Goal: Task Accomplishment & Management: Manage account settings

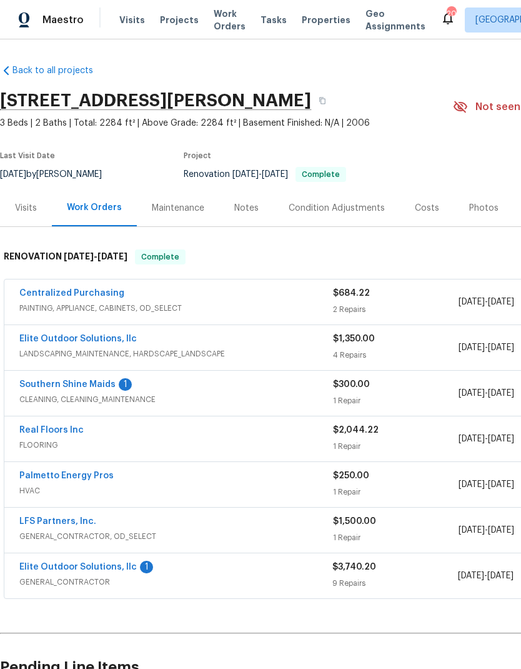
click at [104, 388] on link "Southern Shine Maids" at bounding box center [67, 384] width 96 height 9
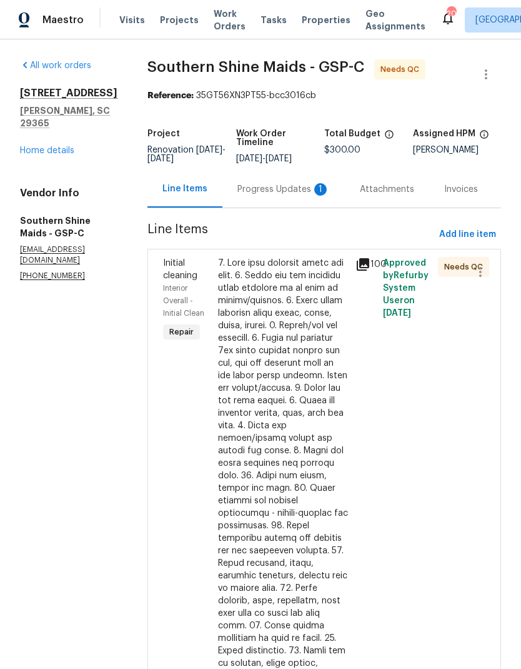
click at [310, 196] on div "Progress Updates 1" at bounding box center [283, 189] width 92 height 12
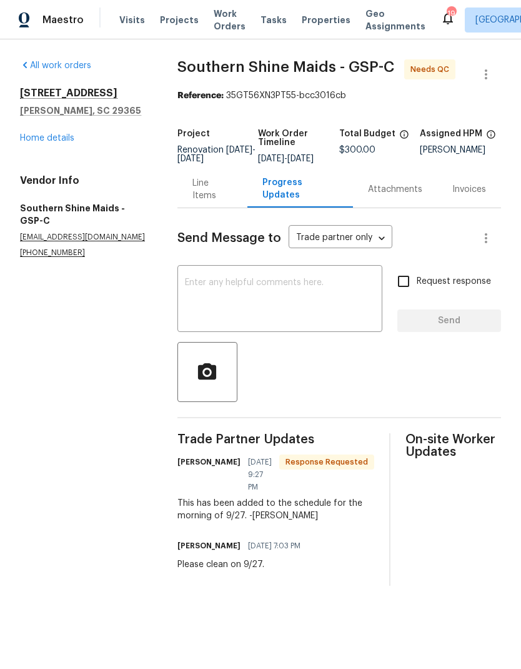
click at [216, 202] on div "Line Items" at bounding box center [212, 189] width 41 height 25
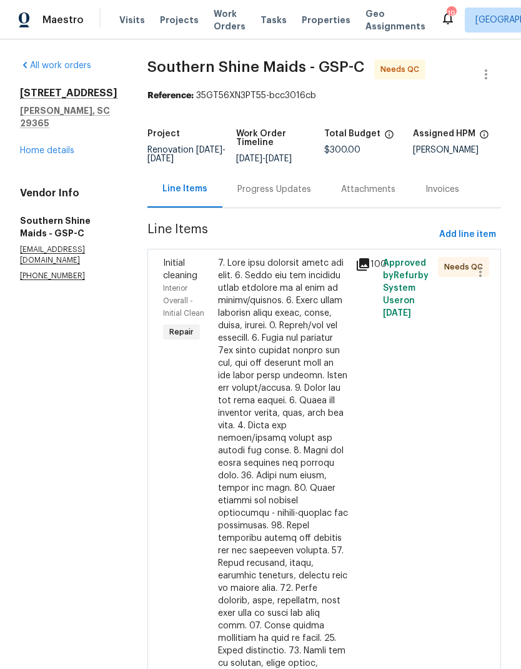
click at [291, 329] on div at bounding box center [283, 557] width 130 height 600
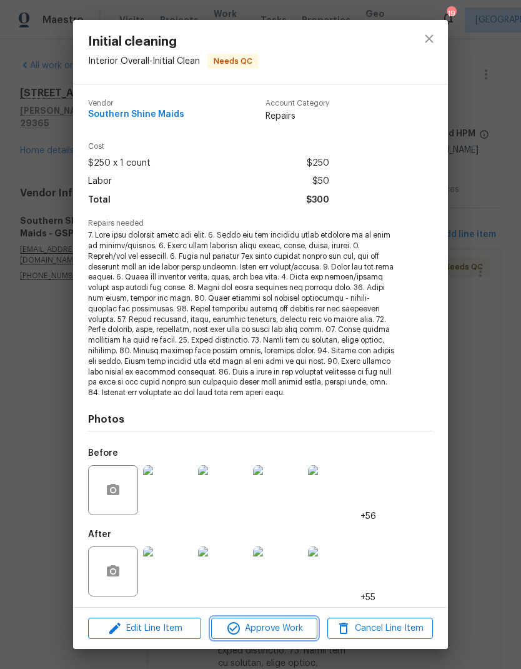
click at [271, 625] on span "Approve Work" at bounding box center [264, 629] width 98 height 16
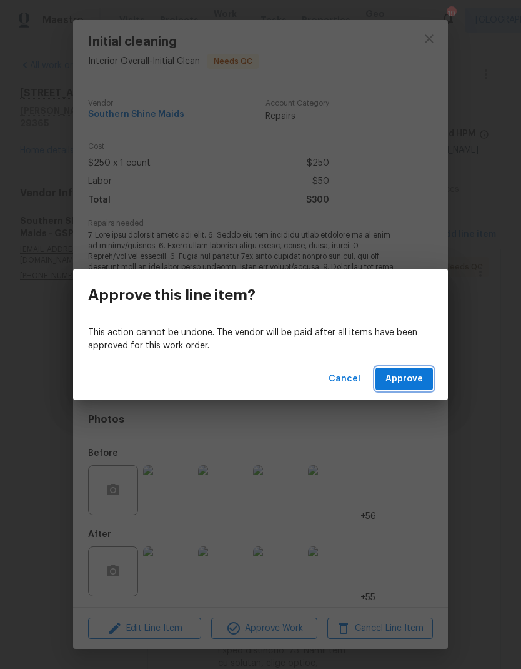
click at [406, 372] on span "Approve" at bounding box center [404, 379] width 37 height 16
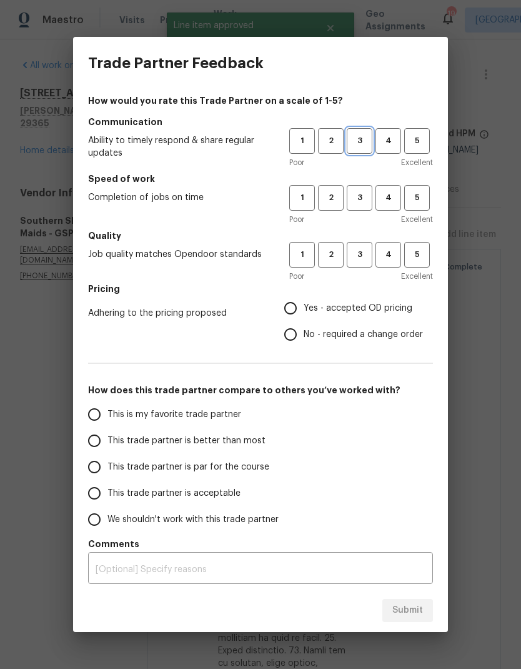
click at [357, 140] on span "3" at bounding box center [359, 141] width 23 height 14
click at [363, 189] on button "3" at bounding box center [360, 198] width 26 height 26
click at [368, 251] on span "3" at bounding box center [359, 254] width 23 height 14
click at [297, 308] on input "Yes - accepted OD pricing" at bounding box center [290, 308] width 26 height 26
radio input "true"
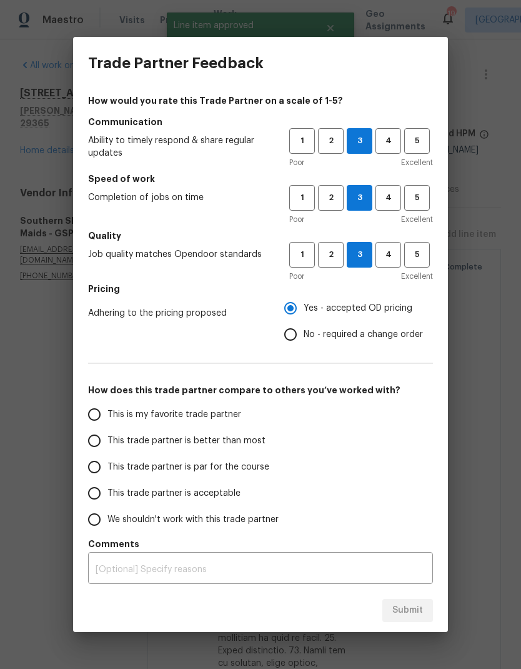
click at [94, 481] on input "This trade partner is acceptable" at bounding box center [94, 493] width 26 height 26
radio input "false"
click at [93, 473] on input "This trade partner is par for the course" at bounding box center [94, 467] width 26 height 26
click at [411, 607] on span "Submit" at bounding box center [407, 610] width 31 height 16
radio input "true"
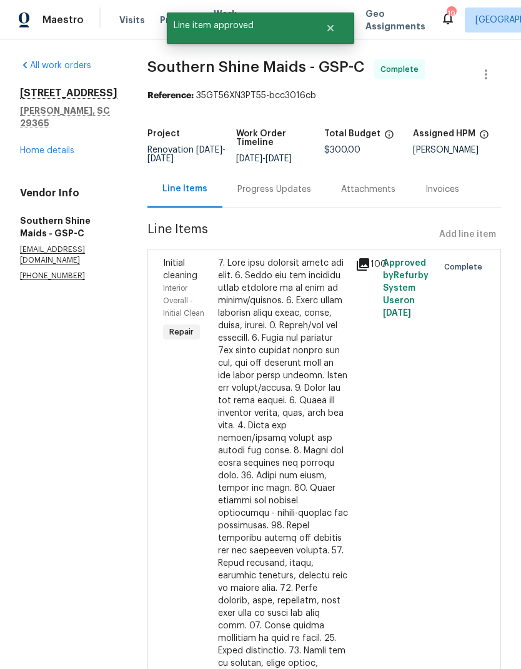
radio input "false"
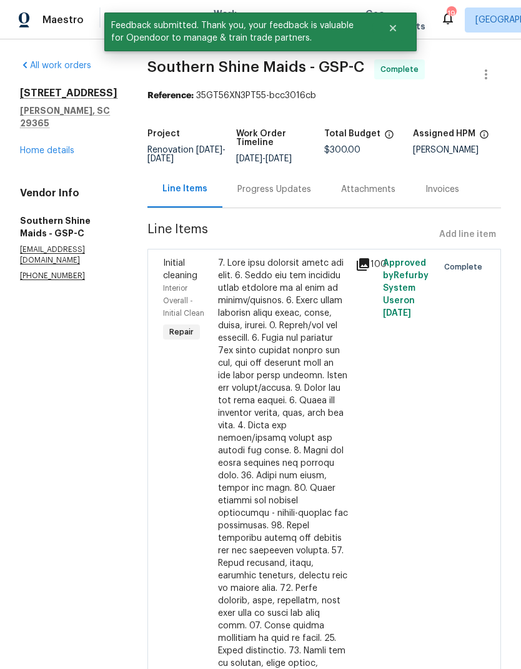
click at [66, 146] on link "Home details" at bounding box center [47, 150] width 54 height 9
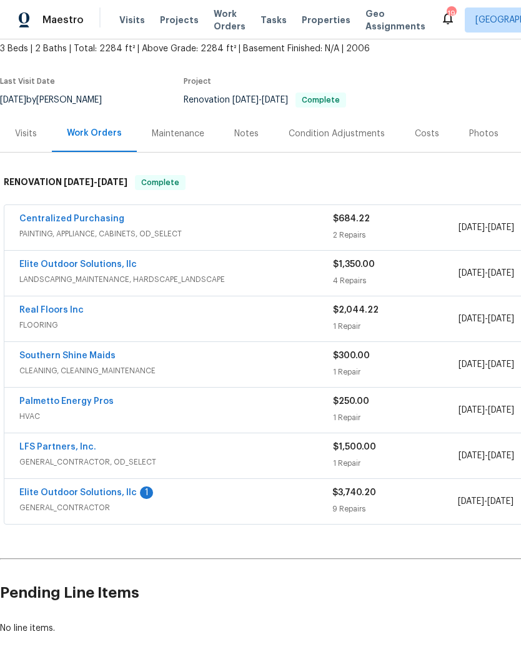
scroll to position [74, 0]
click at [118, 494] on link "Elite Outdoor Solutions, llc" at bounding box center [77, 492] width 117 height 9
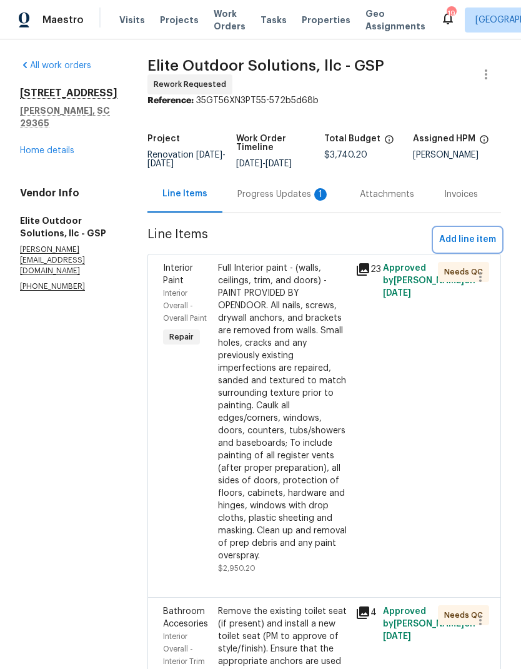
click at [456, 237] on span "Add line item" at bounding box center [467, 240] width 57 height 16
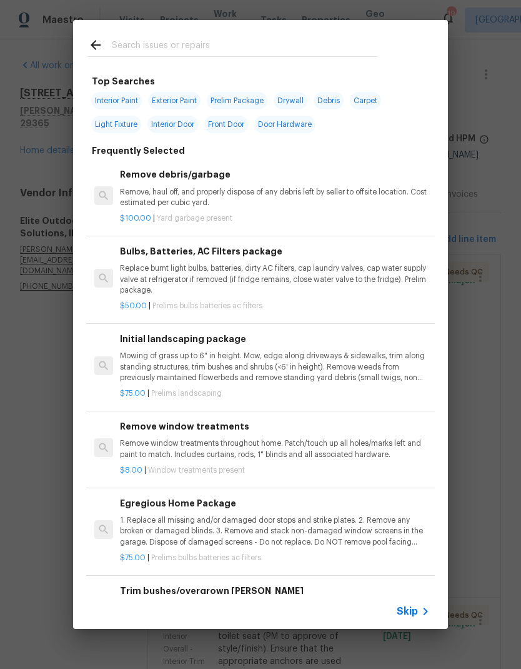
click at [292, 38] on input "text" at bounding box center [244, 46] width 265 height 19
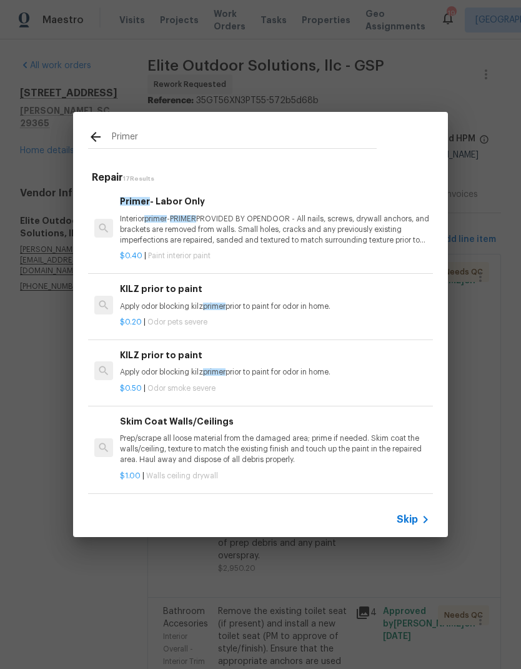
click at [129, 137] on input "Primer" at bounding box center [244, 138] width 265 height 19
click at [124, 132] on input "Primer" at bounding box center [244, 138] width 265 height 19
type input "Cabinet"
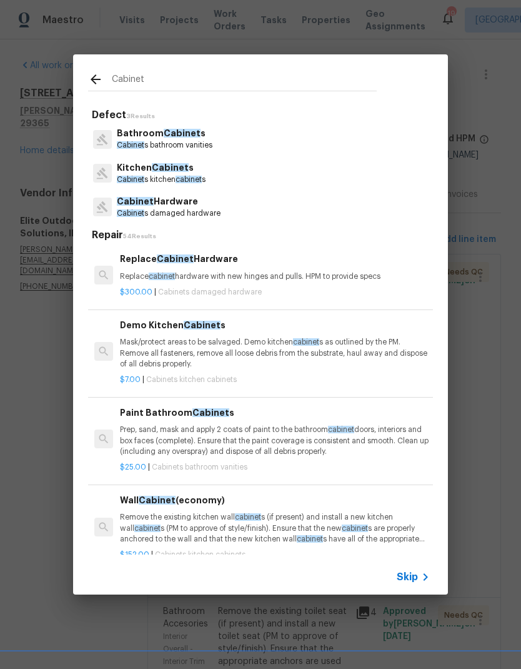
click at [143, 173] on p "Kitchen Cabinet s" at bounding box center [161, 167] width 89 height 13
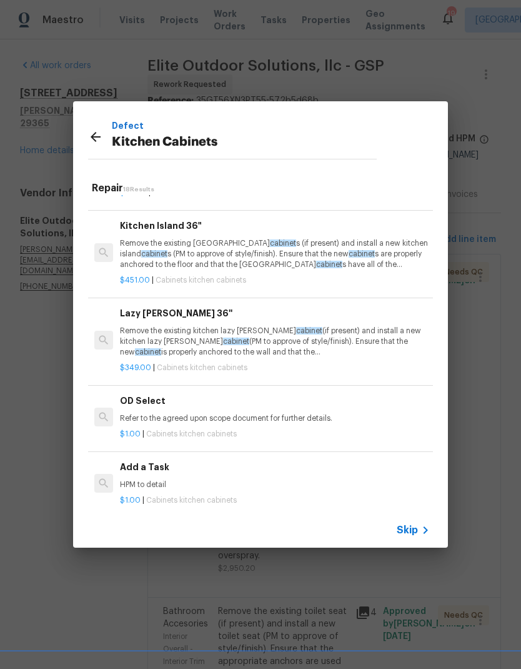
scroll to position [1200, 0]
click at [226, 480] on p "HPM to detail" at bounding box center [275, 485] width 310 height 11
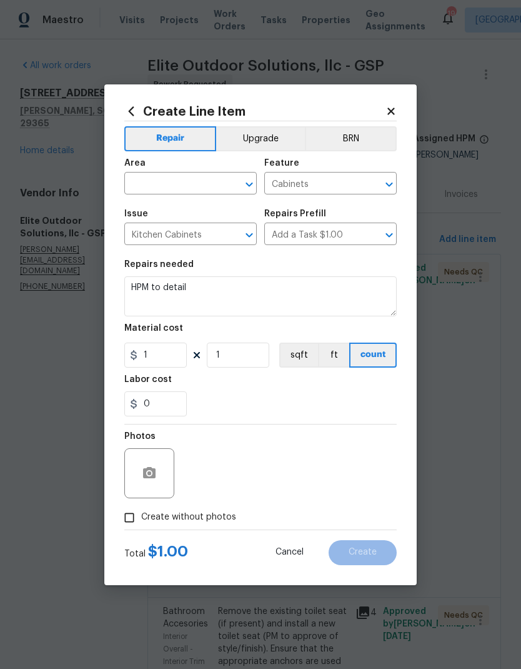
click at [225, 182] on button "Clear" at bounding box center [232, 184] width 17 height 17
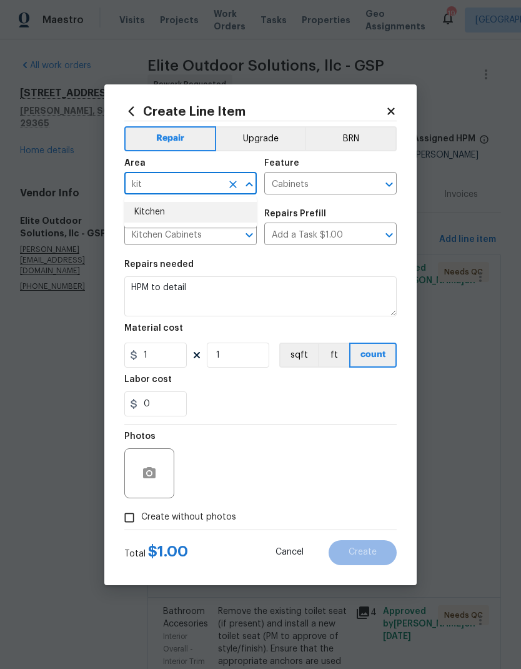
click at [211, 210] on li "Kitchen" at bounding box center [190, 212] width 132 height 21
type input "Kitchen"
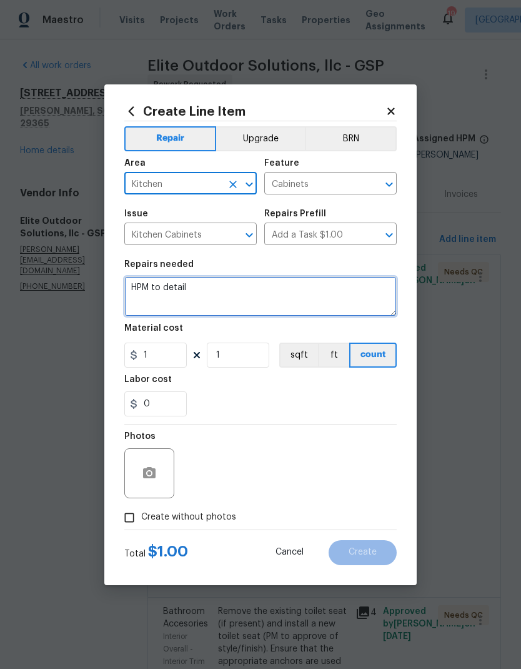
click at [212, 288] on textarea "HPM to detail" at bounding box center [260, 296] width 272 height 40
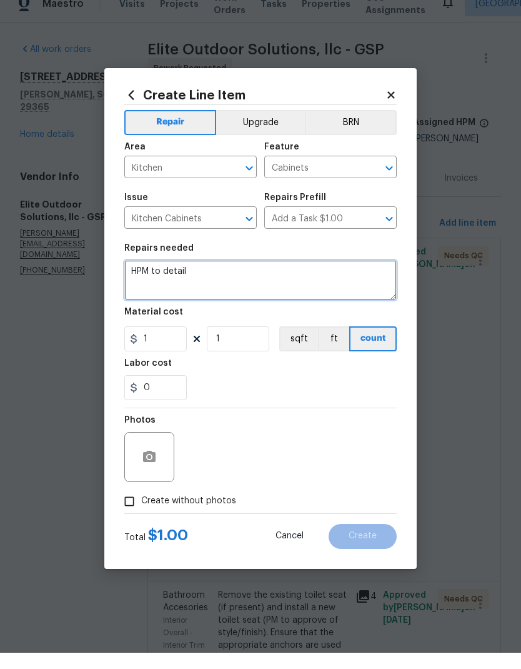
click at [191, 276] on textarea "HPM to detail" at bounding box center [260, 296] width 272 height 40
click at [190, 276] on textarea "HPM to detail" at bounding box center [260, 296] width 272 height 40
click at [187, 276] on textarea "HPM to detail" at bounding box center [260, 296] width 272 height 40
type textarea "Apply primer to kitchen cabinets."
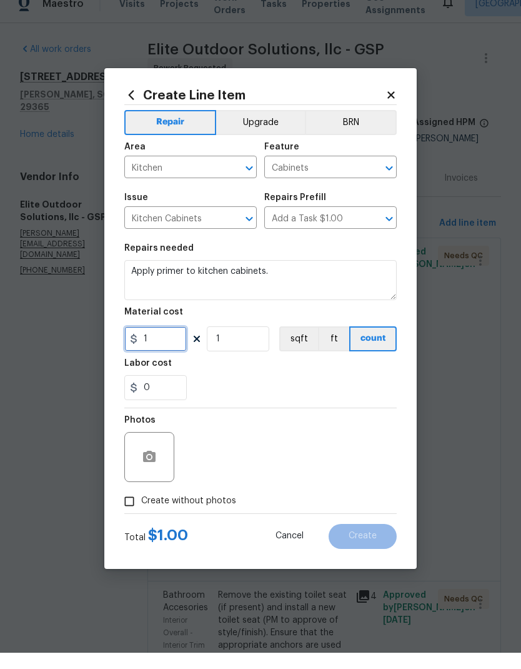
click at [151, 342] on input "1" at bounding box center [155, 354] width 62 height 25
click at [155, 348] on input "1" at bounding box center [155, 354] width 62 height 25
click at [151, 342] on input "1" at bounding box center [155, 354] width 62 height 25
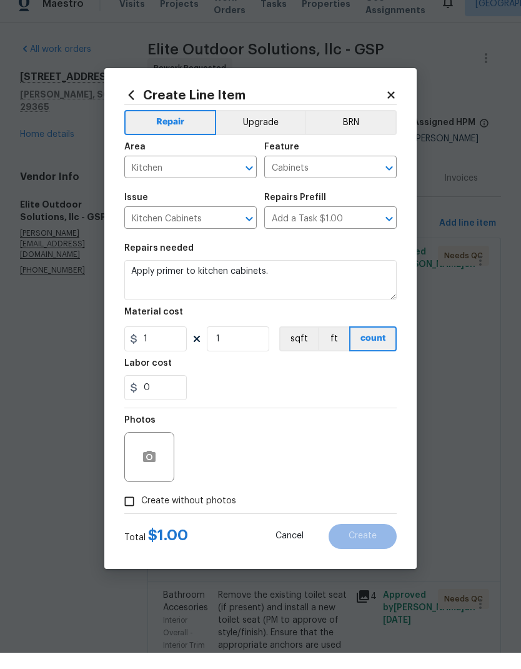
click at [301, 342] on button "sqft" at bounding box center [298, 354] width 39 height 25
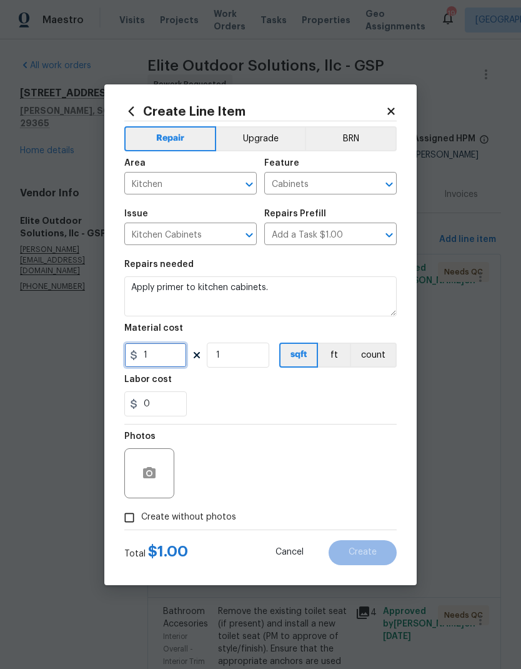
click at [159, 360] on input "1" at bounding box center [155, 354] width 62 height 25
click at [156, 355] on input "1" at bounding box center [155, 354] width 62 height 25
click at [155, 354] on input "1" at bounding box center [155, 354] width 62 height 25
type input "500"
click at [334, 407] on div "0" at bounding box center [260, 403] width 272 height 25
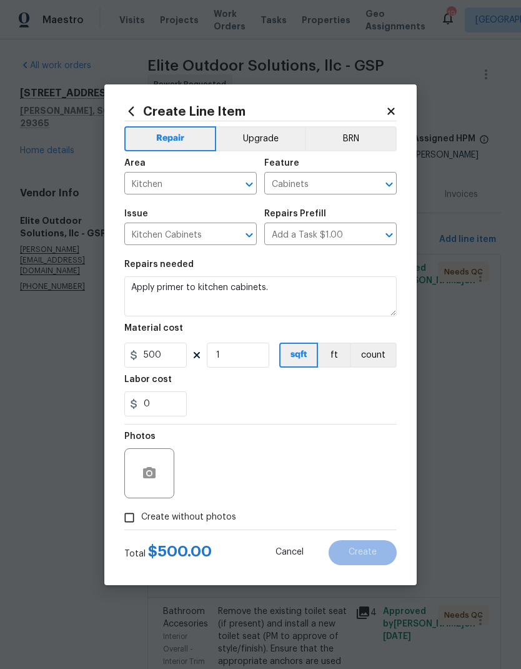
click at [130, 512] on input "Create without photos" at bounding box center [129, 518] width 24 height 24
checkbox input "true"
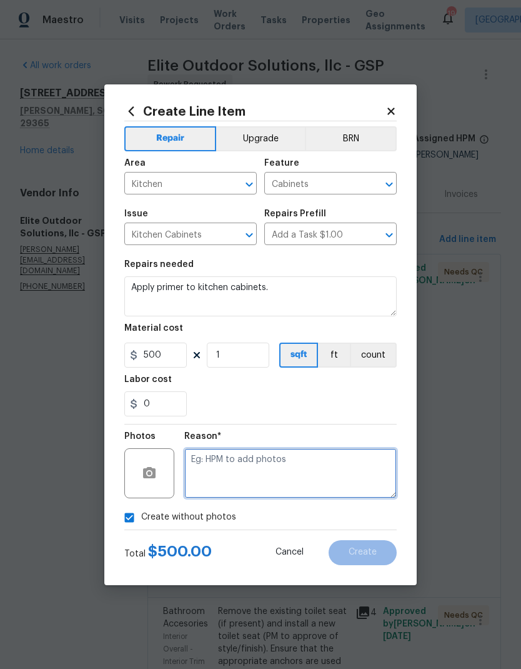
click at [304, 467] on textarea at bounding box center [290, 473] width 212 height 50
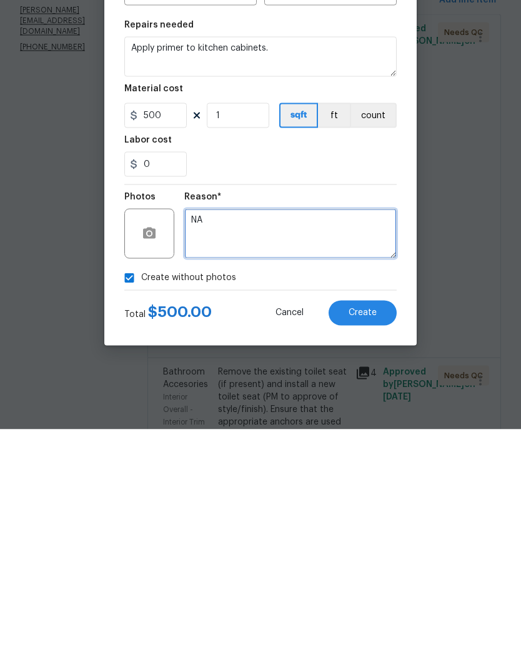
type textarea "NA"
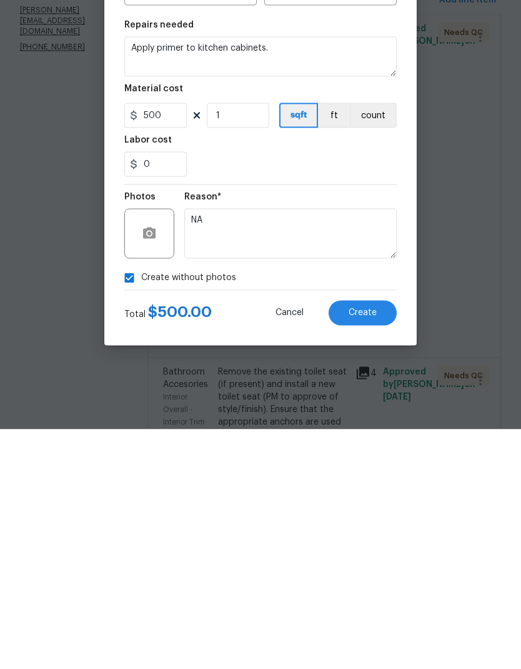
click at [381, 540] on button "Create" at bounding box center [363, 552] width 68 height 25
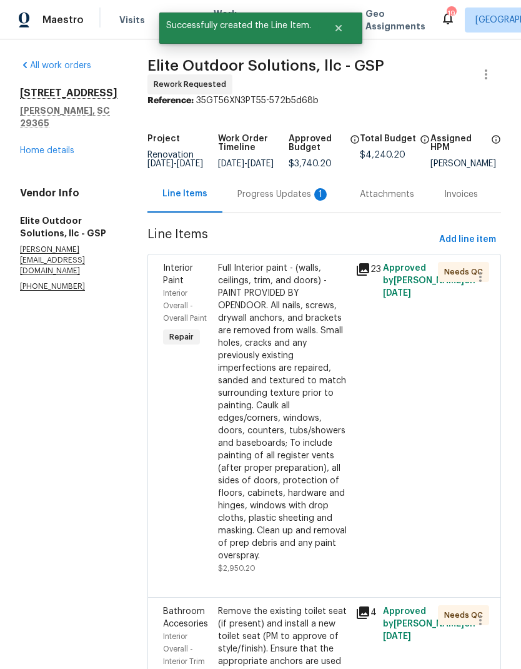
scroll to position [0, 0]
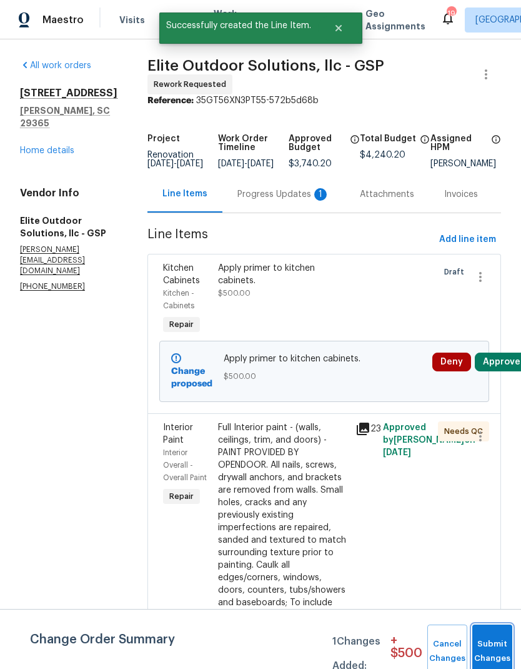
click at [494, 649] on span "Submit Changes" at bounding box center [492, 651] width 27 height 29
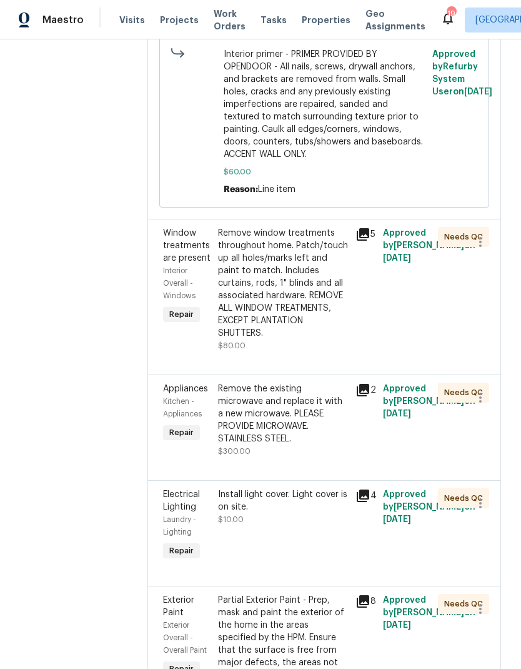
scroll to position [929, 0]
click at [266, 382] on div "Remove the existing microwave and replace it with a new microwave. PLEASE PROVI…" at bounding box center [283, 413] width 130 height 62
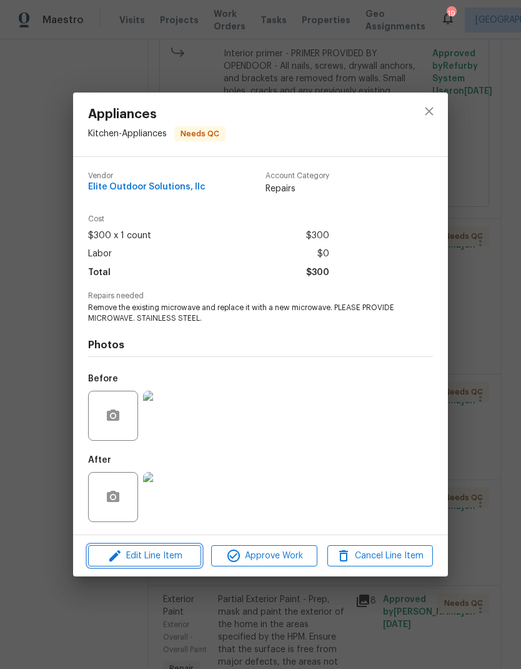
click at [184, 549] on button "Edit Line Item" at bounding box center [144, 556] width 113 height 22
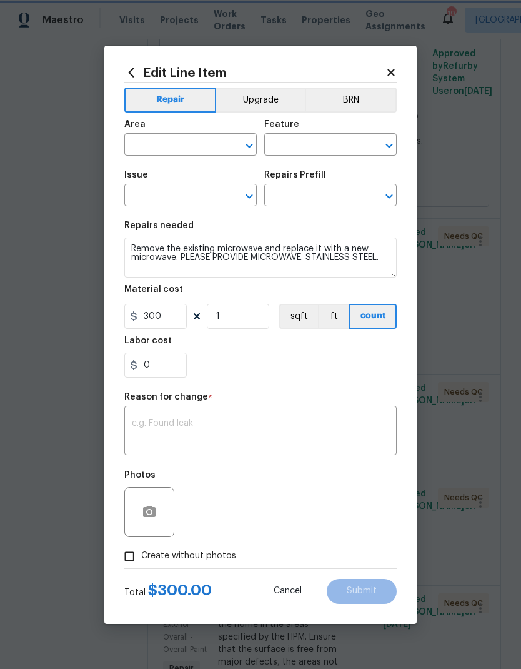
type input "Kitchen"
type input "Appliances"
type input "Replace Microwave $225.00"
click at [145, 362] on input "0" at bounding box center [155, 364] width 62 height 25
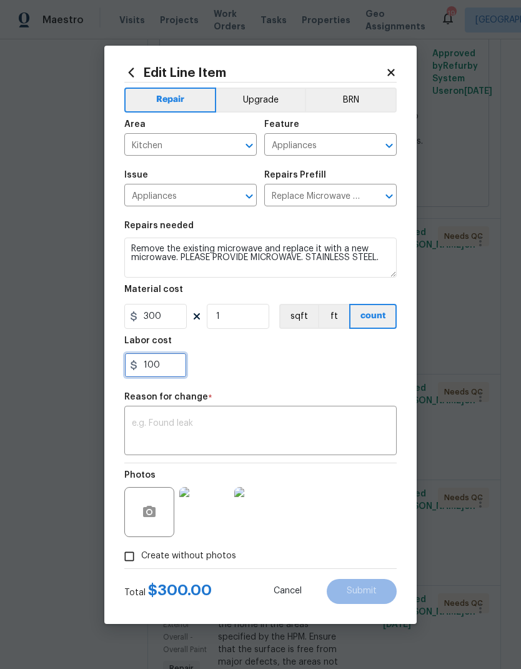
type input "100"
click at [332, 362] on div "100" at bounding box center [260, 364] width 272 height 25
click at [265, 420] on textarea at bounding box center [260, 432] width 257 height 26
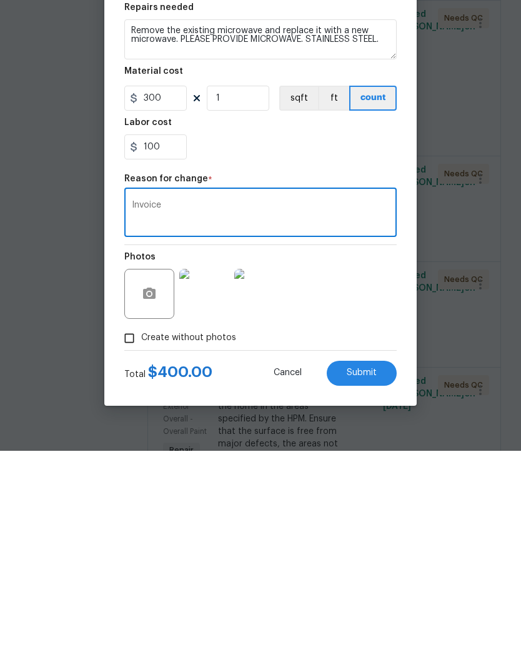
type textarea "Invoice"
click at [394, 579] on button "Submit" at bounding box center [362, 591] width 70 height 25
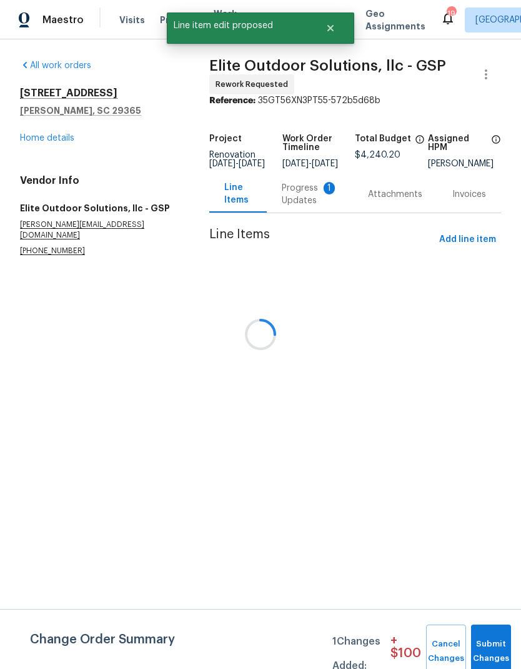
scroll to position [0, 0]
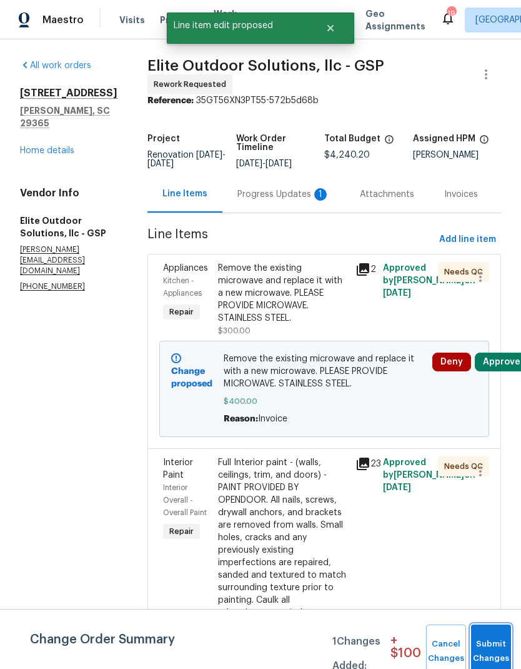
click at [497, 642] on button "Submit Changes" at bounding box center [491, 651] width 40 height 54
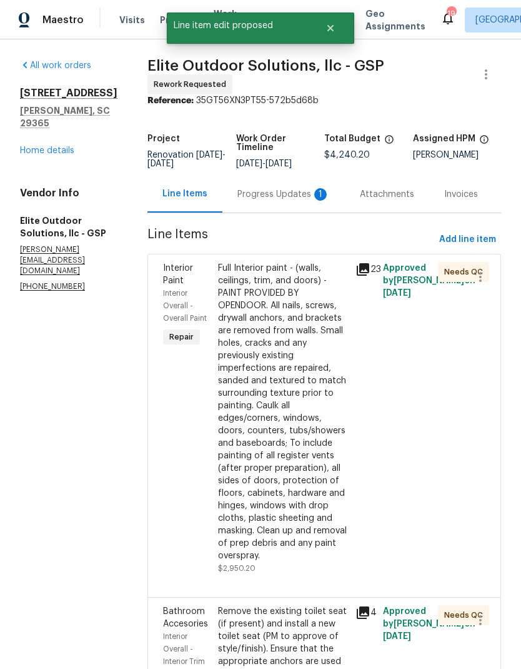
click at [224, 182] on div "Progress Updates 1" at bounding box center [283, 194] width 122 height 37
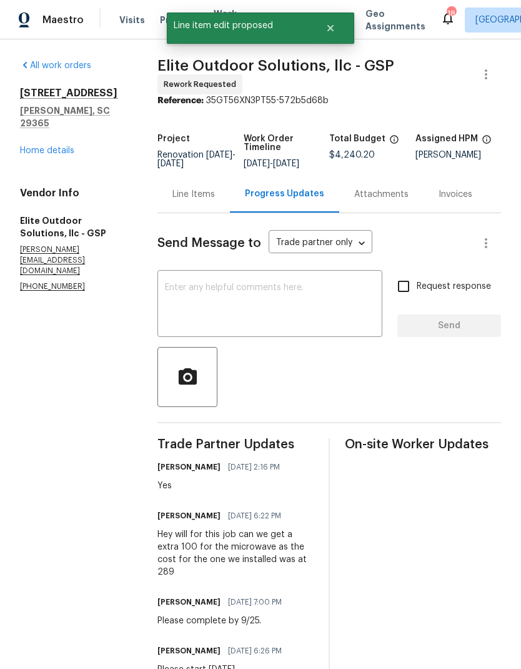
click at [274, 306] on textarea at bounding box center [270, 305] width 210 height 44
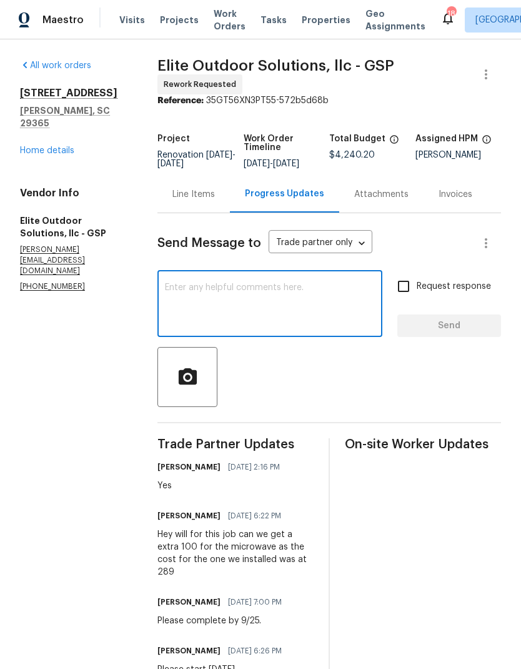
click at [47, 146] on link "Home details" at bounding box center [47, 150] width 54 height 9
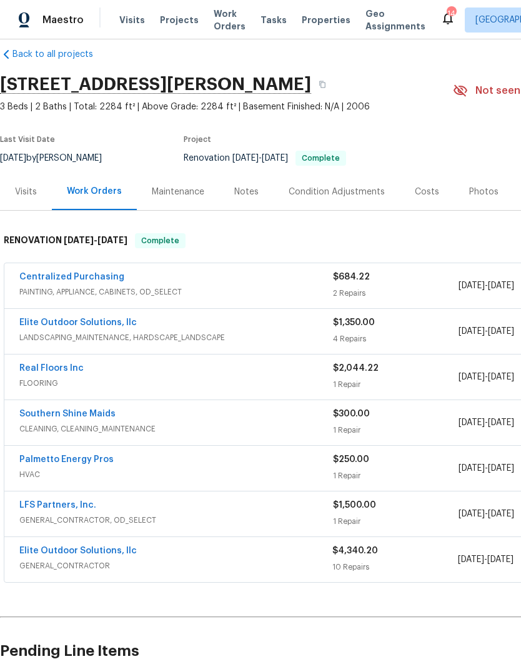
scroll to position [16, 0]
click at [71, 370] on link "Real Floors Inc" at bounding box center [51, 368] width 64 height 9
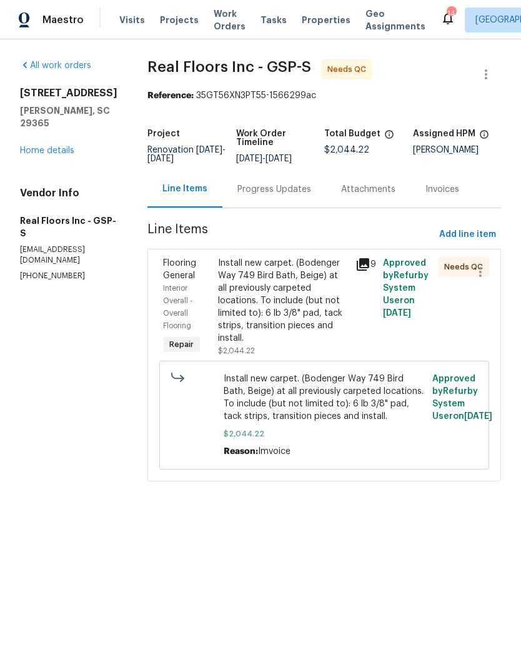
click at [286, 196] on div "Progress Updates" at bounding box center [274, 189] width 74 height 12
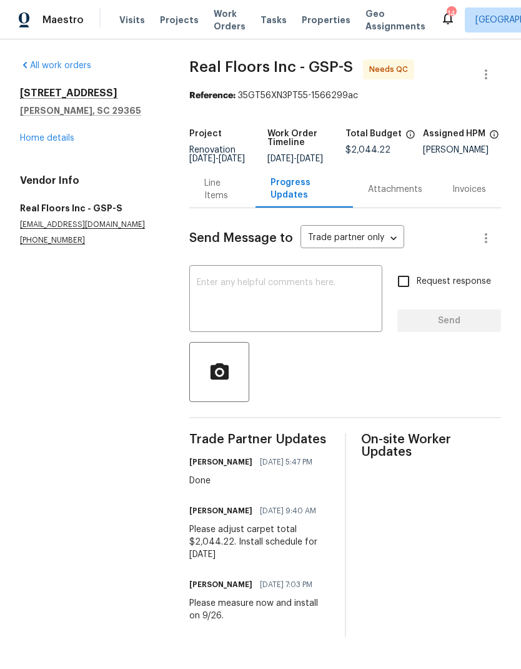
click at [215, 202] on div "Line Items" at bounding box center [222, 189] width 36 height 25
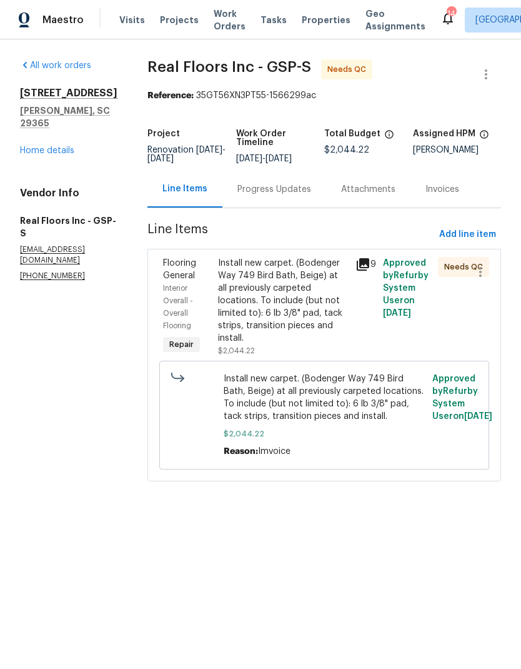
click at [284, 322] on div "Install new carpet. (Bodenger Way 749 Bird Bath, Beige) at all previously carpe…" at bounding box center [283, 300] width 130 height 87
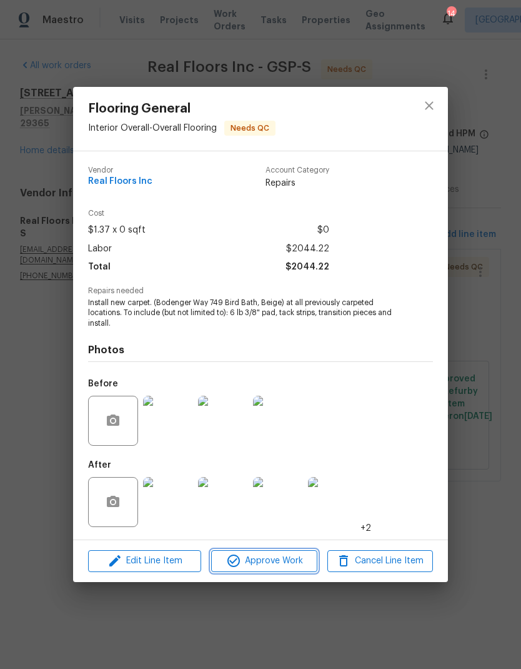
click at [284, 561] on span "Approve Work" at bounding box center [264, 561] width 98 height 16
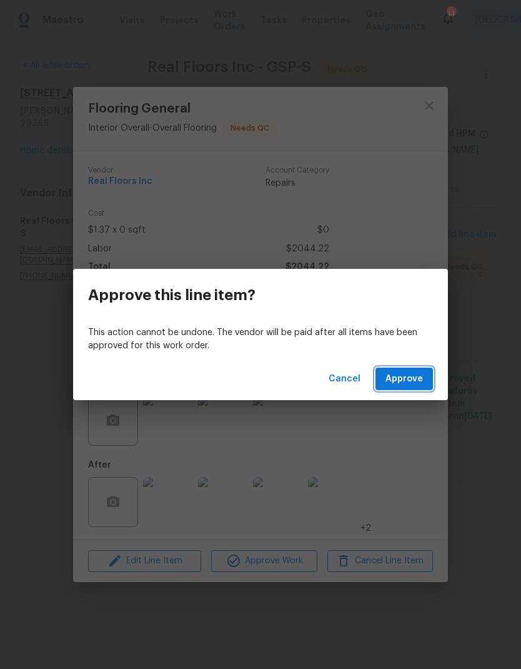
click at [408, 379] on span "Approve" at bounding box center [404, 379] width 37 height 16
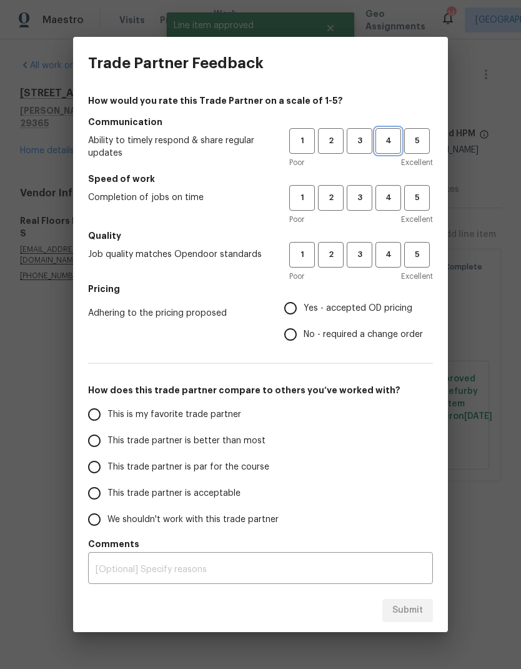
click at [391, 139] on span "4" at bounding box center [388, 141] width 23 height 14
click at [392, 189] on button "4" at bounding box center [389, 198] width 26 height 26
click at [400, 242] on button "4" at bounding box center [389, 255] width 26 height 26
click at [293, 298] on input "Yes - accepted OD pricing" at bounding box center [290, 308] width 26 height 26
radio input "true"
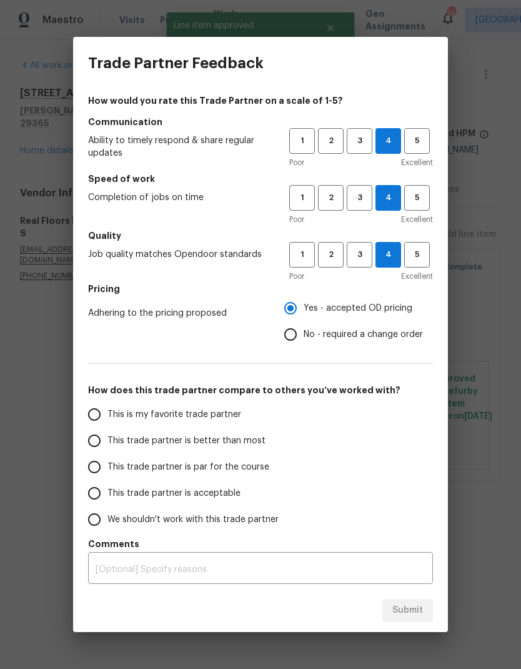
click at [98, 445] on input "This trade partner is better than most" at bounding box center [94, 440] width 26 height 26
click at [404, 602] on button "Submit" at bounding box center [407, 610] width 51 height 23
radio input "true"
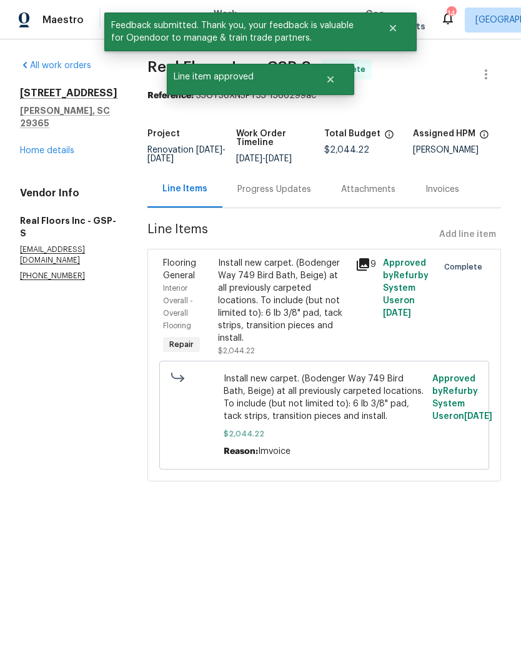
click at [56, 149] on link "Home details" at bounding box center [47, 150] width 54 height 9
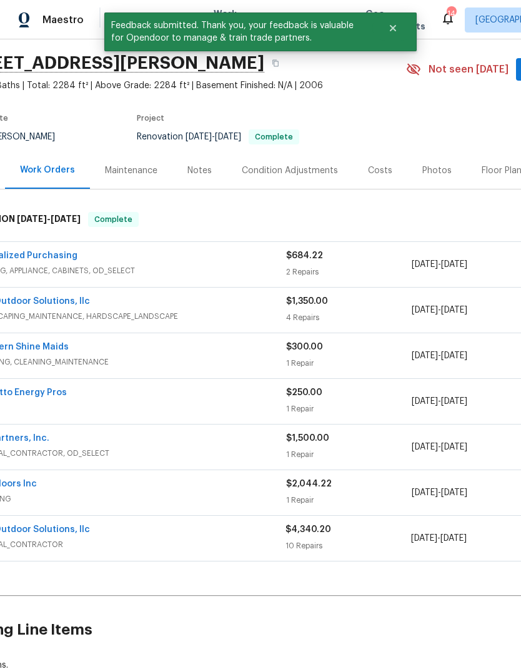
scroll to position [35, 1]
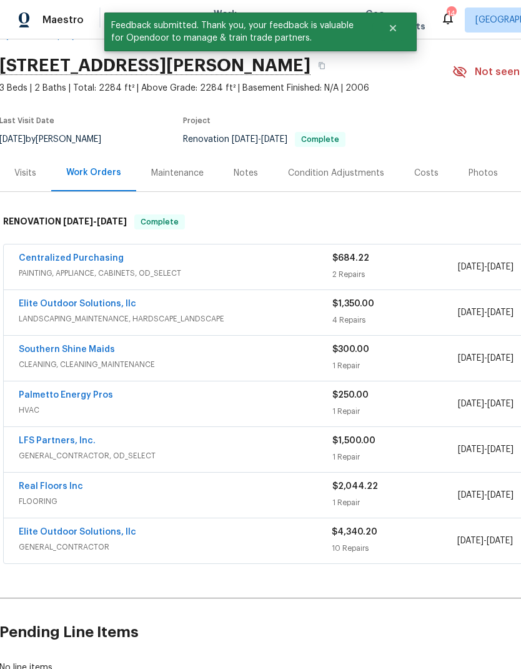
click at [83, 299] on link "Elite Outdoor Solutions, llc" at bounding box center [77, 303] width 117 height 9
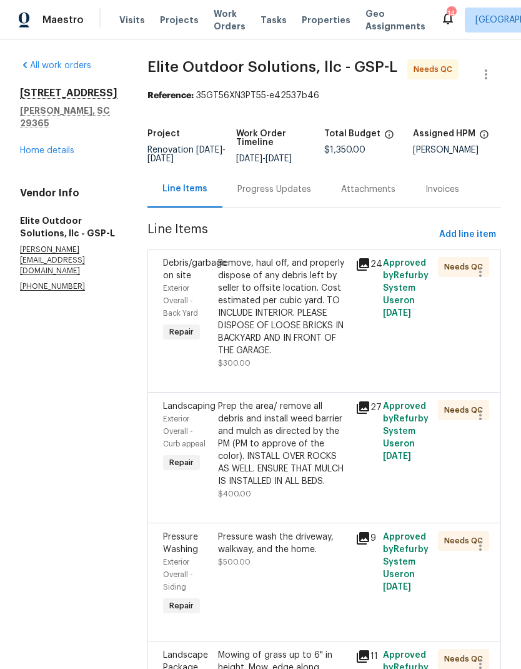
click at [266, 331] on div "Remove, haul off, and properly dispose of any debris left by seller to offsite …" at bounding box center [283, 307] width 130 height 100
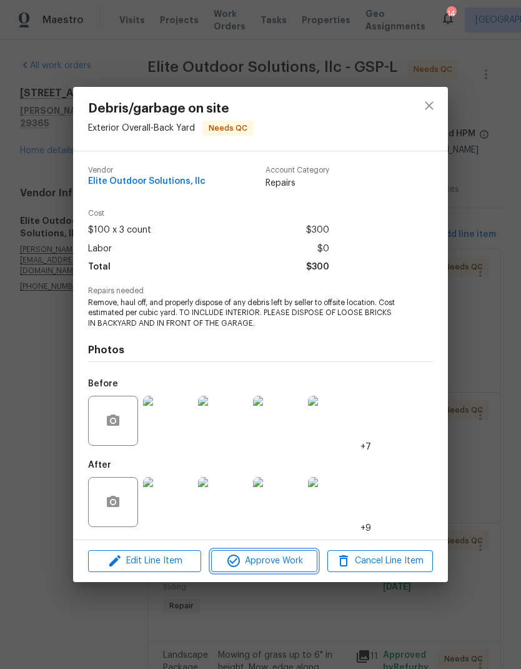
click at [283, 567] on span "Approve Work" at bounding box center [264, 561] width 98 height 16
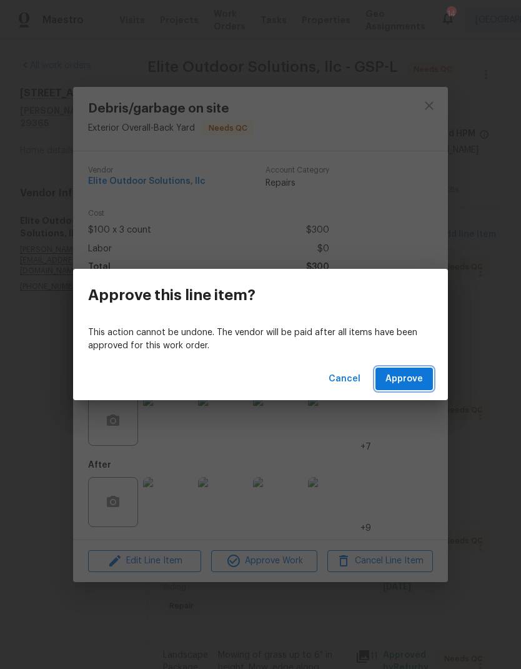
click at [410, 375] on span "Approve" at bounding box center [404, 379] width 37 height 16
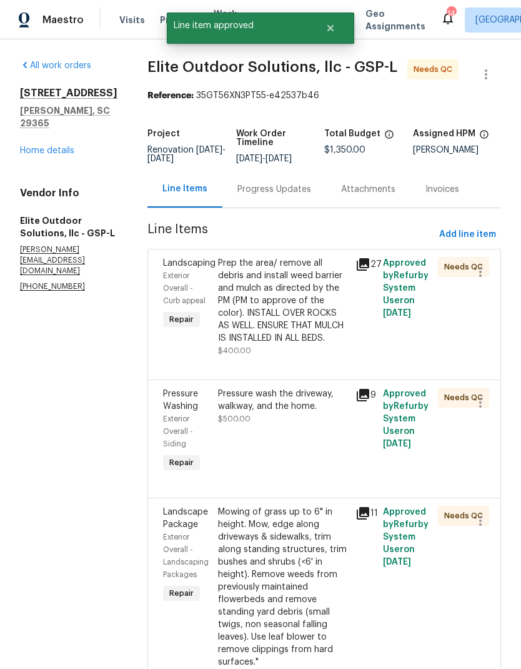
click at [259, 306] on div "Prep the area/ remove all debris and install weed barrier and mulch as directed…" at bounding box center [283, 300] width 130 height 87
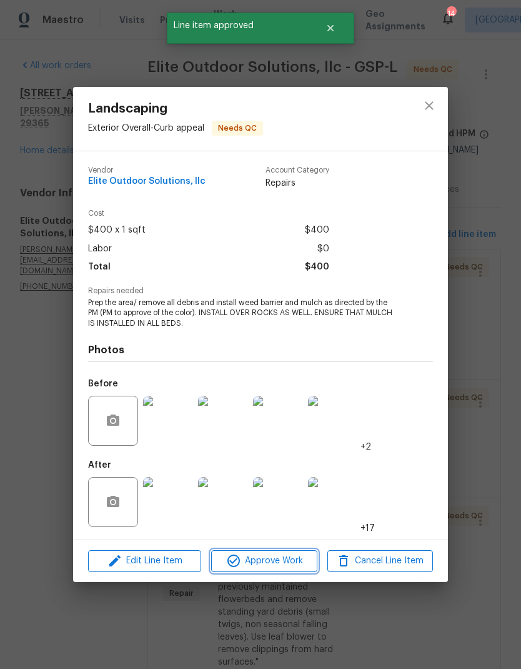
click at [302, 565] on span "Approve Work" at bounding box center [264, 561] width 98 height 16
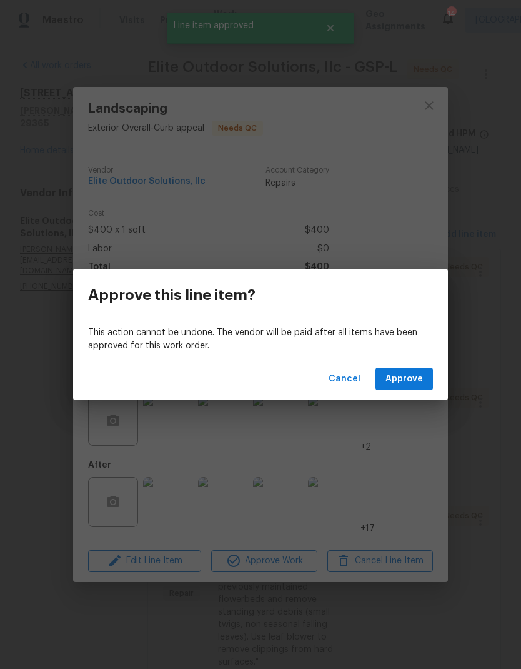
click at [400, 382] on span "Approve" at bounding box center [404, 379] width 37 height 16
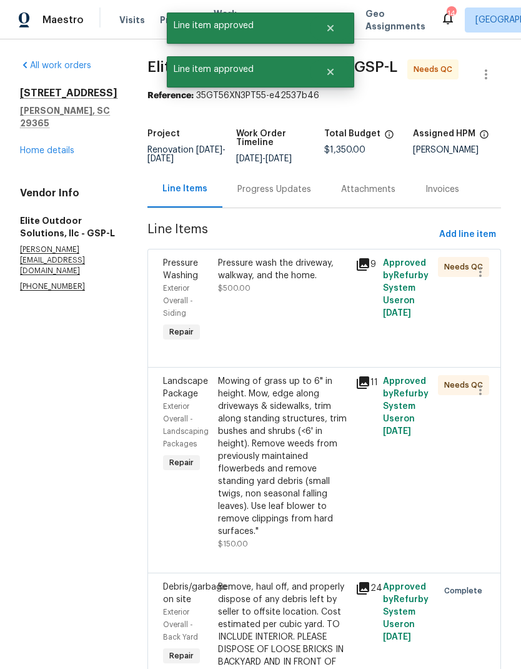
click at [252, 323] on div "Pressure wash the driveway, walkway, and the home. $500.00" at bounding box center [282, 300] width 137 height 95
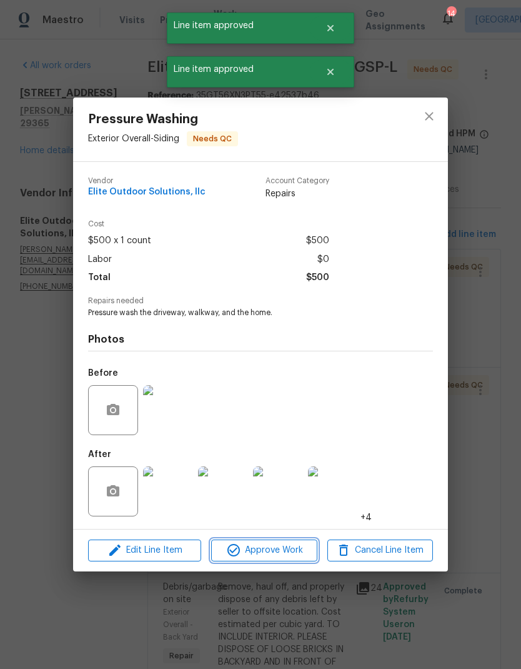
click at [302, 553] on span "Approve Work" at bounding box center [264, 550] width 98 height 16
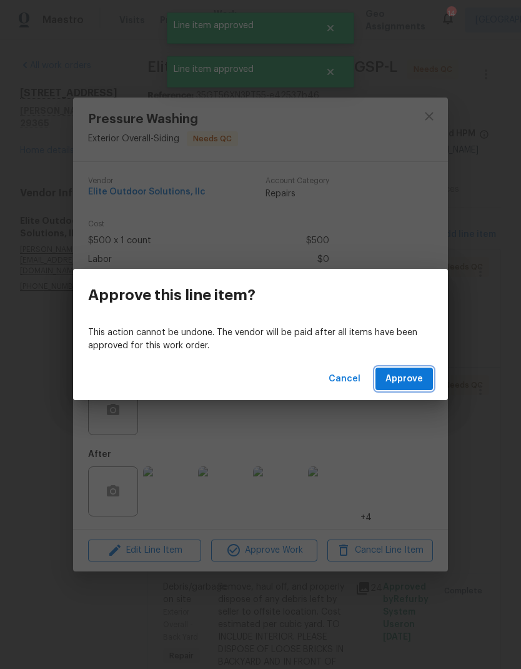
click at [409, 375] on span "Approve" at bounding box center [404, 379] width 37 height 16
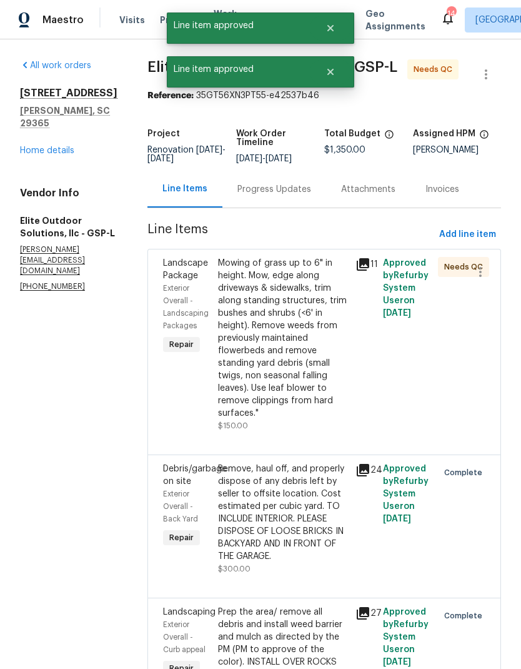
click at [251, 341] on div "Mowing of grass up to 6" in height. Mow, edge along driveways & sidewalks, trim…" at bounding box center [283, 338] width 130 height 162
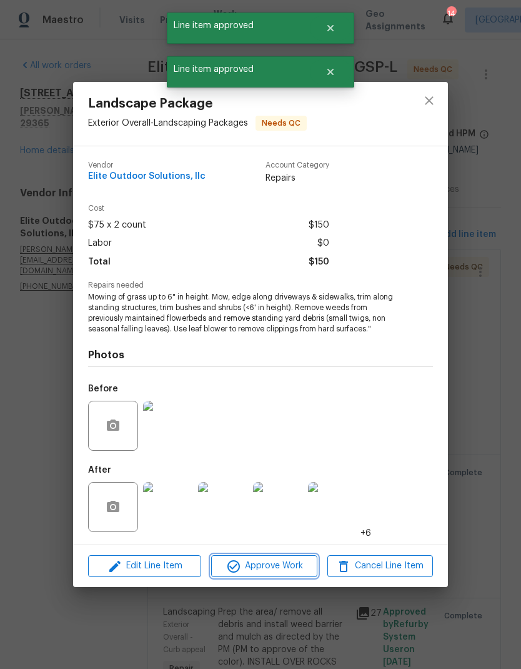
click at [294, 570] on span "Approve Work" at bounding box center [264, 566] width 98 height 16
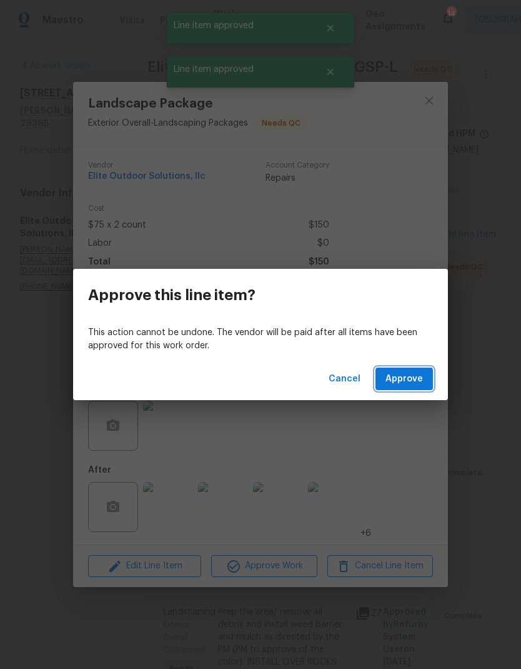
click at [397, 380] on span "Approve" at bounding box center [404, 379] width 37 height 16
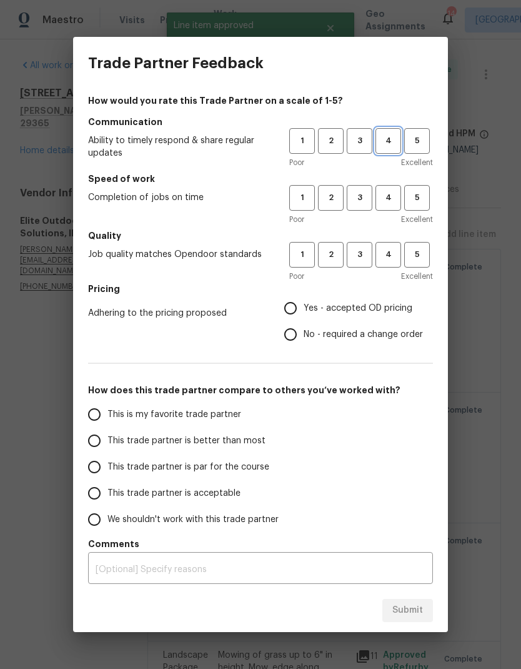
click at [387, 140] on span "4" at bounding box center [388, 141] width 23 height 14
click at [397, 197] on span "4" at bounding box center [388, 198] width 23 height 14
click at [394, 248] on span "4" at bounding box center [388, 254] width 23 height 14
click at [298, 299] on input "Yes - accepted OD pricing" at bounding box center [290, 308] width 26 height 26
radio input "true"
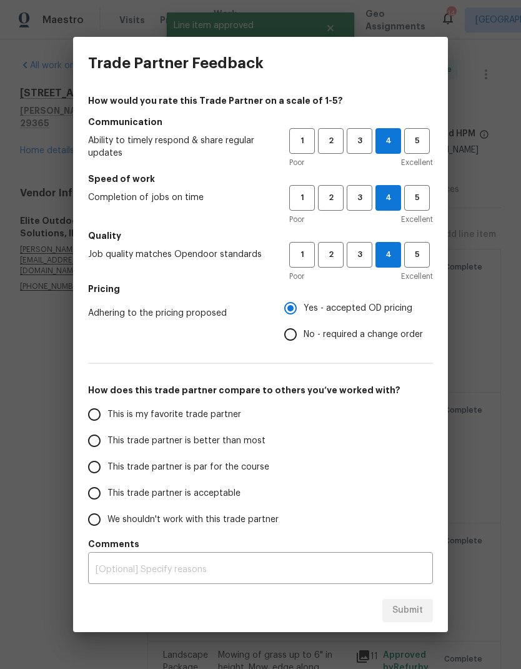
click at [91, 452] on input "This trade partner is better than most" at bounding box center [94, 440] width 26 height 26
click at [394, 609] on span "Submit" at bounding box center [407, 610] width 31 height 16
radio input "true"
radio input "false"
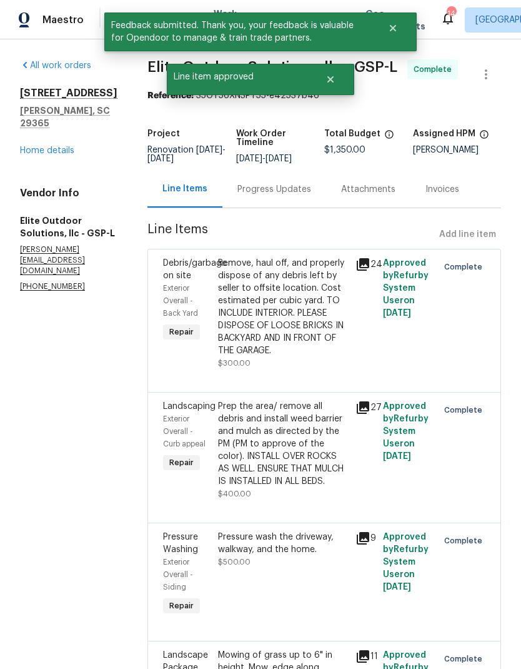
click at [49, 212] on div "All work orders 203 Heatherbrook Dr Lyman, SC 29365 Home details Vendor Info El…" at bounding box center [68, 175] width 97 height 233
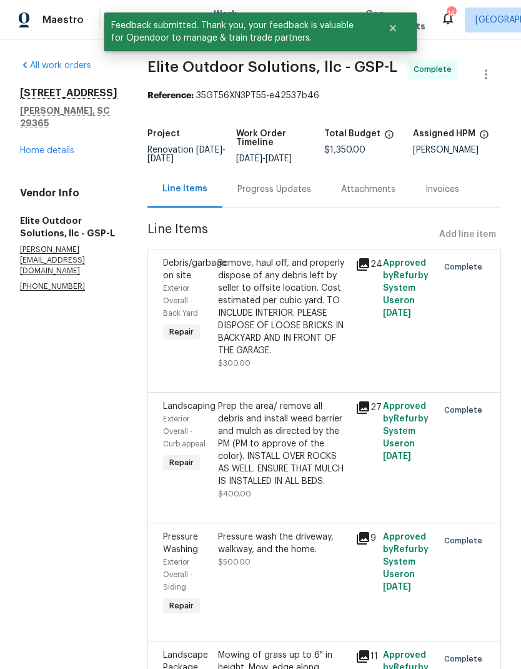
click at [56, 155] on link "Home details" at bounding box center [47, 150] width 54 height 9
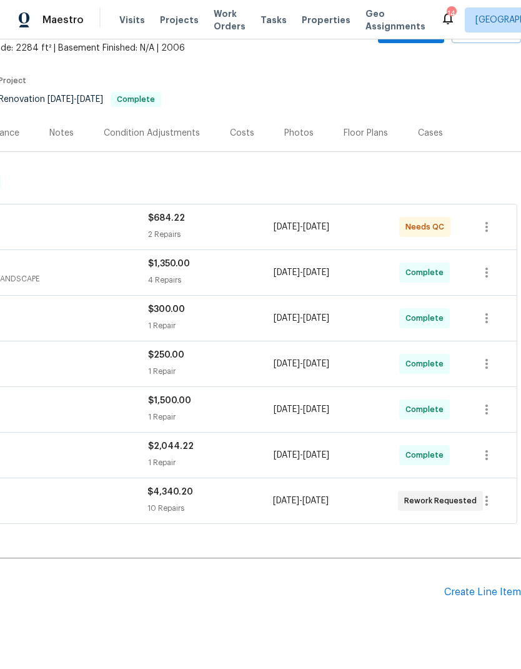
scroll to position [74, 185]
click at [480, 593] on div "Create Line Item" at bounding box center [482, 593] width 77 height 12
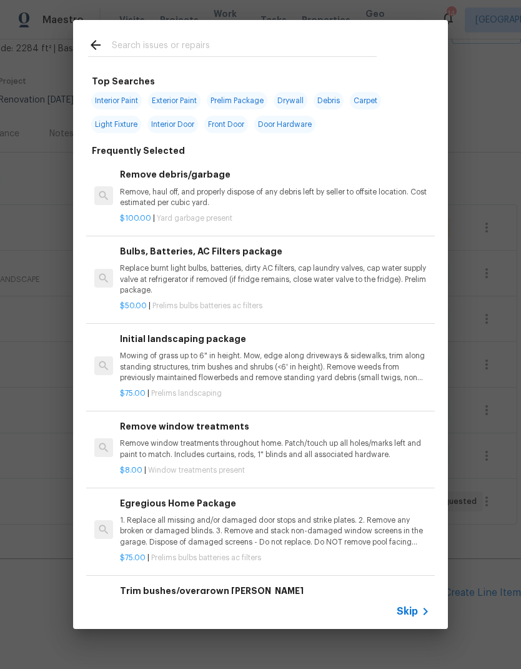
click at [247, 52] on input "text" at bounding box center [244, 46] width 265 height 19
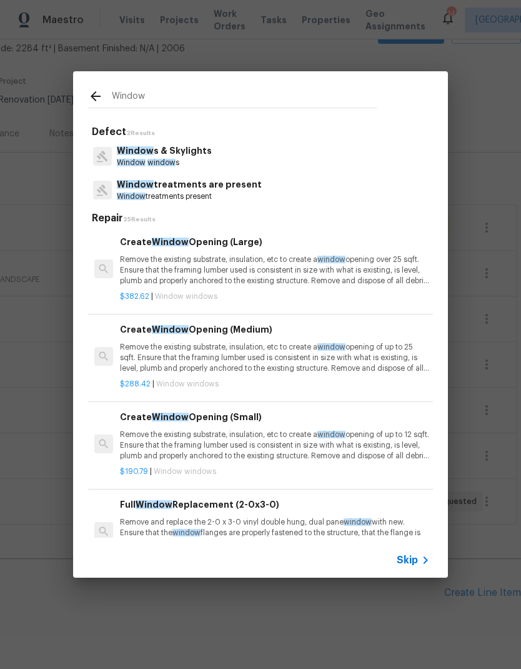
type input "Window"
click at [225, 157] on div "Window s & Skylights Window window s" at bounding box center [260, 156] width 345 height 34
click at [225, 156] on div "Window s & Skylights Window window s" at bounding box center [260, 156] width 345 height 34
click at [220, 154] on div "Window s & Skylights Window window s" at bounding box center [260, 156] width 345 height 34
click at [177, 159] on p "Window window s" at bounding box center [164, 162] width 95 height 11
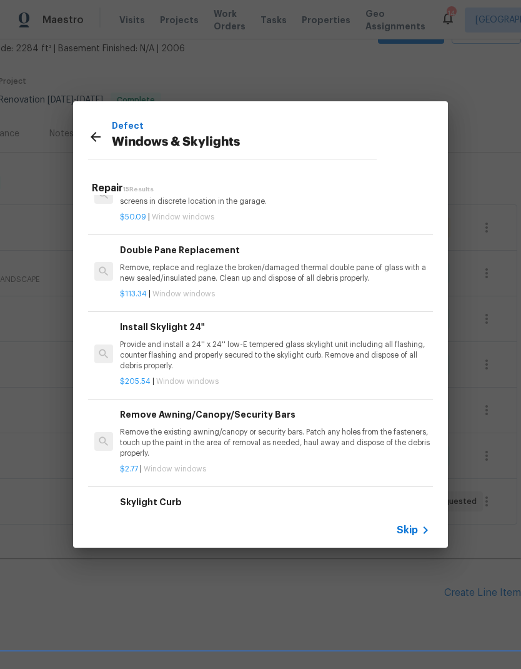
scroll to position [476, 0]
click at [247, 275] on p "Remove, replace and reglaze the broken/damaged thermal double pane of glass wit…" at bounding box center [275, 272] width 310 height 21
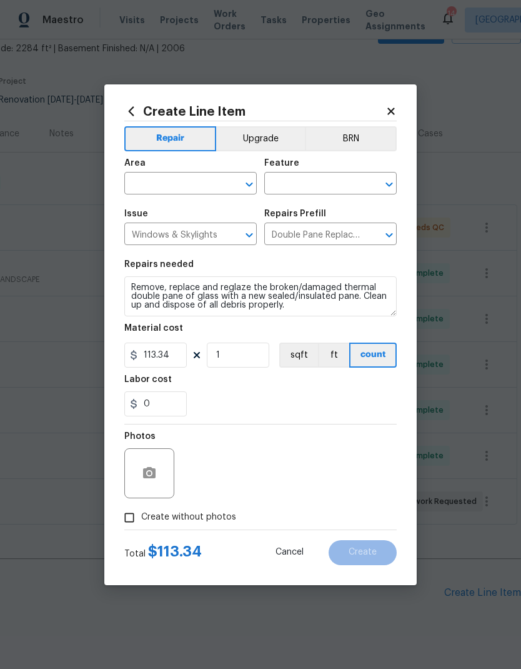
click at [247, 274] on div "Repairs needed" at bounding box center [260, 268] width 272 height 16
click at [207, 186] on input "text" at bounding box center [172, 184] width 97 height 19
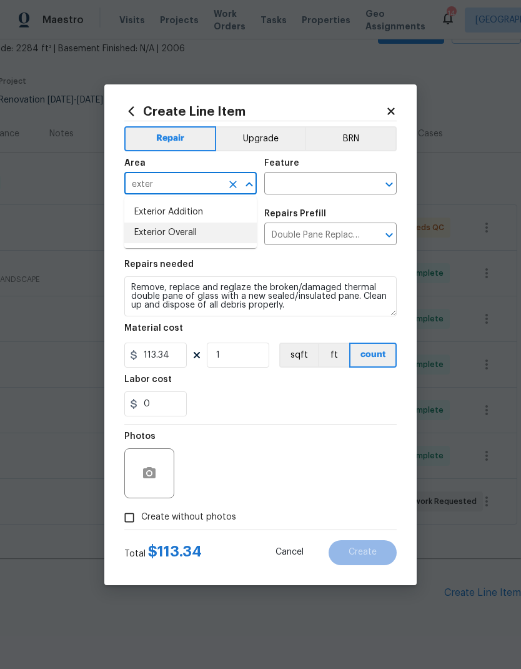
click at [172, 246] on ul "Exterior Addition Exterior Overall" at bounding box center [190, 222] width 132 height 51
click at [193, 232] on li "Exterior Overall" at bounding box center [190, 232] width 132 height 21
type input "Exterior Overall"
click at [312, 192] on input "text" at bounding box center [312, 184] width 97 height 19
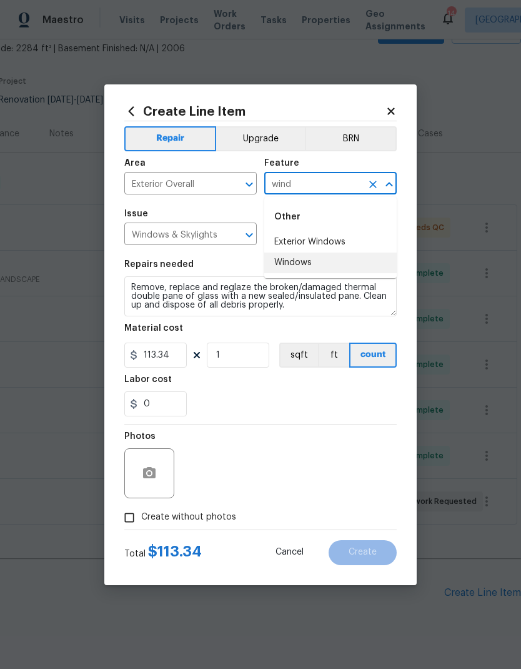
click at [297, 265] on li "Windows" at bounding box center [330, 262] width 132 height 21
type input "Windows"
click at [322, 180] on input "Windows" at bounding box center [312, 184] width 97 height 19
click at [370, 179] on icon "Clear" at bounding box center [373, 184] width 12 height 12
click at [319, 181] on input "text" at bounding box center [312, 184] width 97 height 19
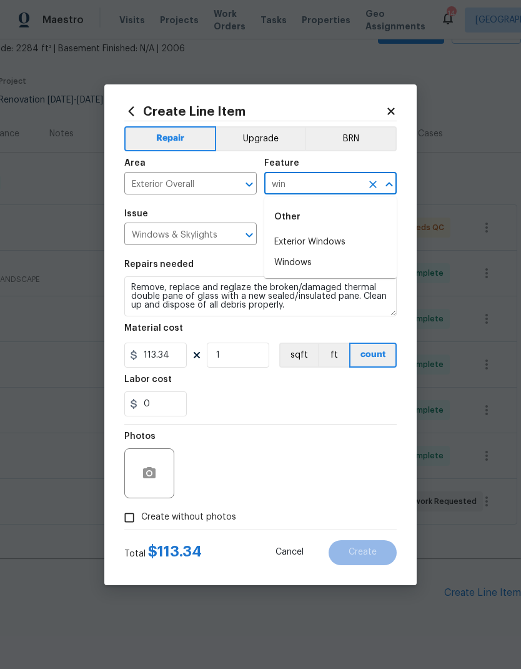
click at [302, 240] on li "Exterior Windows" at bounding box center [330, 242] width 132 height 21
type input "Exterior Windows"
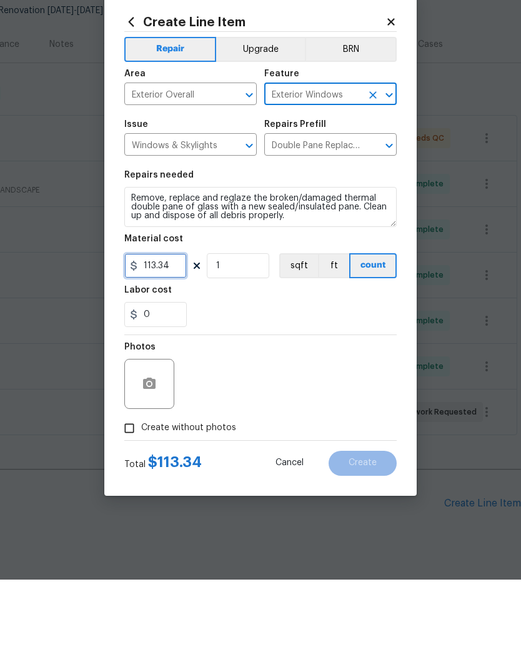
click at [164, 342] on input "113.34" at bounding box center [155, 354] width 62 height 25
click at [169, 342] on input "113.34" at bounding box center [155, 354] width 62 height 25
paste input "text"
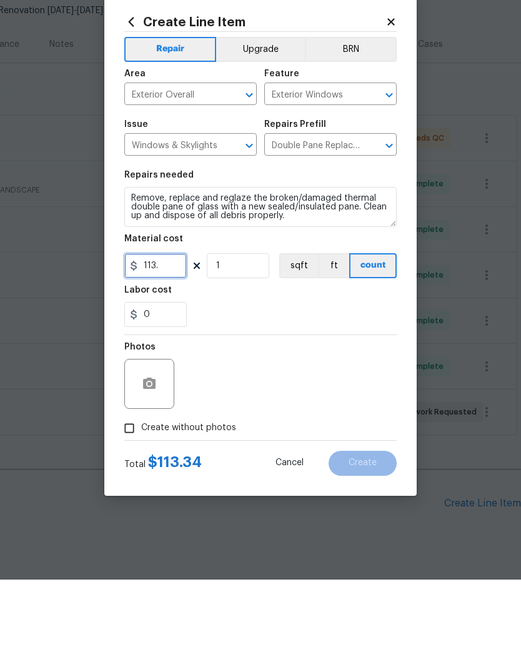
click at [146, 342] on input "113." at bounding box center [155, 354] width 62 height 25
type input "450"
click at [333, 424] on div "Photos" at bounding box center [260, 464] width 272 height 81
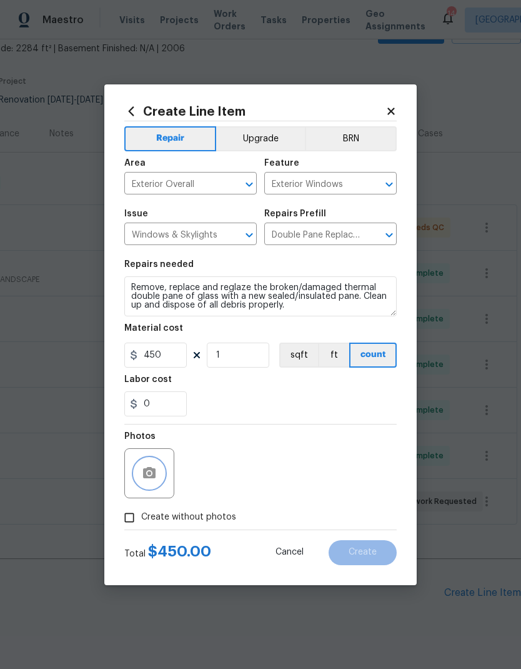
click at [154, 474] on icon "button" at bounding box center [149, 472] width 12 height 11
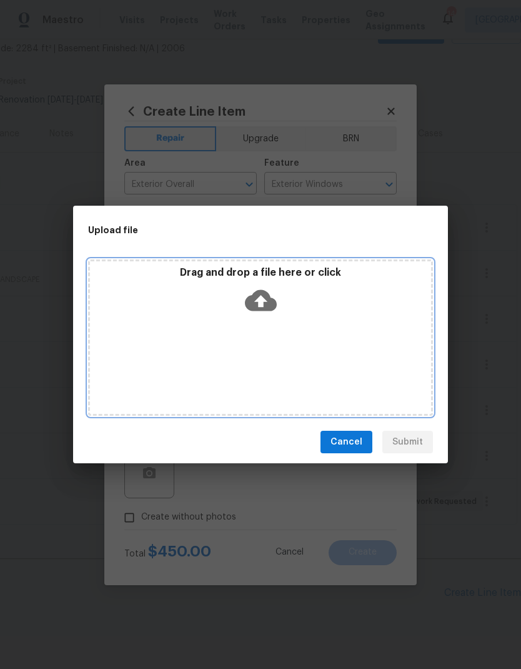
click at [269, 307] on icon at bounding box center [261, 300] width 32 height 21
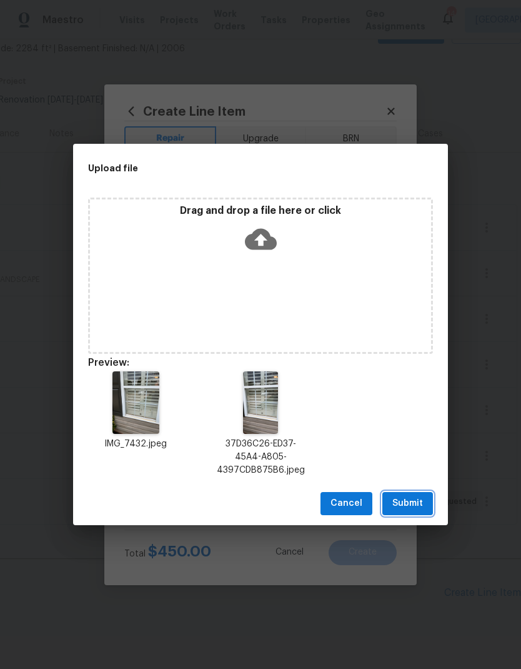
click at [412, 508] on span "Submit" at bounding box center [407, 504] width 31 height 16
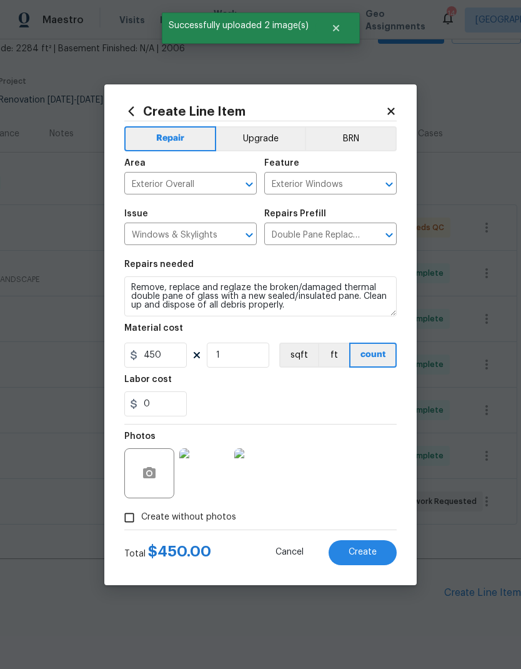
click at [346, 562] on button "Create" at bounding box center [363, 552] width 68 height 25
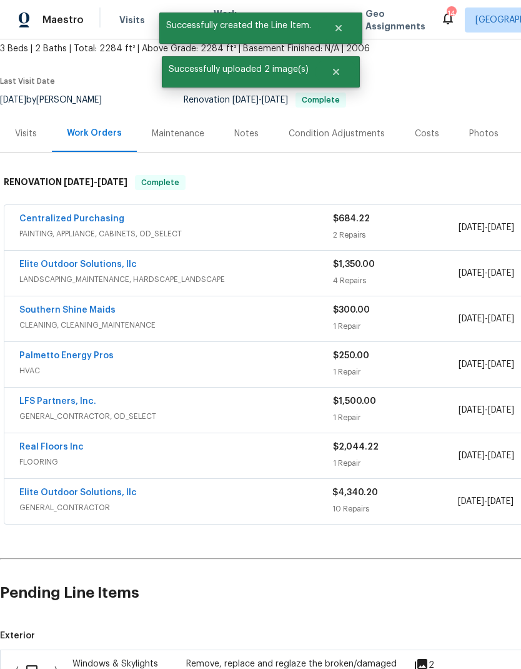
scroll to position [74, 0]
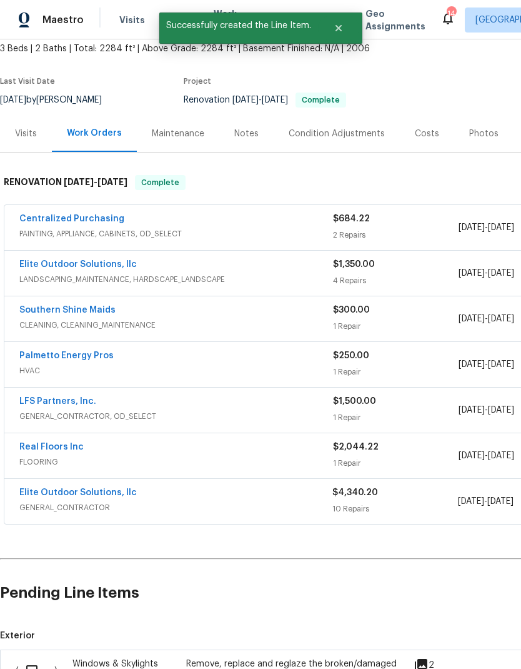
click at [42, 657] on input "checkbox" at bounding box center [37, 670] width 36 height 26
checkbox input "true"
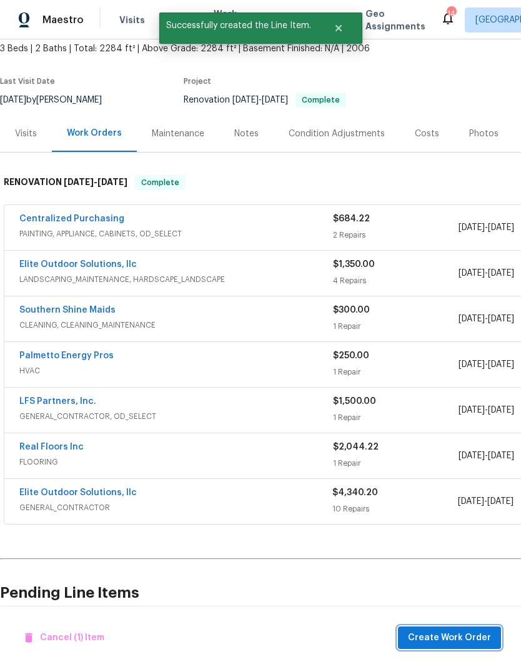
click at [431, 637] on span "Create Work Order" at bounding box center [449, 638] width 83 height 16
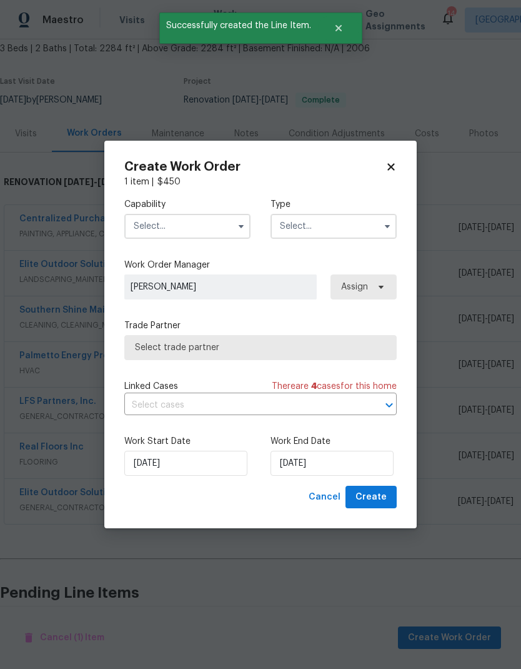
click at [168, 232] on input "text" at bounding box center [187, 226] width 126 height 25
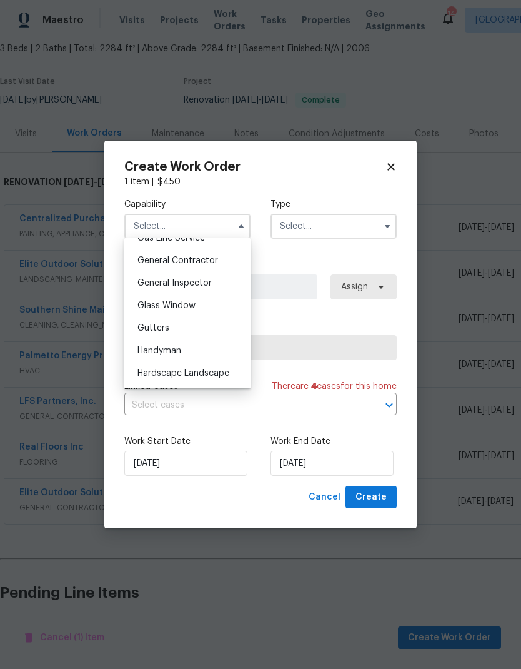
scroll to position [596, 0]
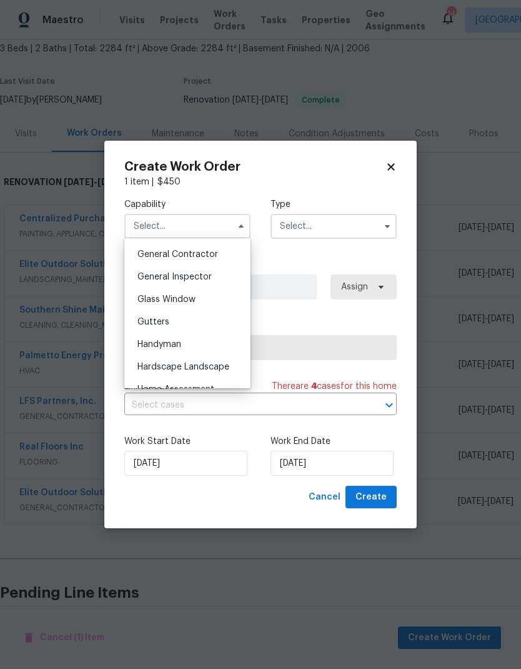
click at [192, 301] on span "Glass Window" at bounding box center [166, 299] width 58 height 9
type input "Glass Window"
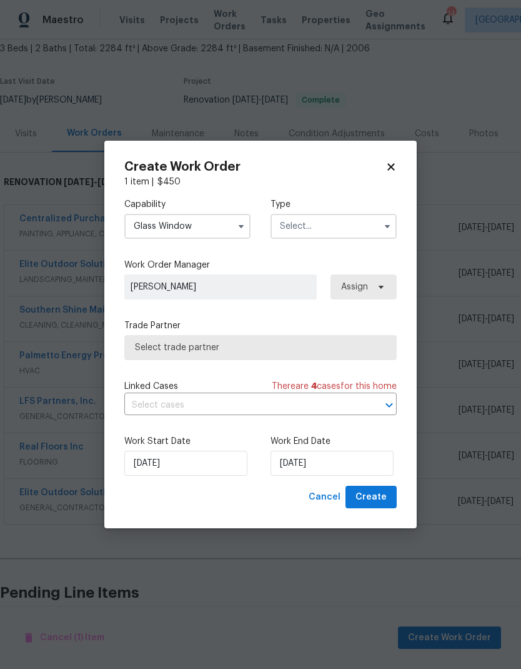
click at [352, 229] on input "text" at bounding box center [334, 226] width 126 height 25
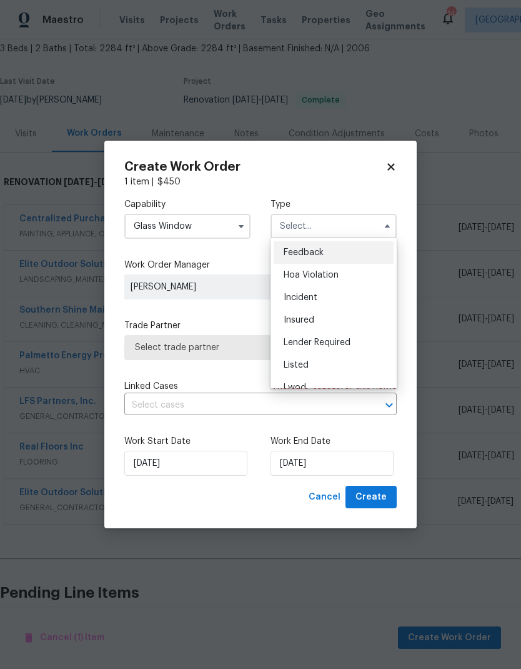
click at [304, 362] on span "Listed" at bounding box center [296, 365] width 25 height 9
type input "Listed"
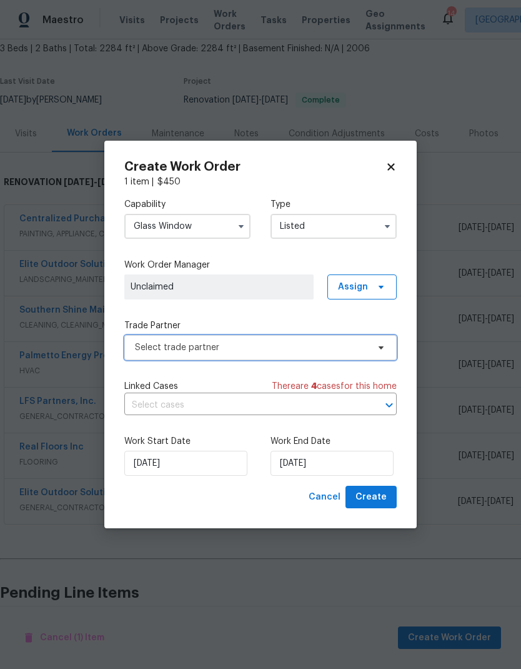
click at [361, 349] on span "Select trade partner" at bounding box center [251, 347] width 233 height 12
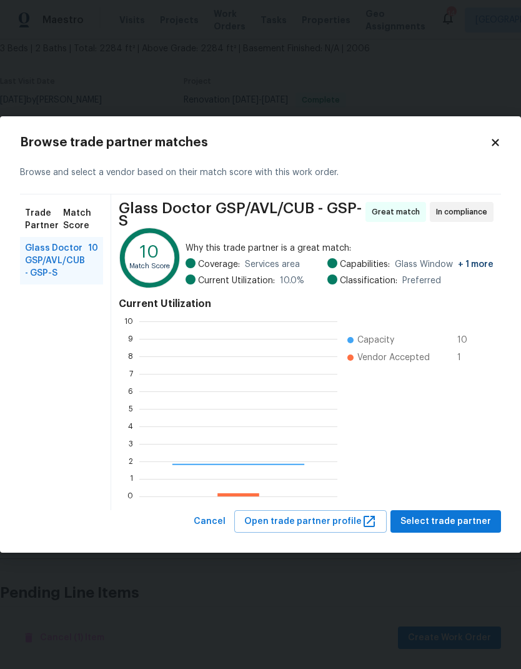
scroll to position [175, 198]
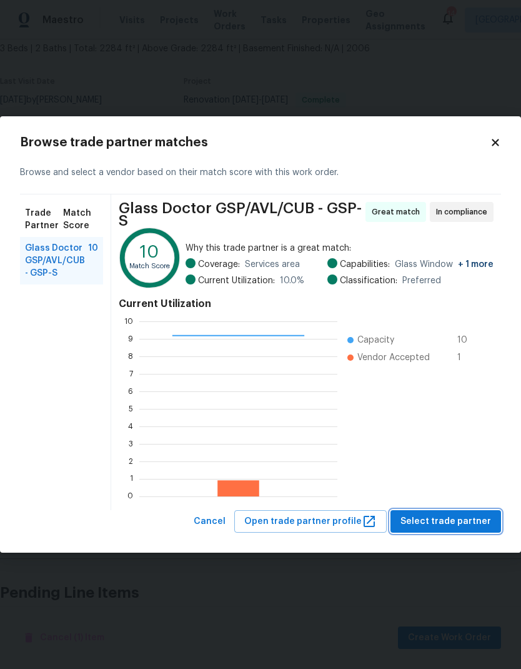
click at [456, 520] on span "Select trade partner" at bounding box center [446, 522] width 91 height 16
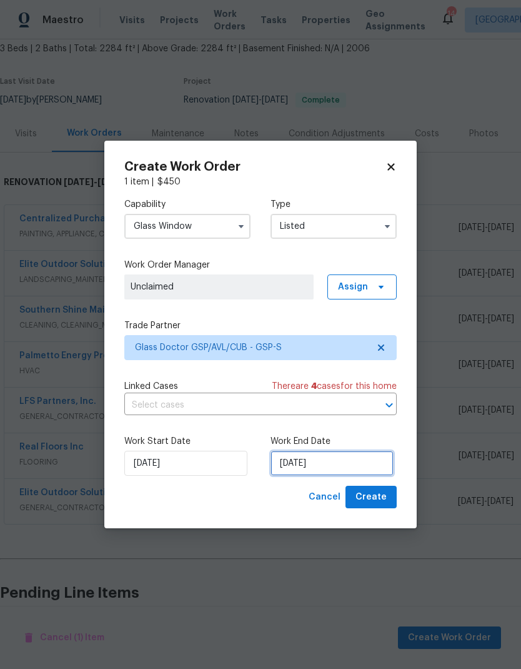
click at [317, 465] on input "[DATE]" at bounding box center [332, 463] width 123 height 25
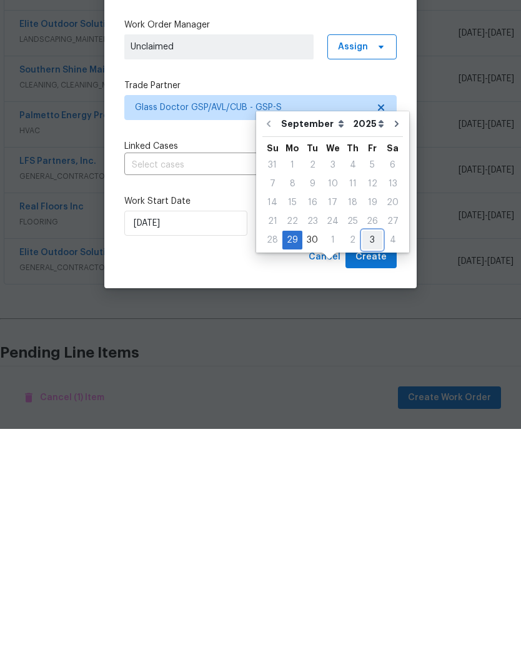
click at [373, 471] on div "3" at bounding box center [372, 479] width 20 height 17
type input "[DATE]"
select select "9"
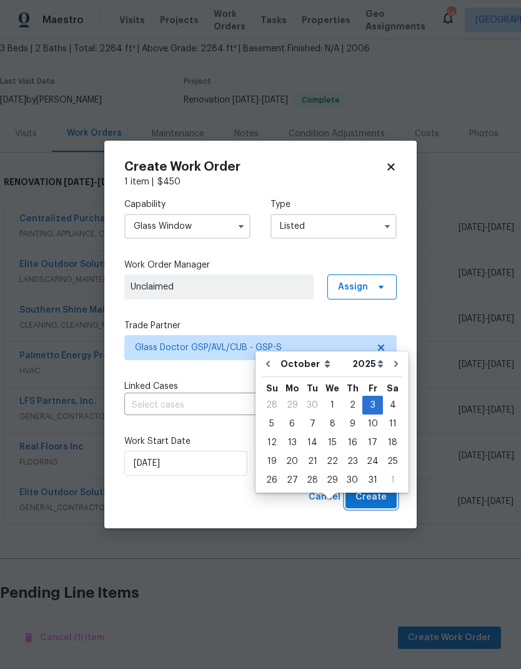
click at [377, 497] on span "Create" at bounding box center [371, 497] width 31 height 16
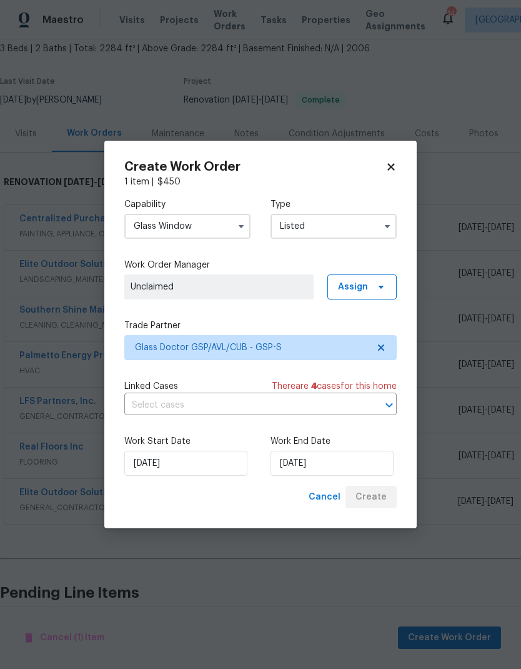
checkbox input "false"
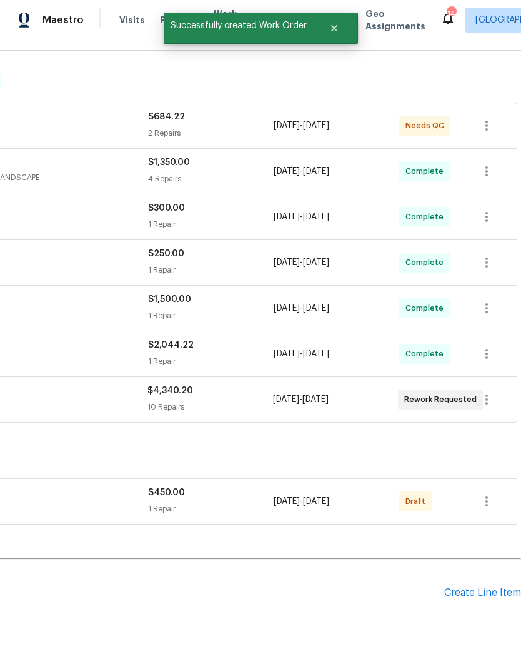
scroll to position [176, 185]
click at [481, 494] on icon "button" at bounding box center [486, 501] width 15 height 15
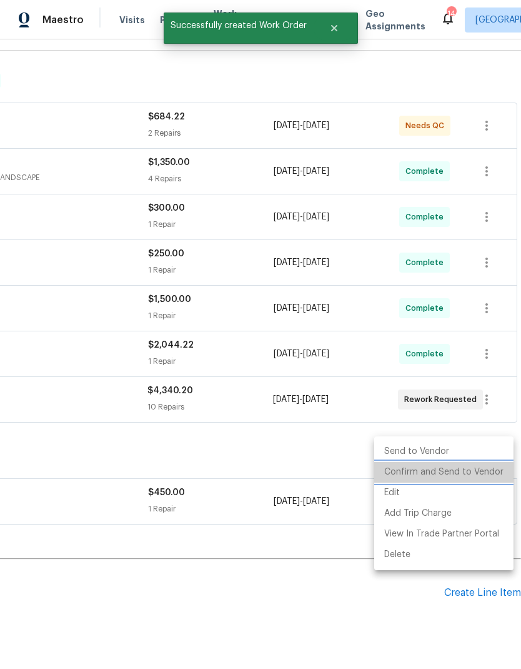
click at [451, 472] on li "Confirm and Send to Vendor" at bounding box center [443, 472] width 139 height 21
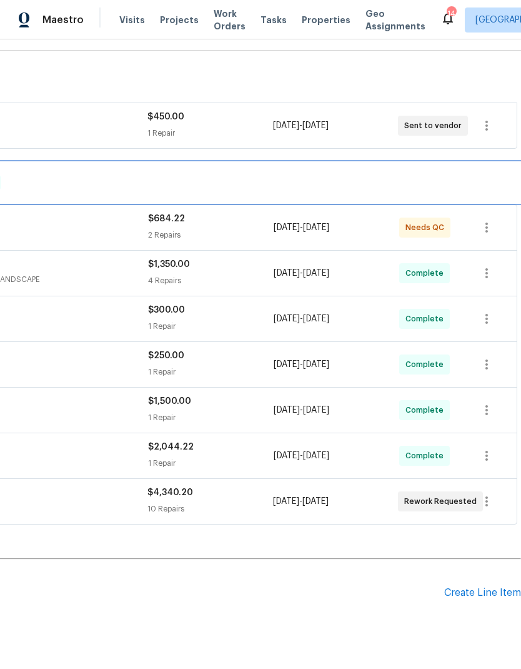
click at [322, 175] on div "RENOVATION 9/23/25 - 9/27/25 Complete" at bounding box center [168, 182] width 699 height 15
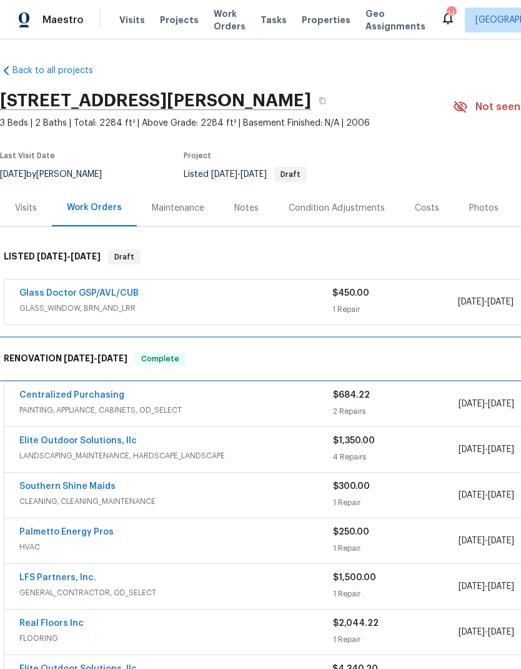
scroll to position [0, 0]
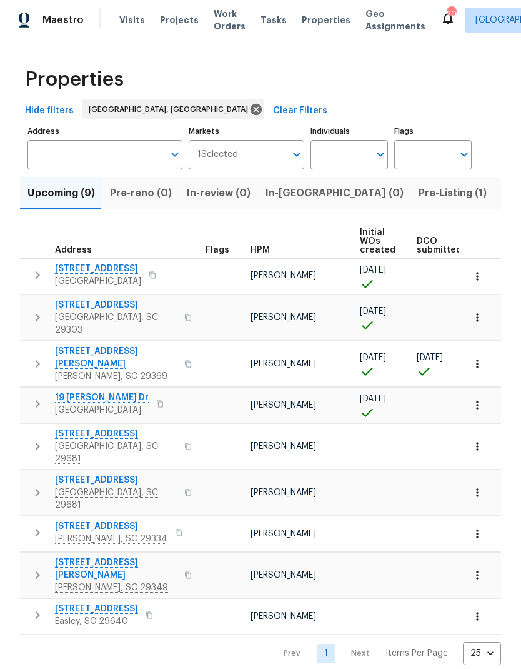
click at [480, 527] on icon "button" at bounding box center [477, 533] width 12 height 12
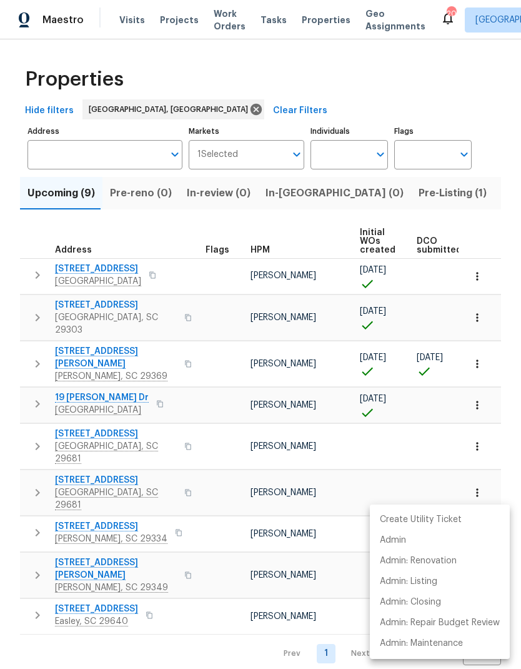
click at [282, 494] on div at bounding box center [260, 334] width 521 height 669
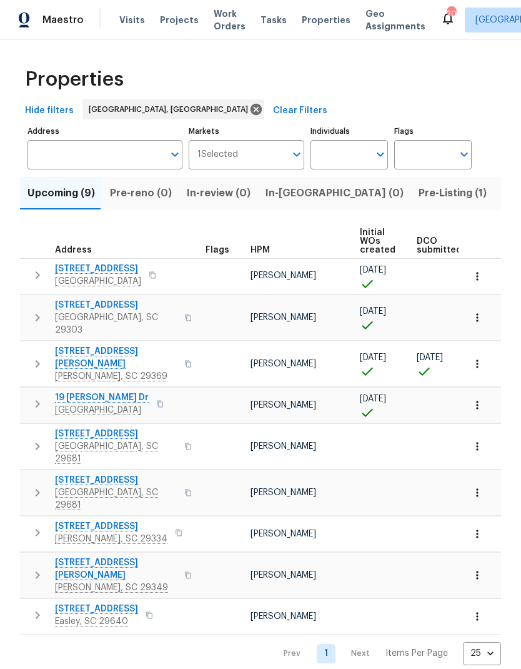
click at [474, 527] on icon "button" at bounding box center [477, 533] width 12 height 12
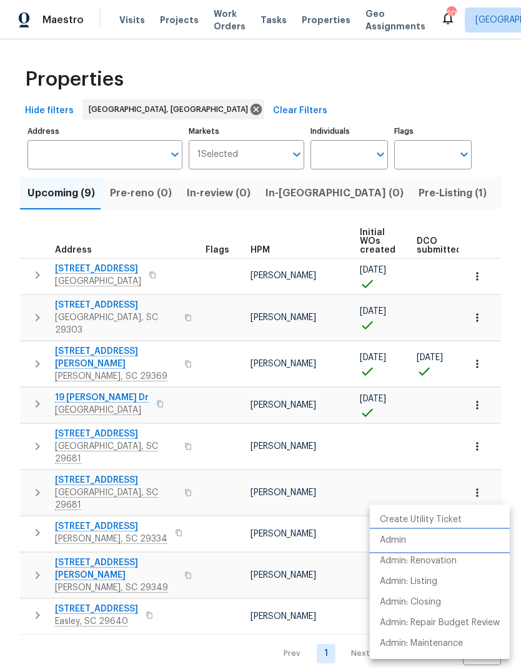
click at [391, 541] on p "Admin" at bounding box center [393, 540] width 26 height 13
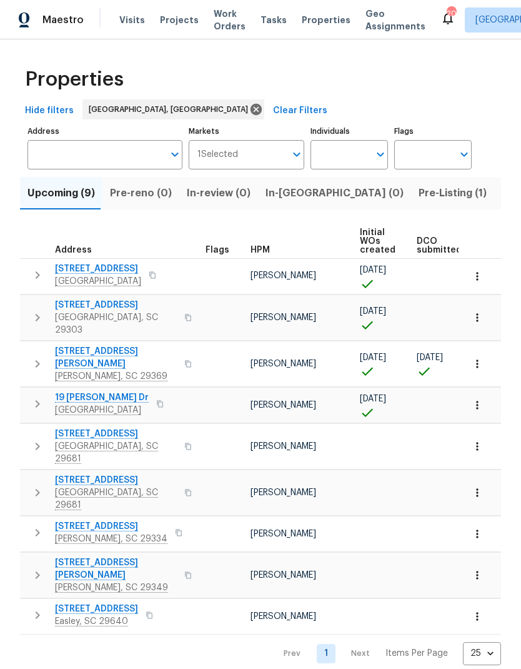
click at [419, 189] on span "Pre-Listing (1)" at bounding box center [453, 192] width 68 height 17
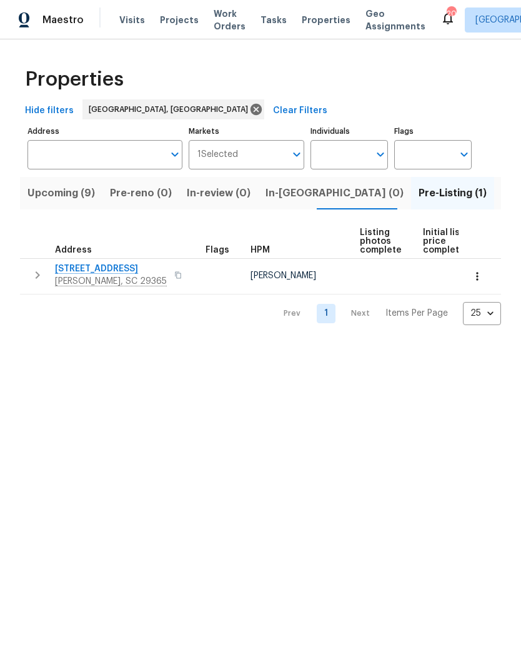
click at [502, 196] on span "Listed (31)" at bounding box center [527, 192] width 51 height 17
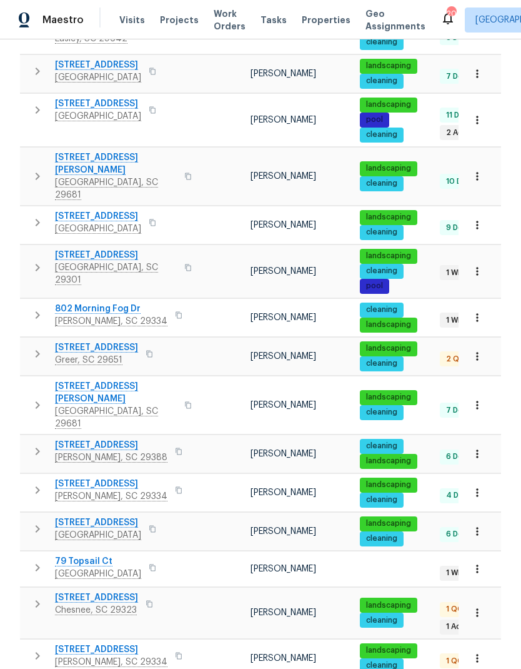
scroll to position [50, 0]
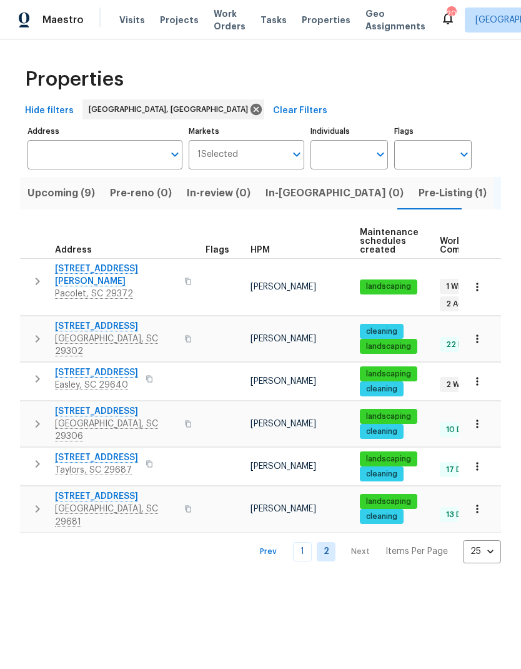
click at [302, 542] on link "1" at bounding box center [302, 551] width 19 height 19
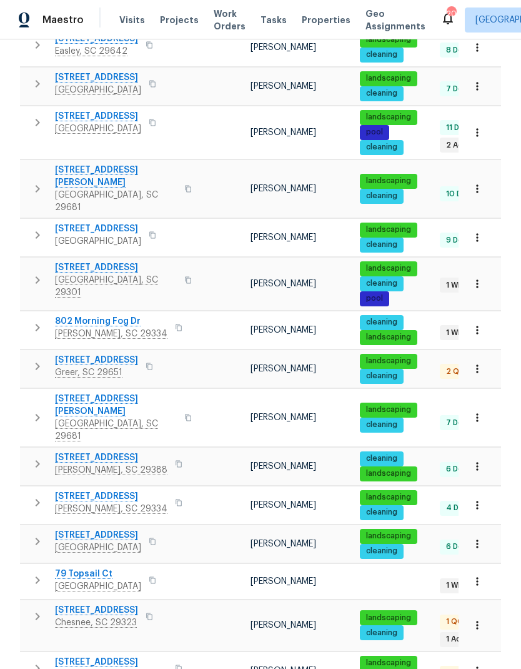
scroll to position [597, 0]
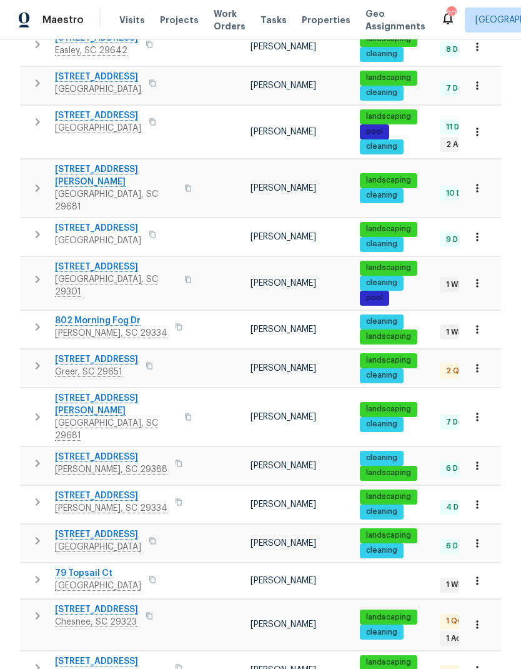
click at [100, 603] on span "[STREET_ADDRESS]" at bounding box center [96, 609] width 83 height 12
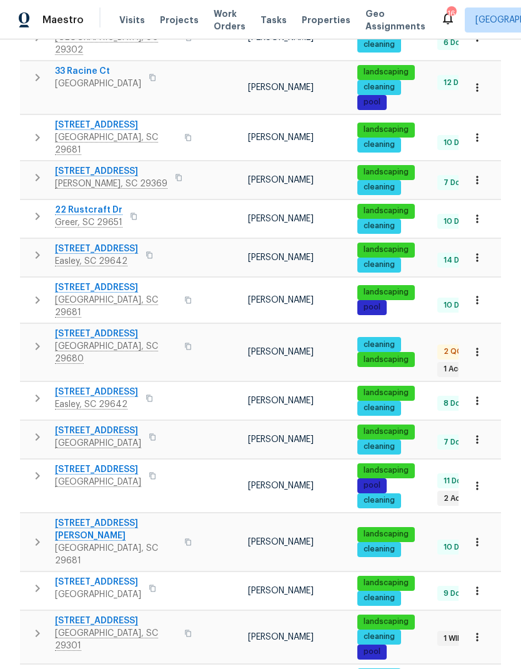
scroll to position [254, 0]
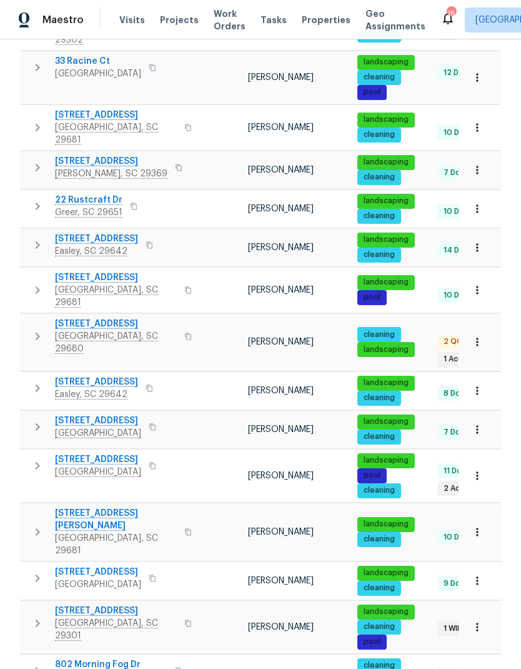
click at [101, 109] on span "232 Raven Falls Ln" at bounding box center [116, 115] width 122 height 12
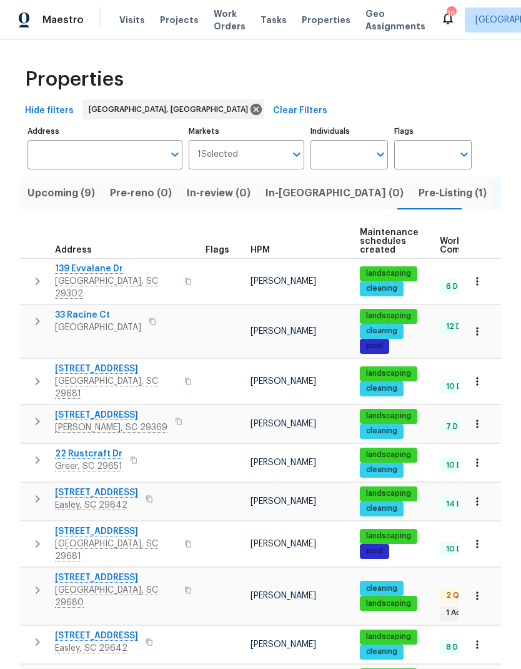
scroll to position [0, 0]
click at [419, 187] on span "Pre-Listing (1)" at bounding box center [453, 192] width 68 height 17
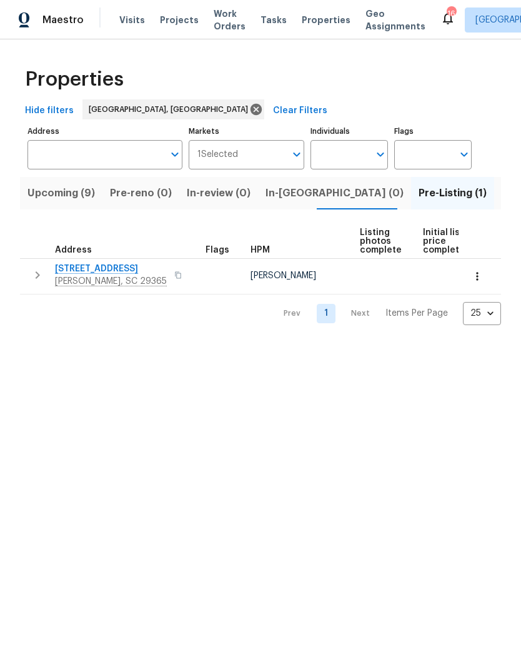
click at [115, 274] on span "203 Heatherbrook Dr" at bounding box center [111, 268] width 112 height 12
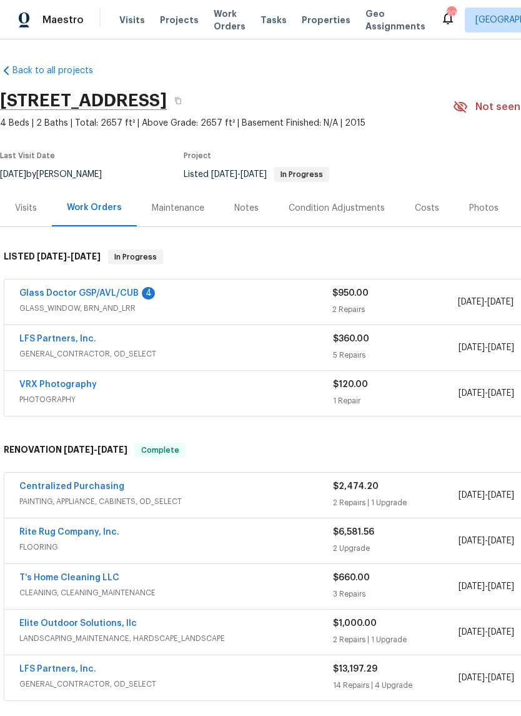
click at [122, 296] on link "Glass Doctor GSP/AVL/CUB" at bounding box center [78, 293] width 119 height 9
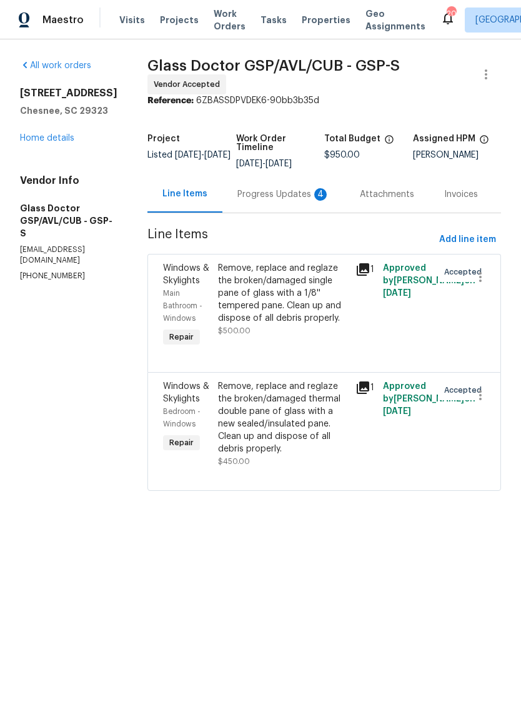
click at [299, 194] on div "Progress Updates 4" at bounding box center [283, 194] width 92 height 12
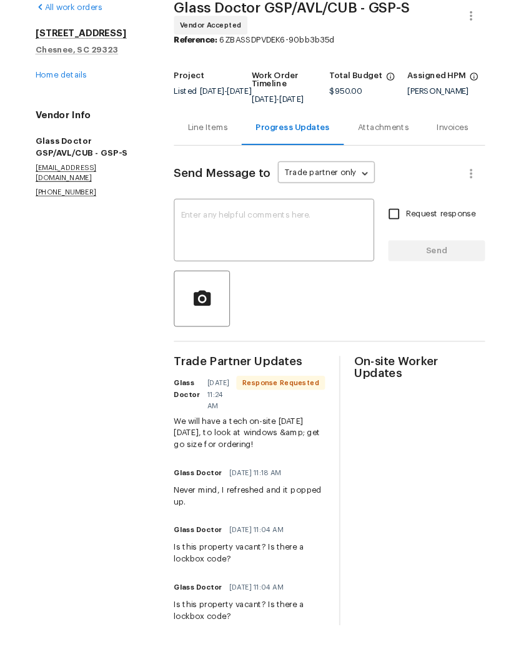
scroll to position [31, 0]
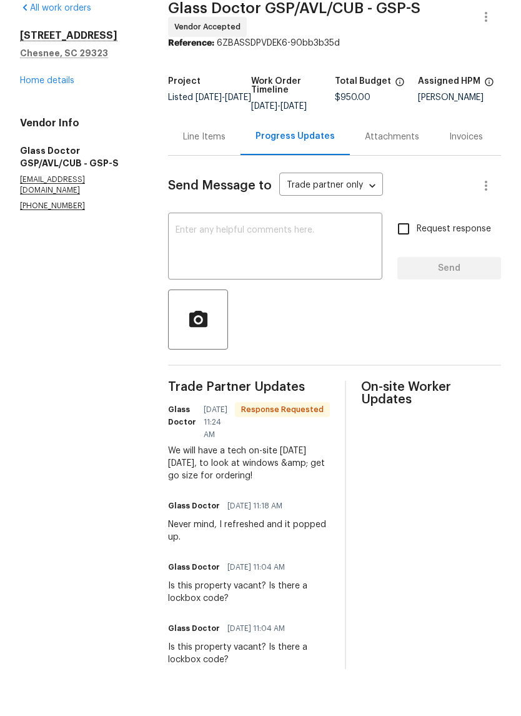
click at [254, 272] on textarea at bounding box center [275, 294] width 199 height 44
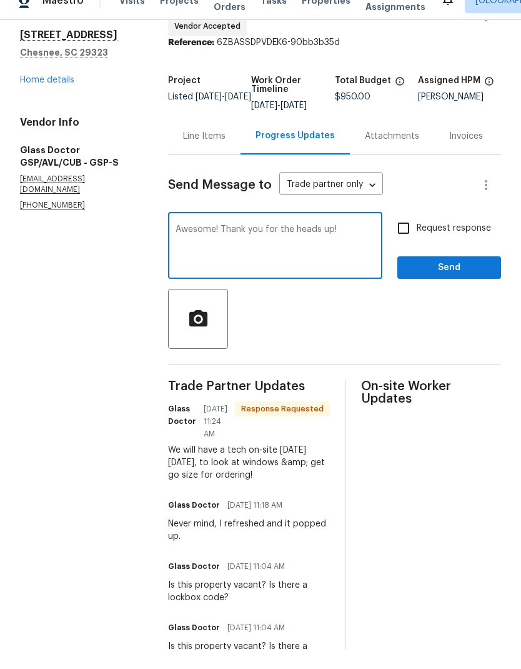
scroll to position [38, 0]
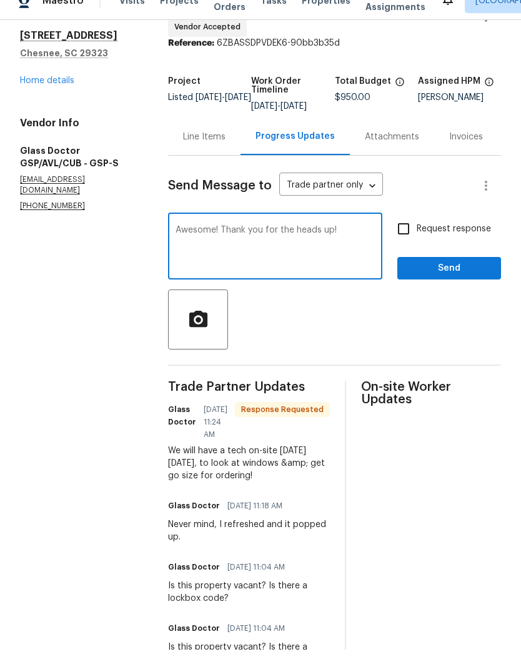
type textarea "Awesome! Thank you for the heads up!"
click at [401, 235] on input "Request response" at bounding box center [404, 248] width 26 height 26
checkbox input "true"
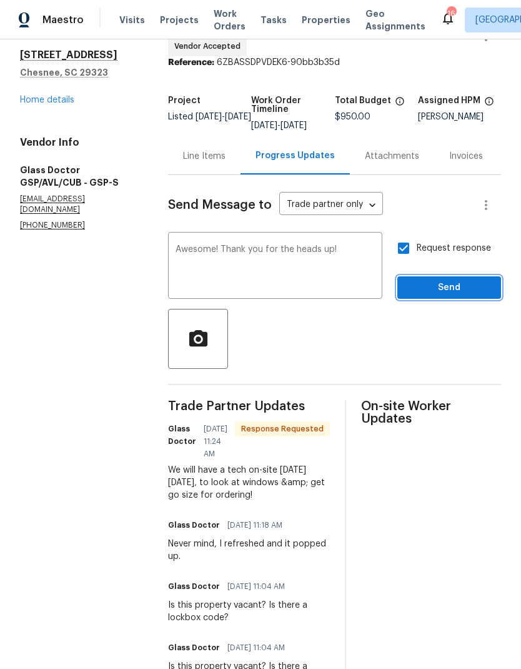
click at [429, 280] on span "Send" at bounding box center [449, 288] width 84 height 16
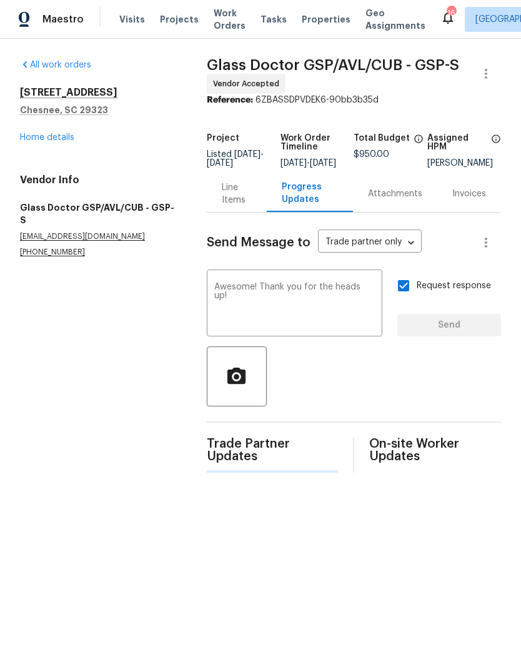
scroll to position [0, 0]
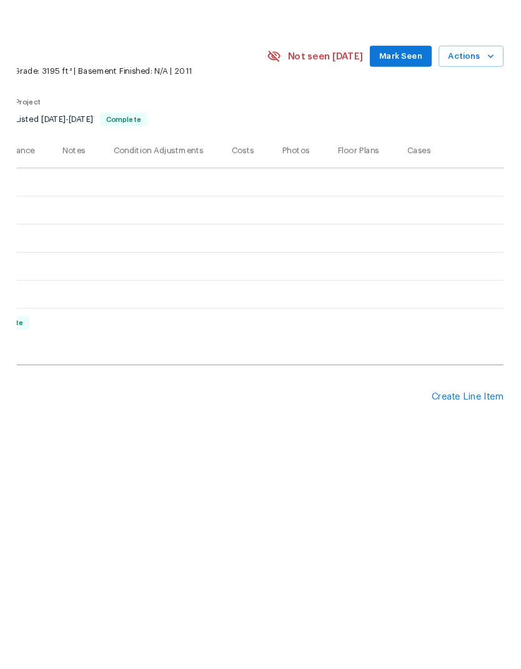
scroll to position [0, 185]
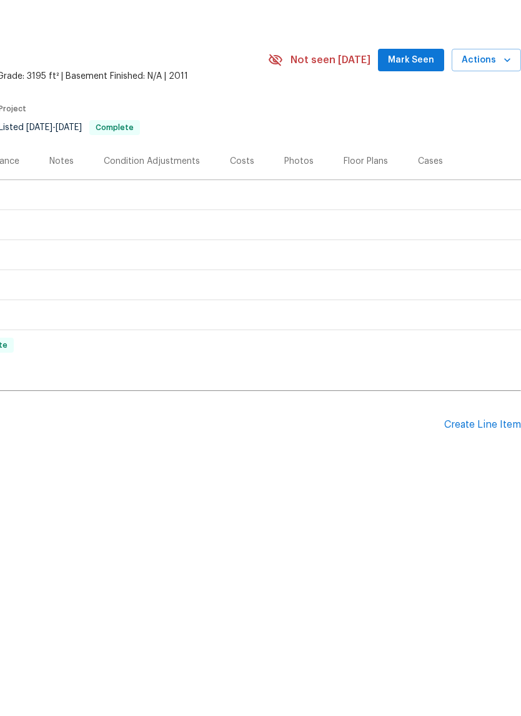
click at [452, 466] on div "Create Line Item" at bounding box center [482, 472] width 77 height 12
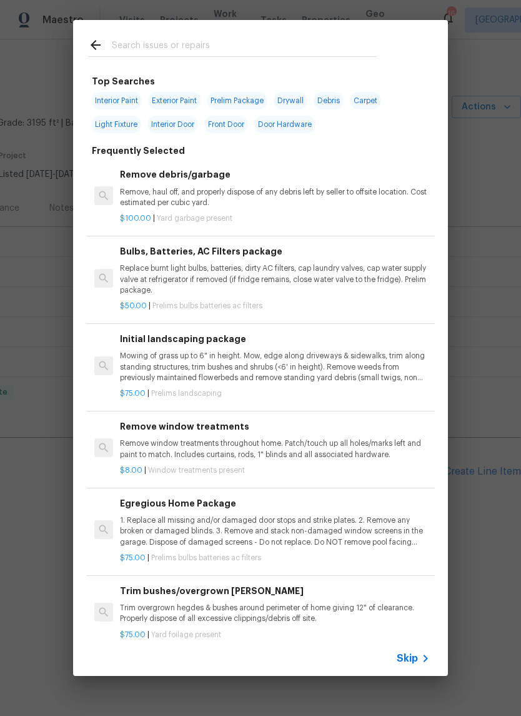
click at [139, 46] on input "text" at bounding box center [244, 46] width 265 height 19
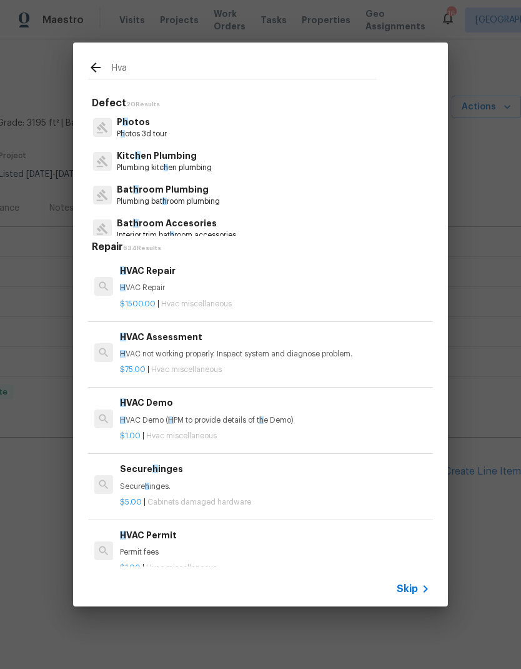
type input "Hvac"
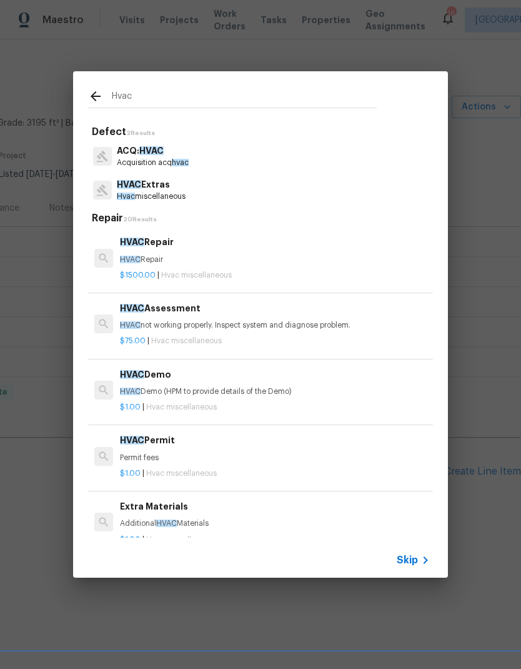
click at [137, 252] on div "HVAC Repair HVAC Repair" at bounding box center [275, 250] width 310 height 30
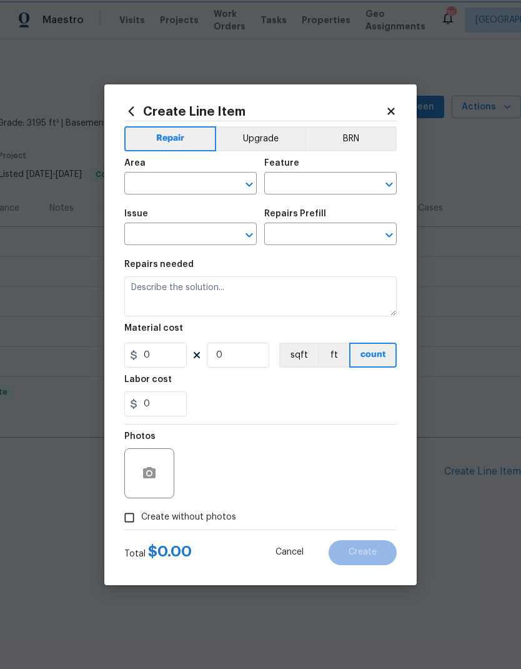
type input "HVAC"
type input "HVAC Extras"
type input "HVAC Repair $1,500.00"
type textarea "HVAC Repair"
type input "1500"
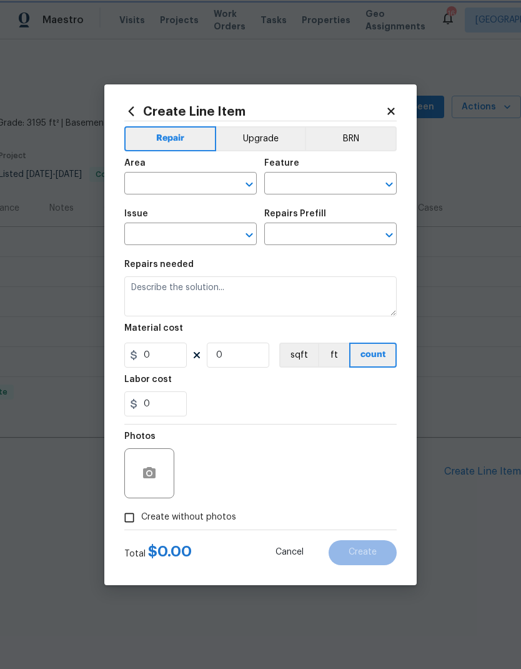
type input "1"
click at [152, 177] on input "text" at bounding box center [172, 184] width 97 height 19
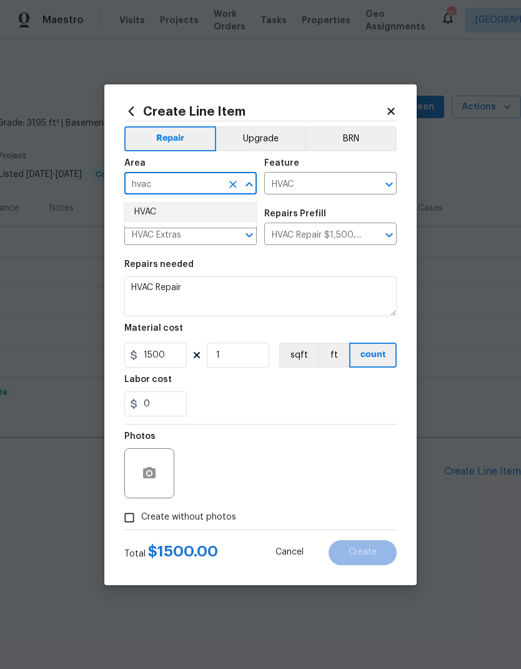
click at [154, 215] on li "HVAC" at bounding box center [190, 212] width 132 height 21
type input "HVAC"
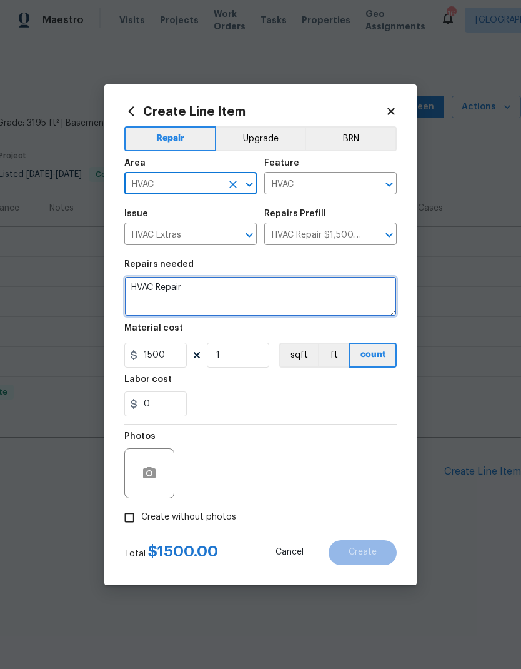
click at [182, 295] on textarea "HVAC Repair" at bounding box center [260, 296] width 272 height 40
click at [182, 294] on textarea "HVAC Repair" at bounding box center [260, 296] width 272 height 40
click at [187, 287] on textarea "HVAC Repair" at bounding box center [260, 296] width 272 height 40
click at [186, 287] on textarea "HVAC Repair" at bounding box center [260, 296] width 272 height 40
click at [186, 291] on textarea "HVAC Repair" at bounding box center [260, 296] width 272 height 40
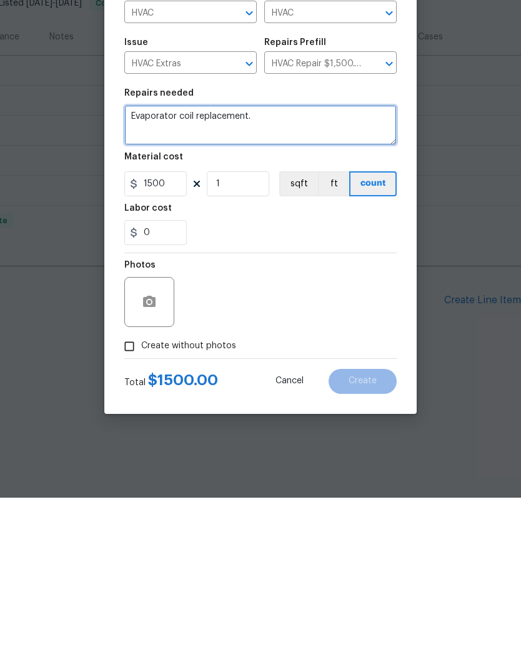
type textarea "Evaporator coil replacement."
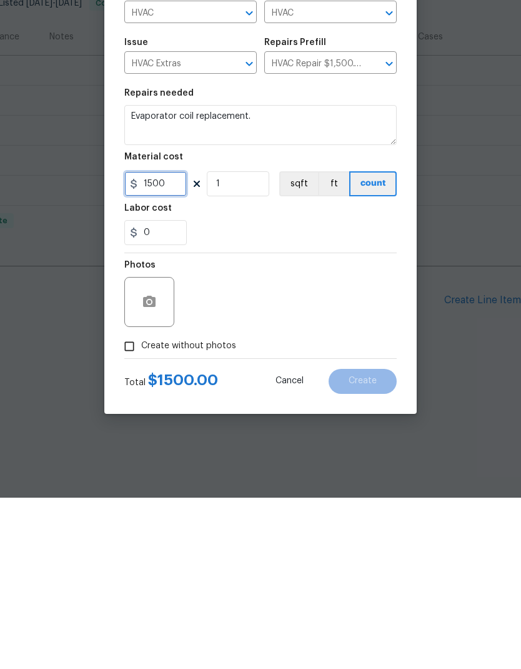
click at [145, 342] on input "1500" at bounding box center [155, 354] width 62 height 25
click at [144, 342] on input "1500" at bounding box center [155, 354] width 62 height 25
click at [157, 342] on input "1500" at bounding box center [155, 354] width 62 height 25
click at [156, 342] on input "1500" at bounding box center [155, 354] width 62 height 25
type input "3056"
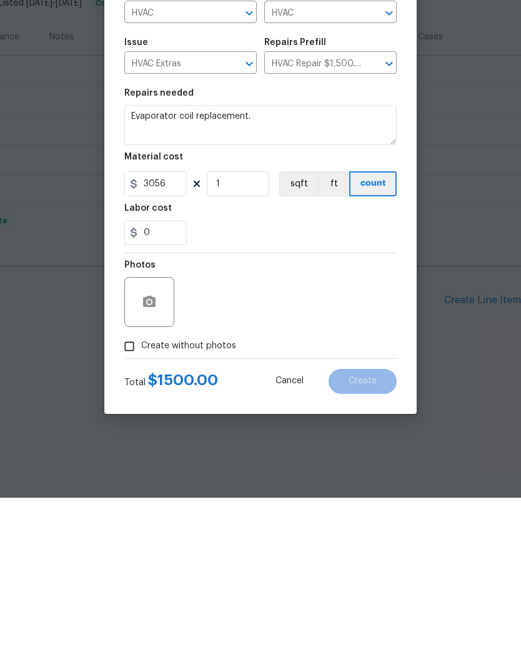
click at [126, 506] on input "Create without photos" at bounding box center [129, 518] width 24 height 24
checkbox input "true"
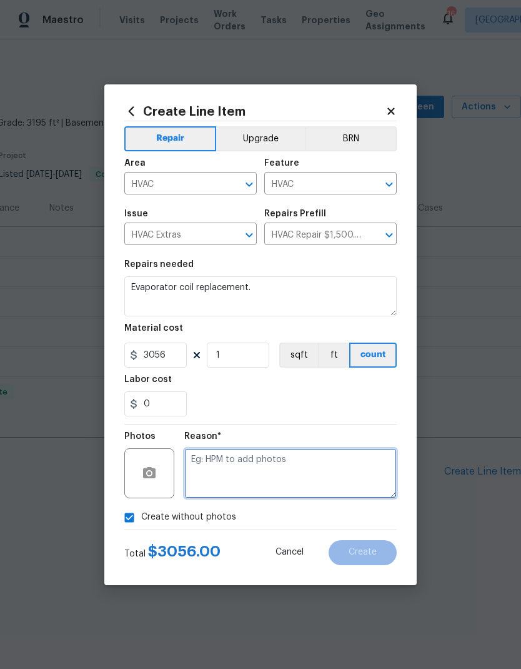
click at [296, 469] on textarea at bounding box center [290, 473] width 212 height 50
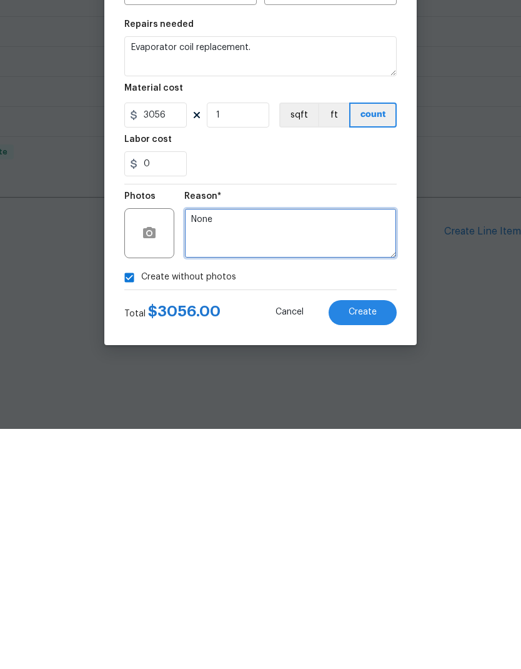
type textarea "None"
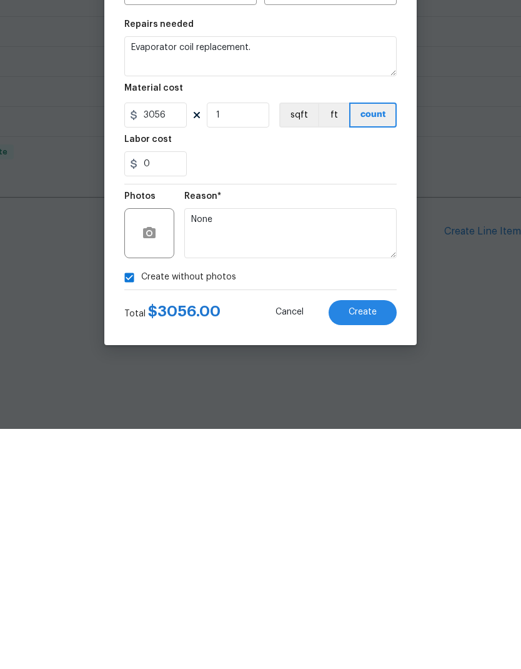
click at [385, 540] on button "Create" at bounding box center [363, 552] width 68 height 25
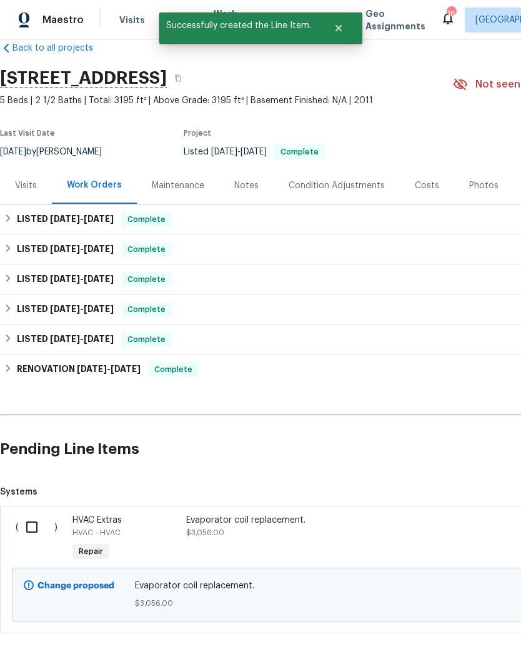
scroll to position [22, 0]
click at [32, 522] on input "checkbox" at bounding box center [37, 527] width 36 height 26
checkbox input "true"
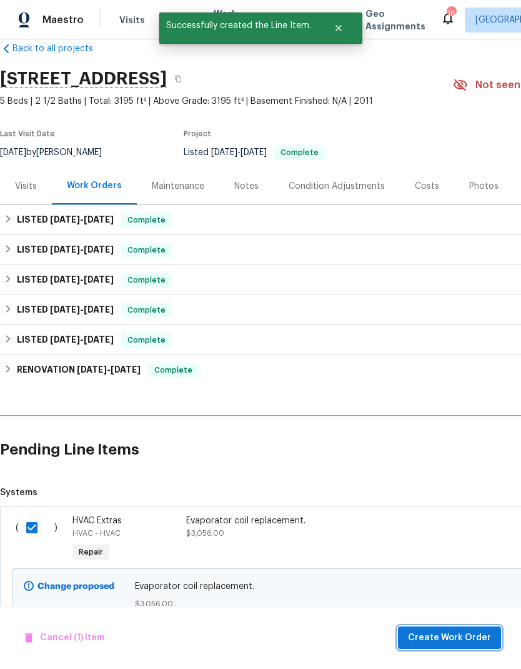
click at [463, 638] on span "Create Work Order" at bounding box center [449, 638] width 83 height 16
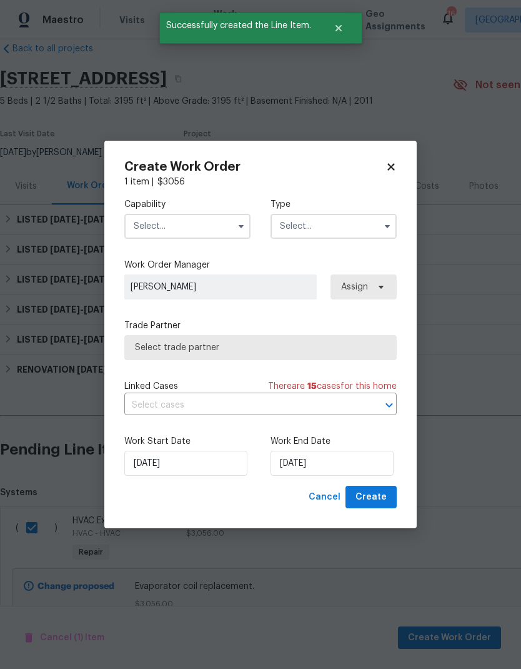
click at [220, 220] on input "text" at bounding box center [187, 226] width 126 height 25
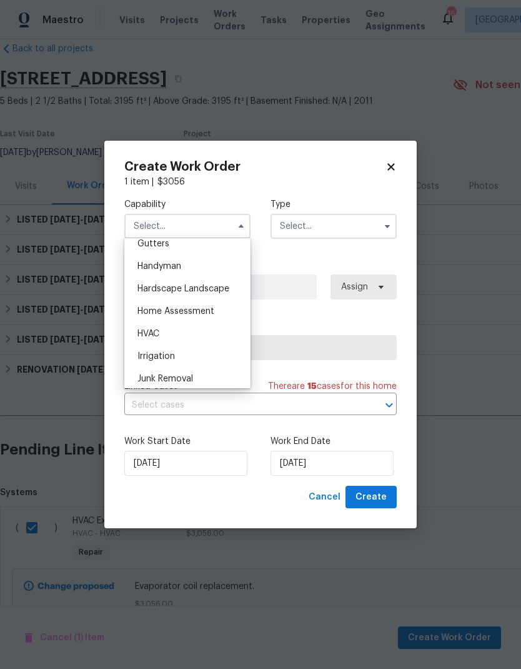
scroll to position [686, 0]
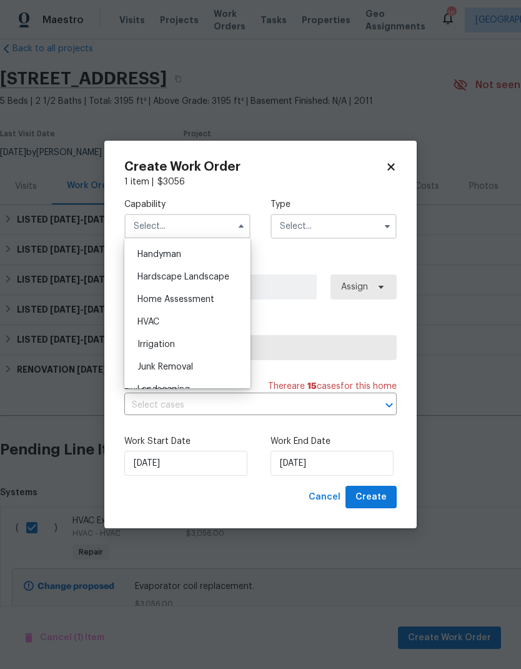
click at [151, 326] on span "HVAC" at bounding box center [148, 321] width 22 height 9
type input "HVAC"
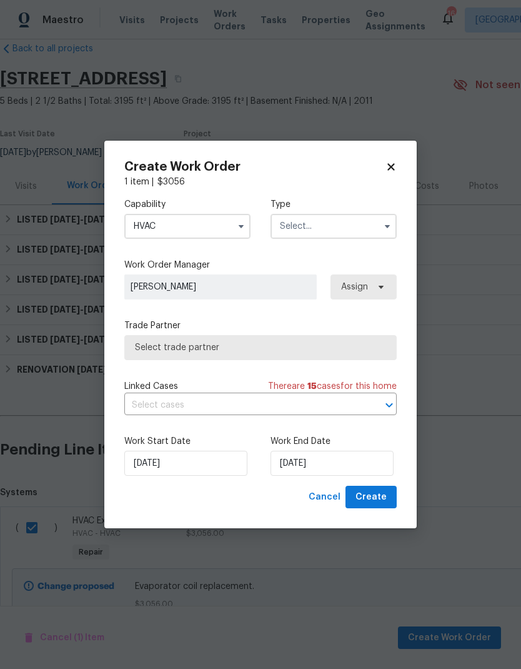
click at [341, 230] on input "text" at bounding box center [334, 226] width 126 height 25
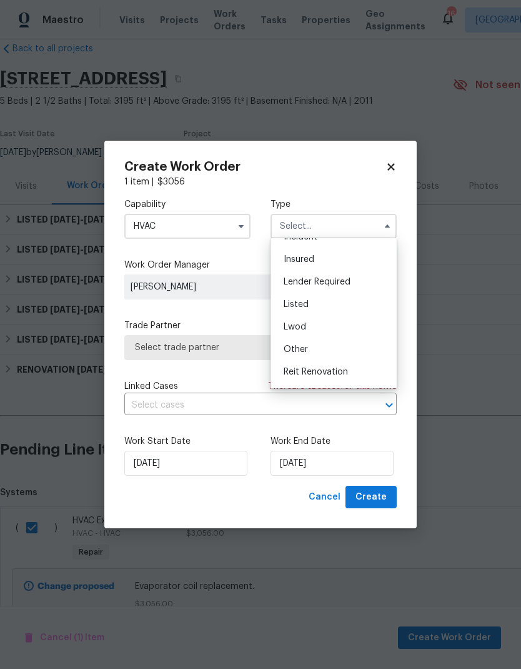
scroll to position [60, 0]
click at [312, 310] on div "Listed" at bounding box center [334, 305] width 120 height 22
type input "Listed"
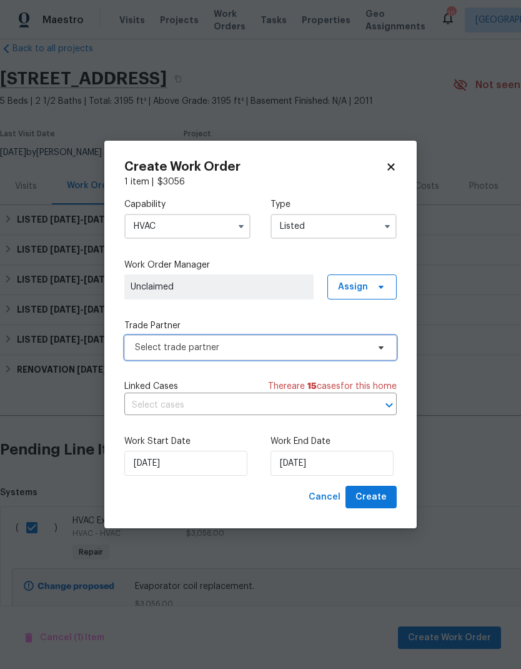
click at [357, 352] on span "Select trade partner" at bounding box center [251, 347] width 233 height 12
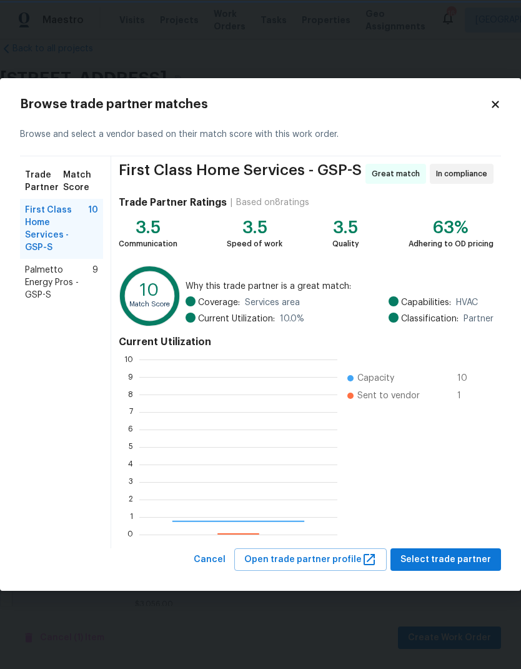
scroll to position [175, 198]
click at [452, 556] on span "Select trade partner" at bounding box center [446, 560] width 91 height 16
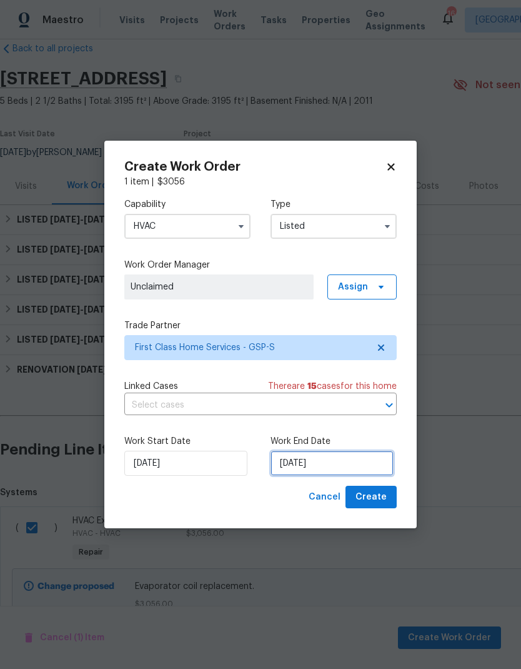
click at [319, 463] on input "[DATE]" at bounding box center [332, 463] width 123 height 25
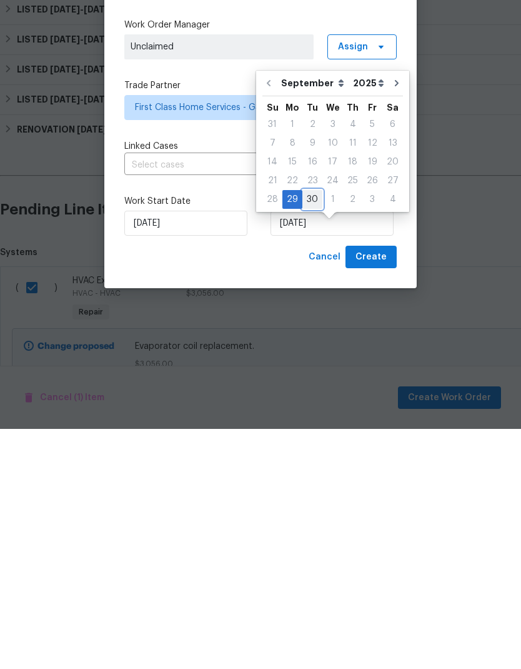
click at [316, 431] on div "30" at bounding box center [312, 439] width 20 height 17
type input "9/30/2025"
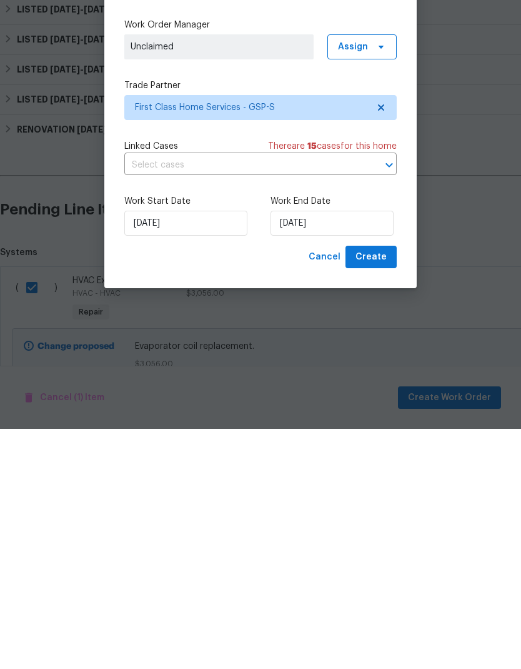
scroll to position [50, 0]
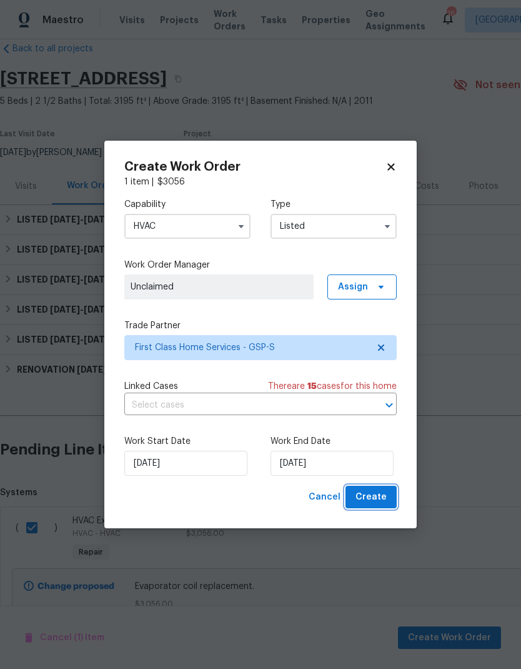
click at [383, 499] on span "Create" at bounding box center [371, 497] width 31 height 16
checkbox input "false"
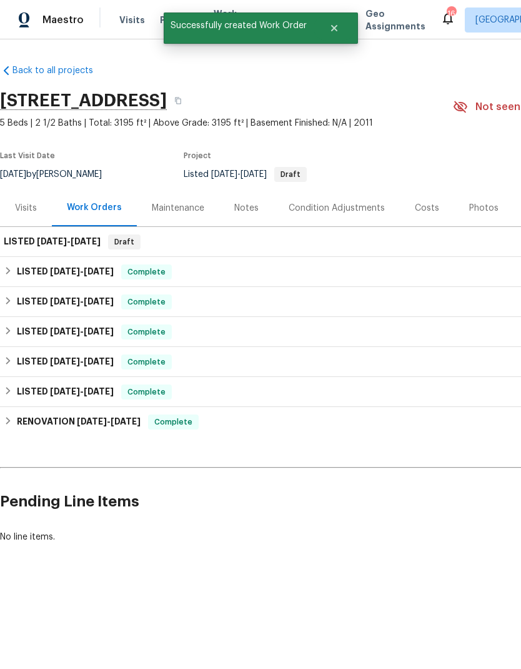
scroll to position [0, 0]
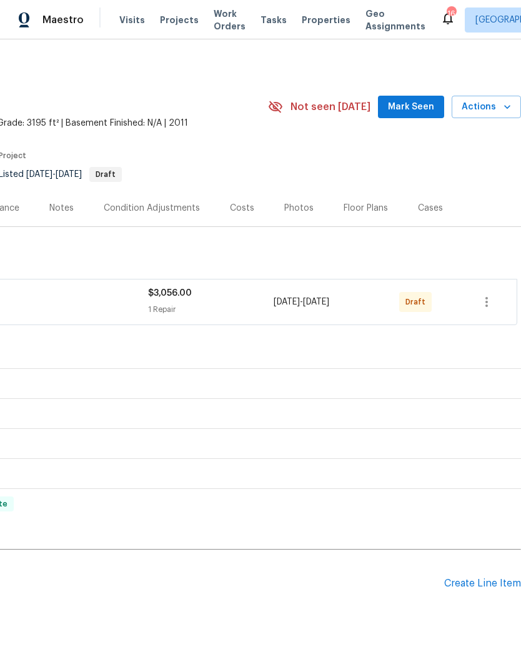
scroll to position [0, 185]
click at [487, 304] on icon "button" at bounding box center [486, 301] width 15 height 15
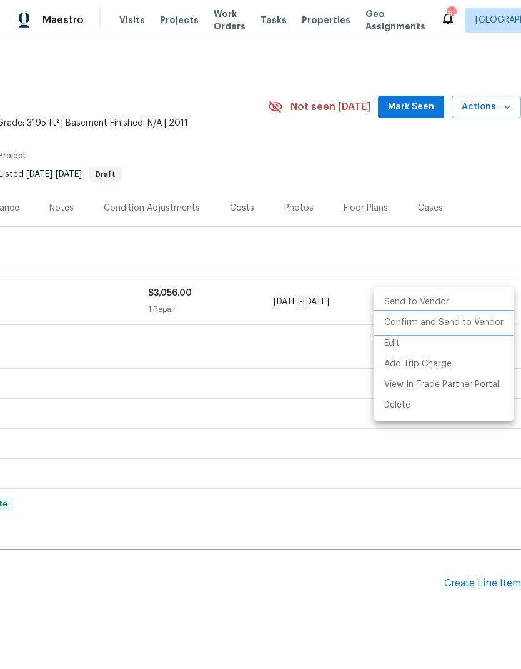
click at [444, 329] on li "Confirm and Send to Vendor" at bounding box center [443, 322] width 139 height 21
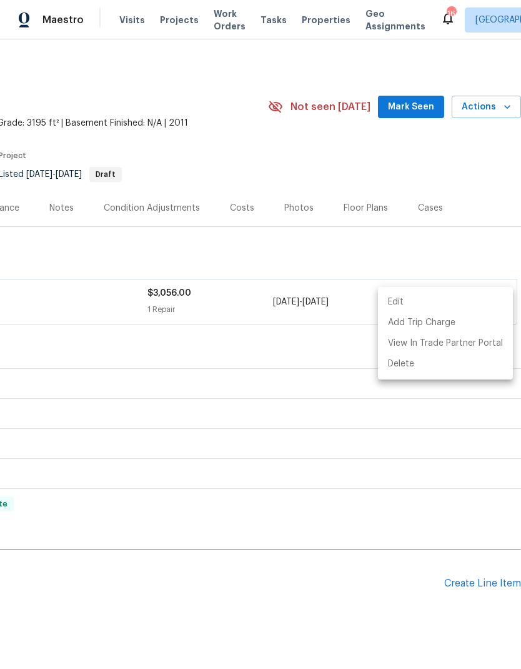
click at [335, 259] on div at bounding box center [260, 334] width 521 height 669
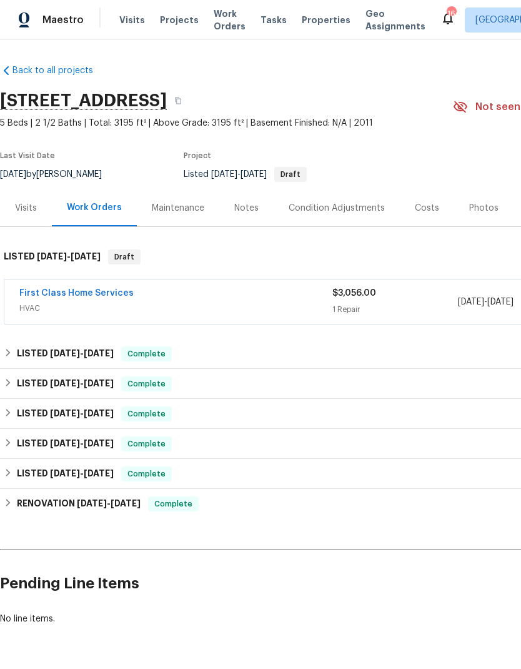
scroll to position [0, 0]
click at [248, 206] on div "Notes" at bounding box center [246, 208] width 24 height 12
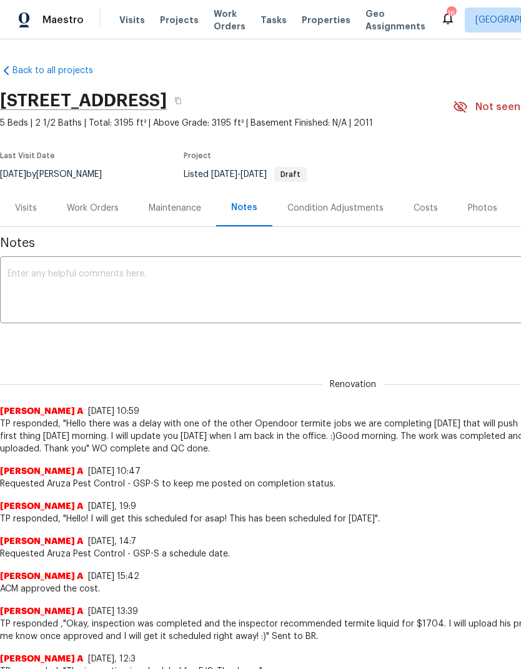
click at [209, 281] on textarea at bounding box center [352, 291] width 691 height 44
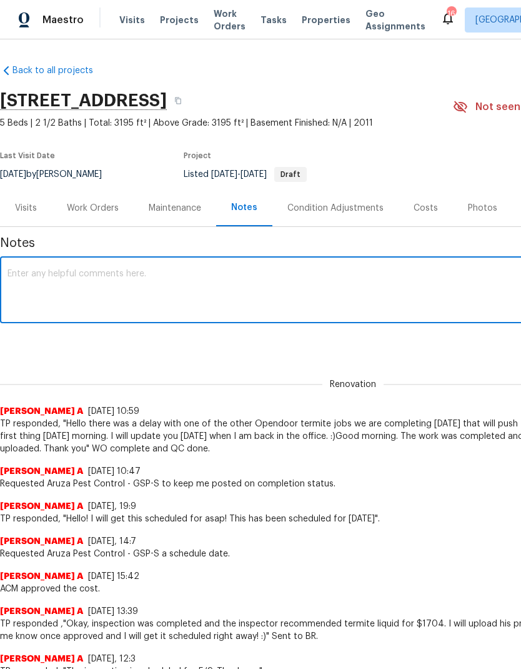
click at [32, 272] on textarea at bounding box center [352, 291] width 691 height 44
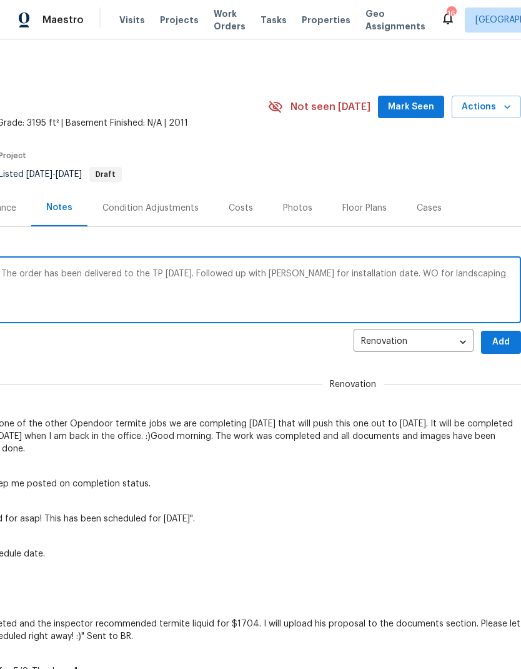
scroll to position [0, 185]
click at [464, 270] on textarea "HVAC evaporator coil was ordered on 9/15. The order has been delivered to the T…" at bounding box center [168, 291] width 691 height 44
click at [463, 270] on textarea "HVAC evaporator coil was ordered on 9/15. The order has been delivered to the T…" at bounding box center [168, 291] width 691 height 44
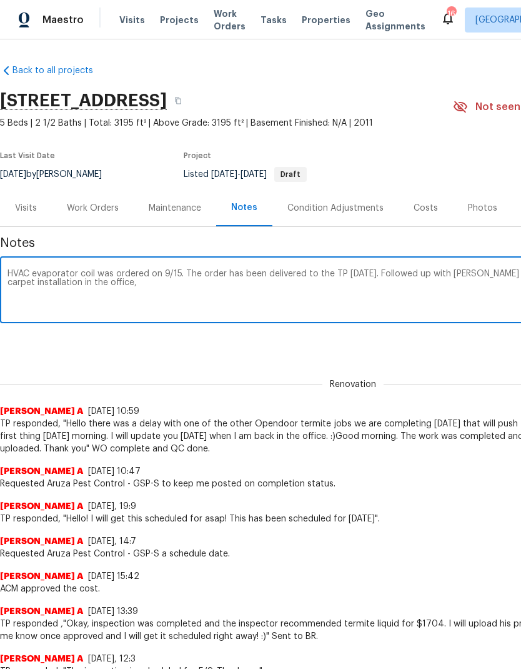
scroll to position [0, 0]
click at [122, 284] on textarea "HVAC evaporator coil was ordered on 9/15. The order has been delivered to the T…" at bounding box center [352, 291] width 691 height 44
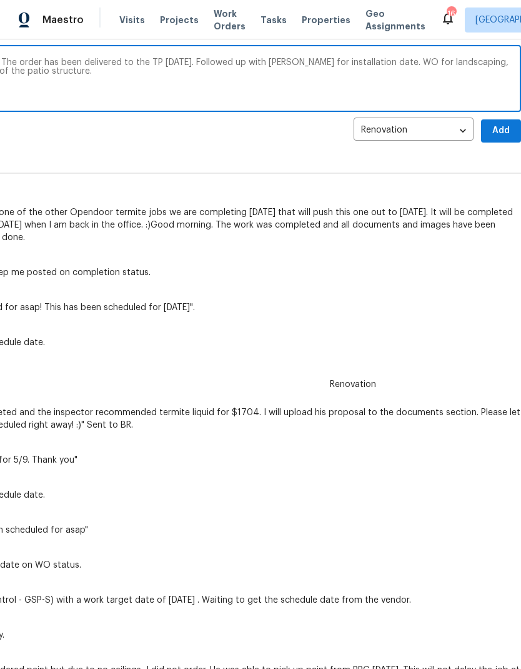
scroll to position [214, 185]
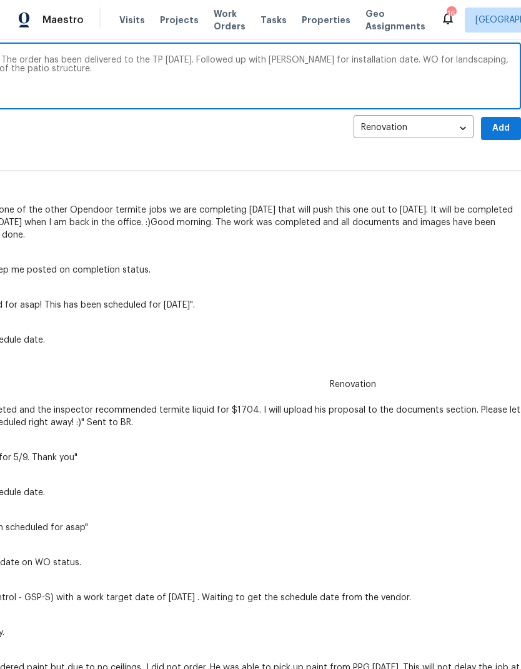
type textarea "HVAC evaporator coil was ordered on 9/15. The order has been delivered to the T…"
click at [504, 121] on span "Add" at bounding box center [501, 129] width 20 height 16
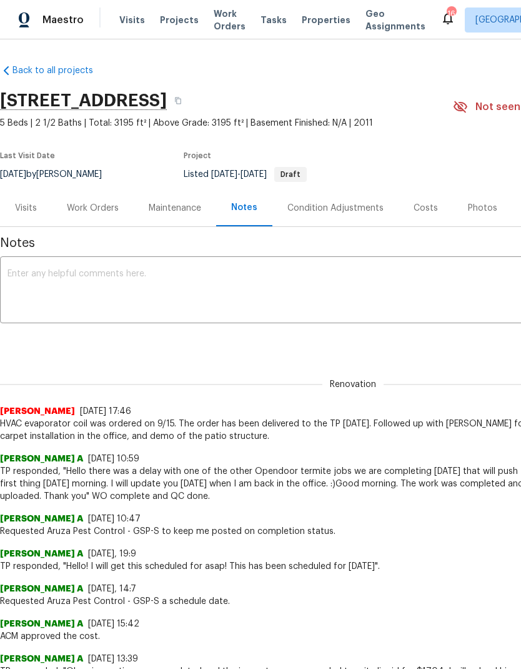
scroll to position [0, 0]
click at [88, 199] on div "Work Orders" at bounding box center [93, 207] width 82 height 37
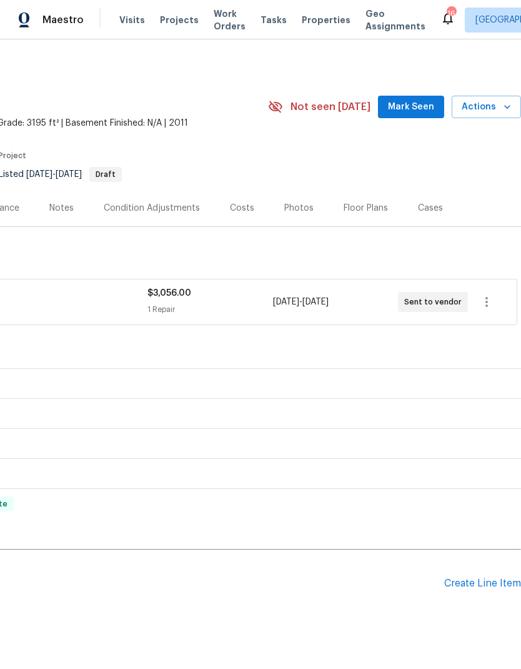
scroll to position [0, 185]
click at [477, 584] on div "Create Line Item" at bounding box center [482, 583] width 77 height 12
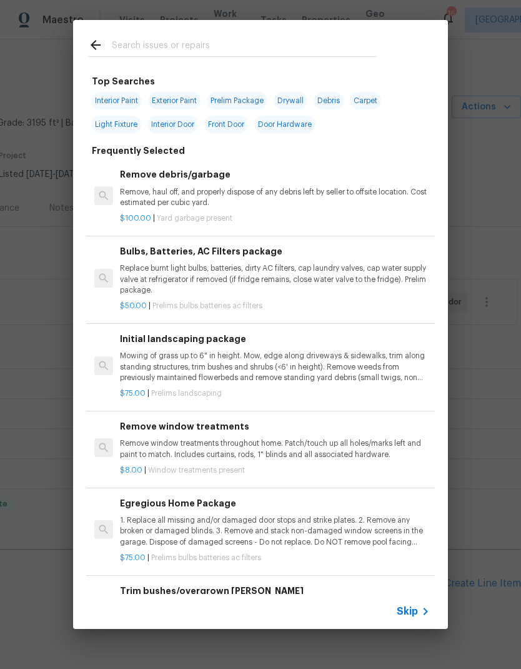
click at [231, 43] on input "text" at bounding box center [244, 46] width 265 height 19
type input "Demo"
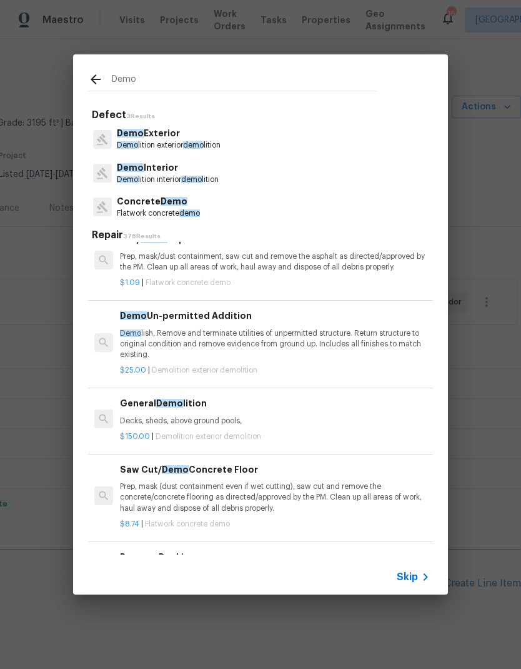
scroll to position [19, 0]
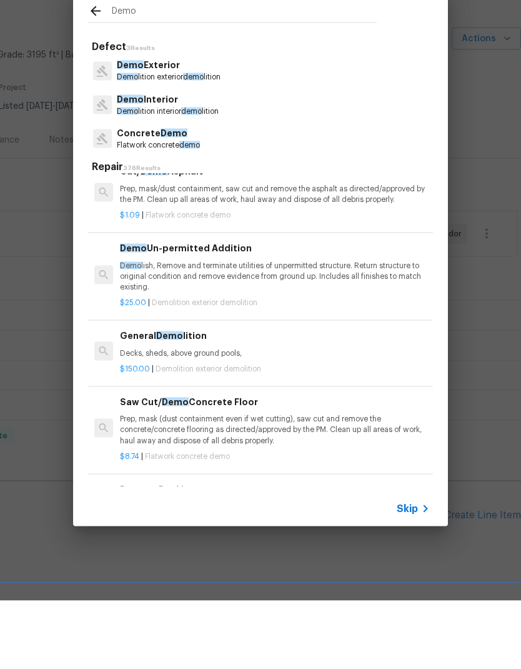
click at [172, 140] on p "Demo lition exterior demo lition" at bounding box center [169, 145] width 104 height 11
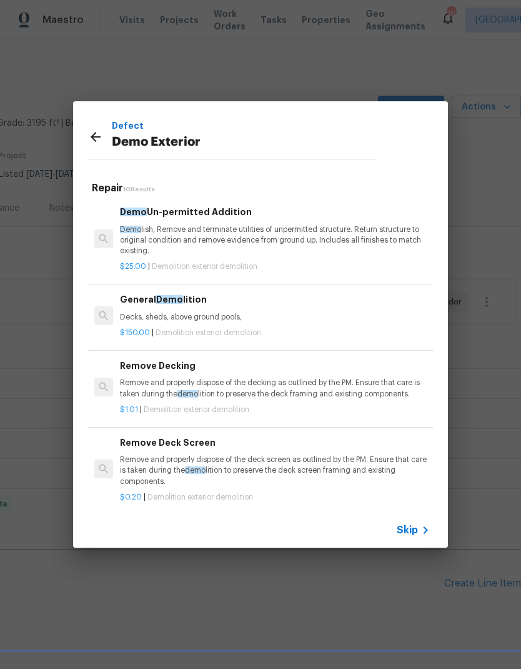
scroll to position [0, 0]
click at [199, 316] on p "Decks, sheds, above ground pools," at bounding box center [275, 317] width 310 height 11
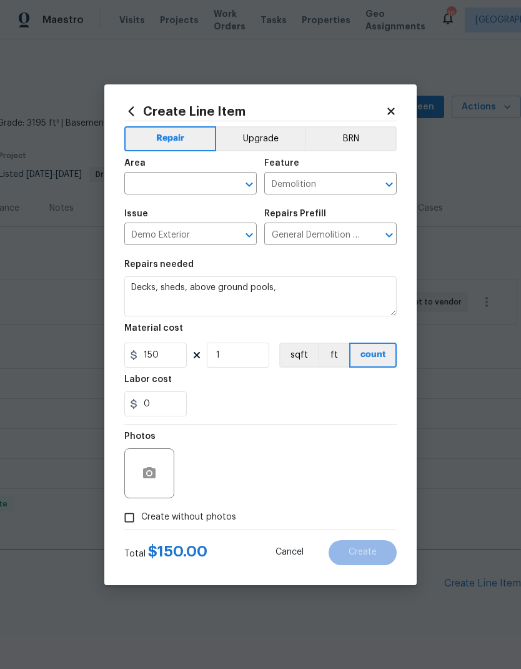
click at [198, 194] on input "text" at bounding box center [172, 184] width 97 height 19
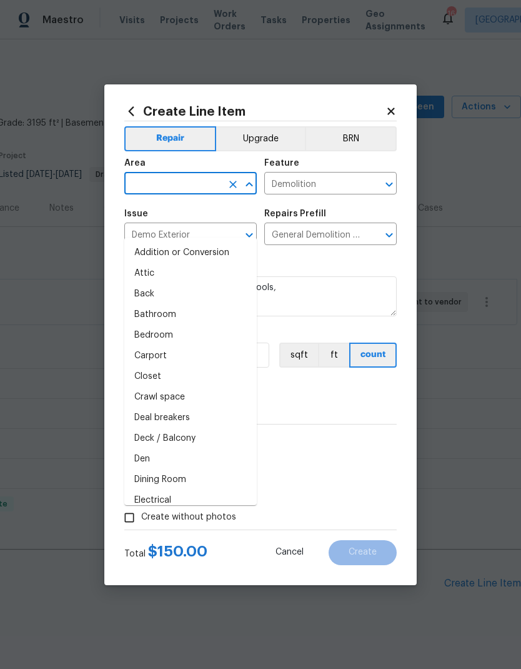
click at [150, 284] on li "Back" at bounding box center [190, 294] width 132 height 21
type input "Back"
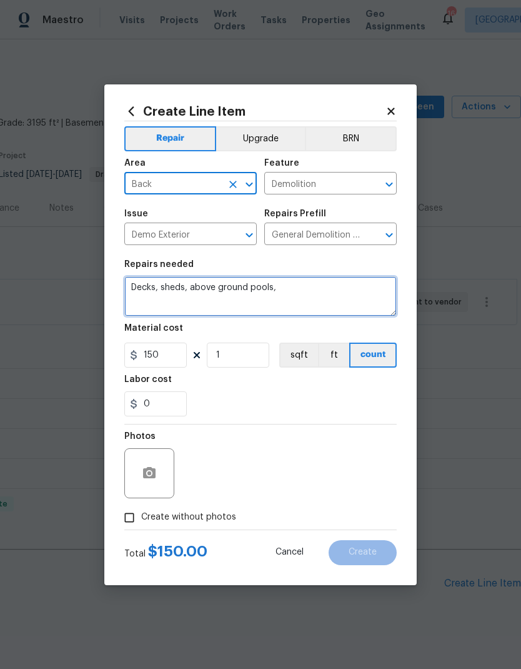
click at [269, 292] on textarea "Decks, sheds, above ground pools," at bounding box center [260, 296] width 272 height 40
click at [271, 284] on textarea "Decks, sheds, above ground pools," at bounding box center [260, 296] width 272 height 40
click at [270, 284] on textarea "Decks, sheds, above ground pools," at bounding box center [260, 296] width 272 height 40
click at [186, 283] on textarea "Demo ," at bounding box center [260, 296] width 272 height 40
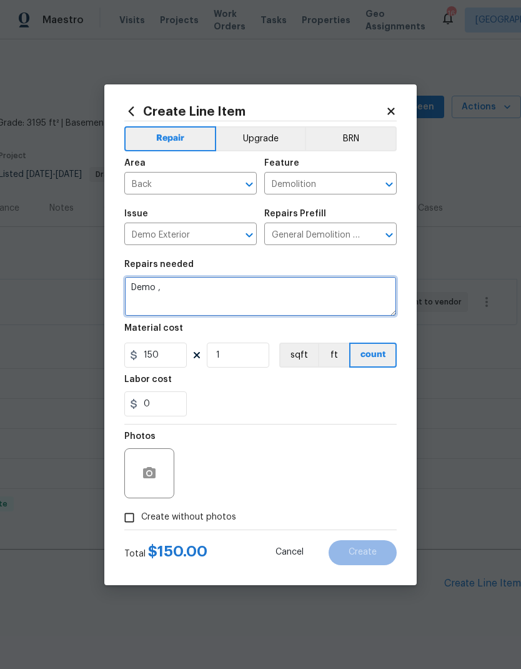
click at [169, 295] on textarea "Demo ," at bounding box center [260, 296] width 272 height 40
type textarea "Demo the pergola on the back patio."
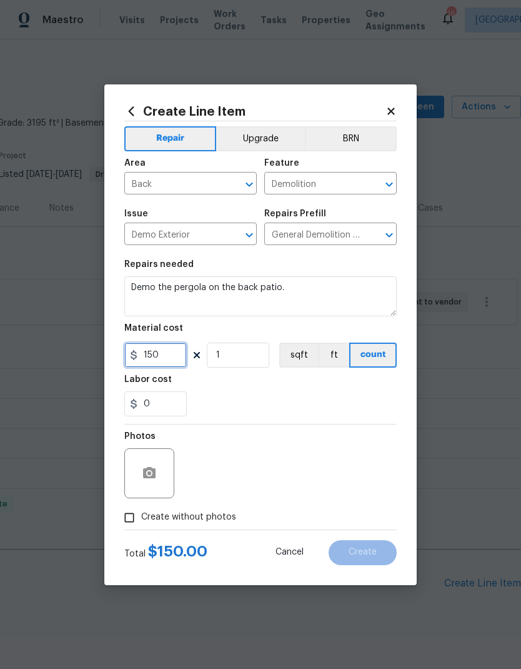
click at [163, 355] on input "150" at bounding box center [155, 354] width 62 height 25
click at [156, 354] on input "150" at bounding box center [155, 354] width 62 height 25
click at [156, 353] on input "150" at bounding box center [155, 354] width 62 height 25
type input "750"
click at [344, 258] on section "Repairs needed Demo the pergola on the back patio. Material cost 750 1 sqft ft …" at bounding box center [260, 337] width 272 height 171
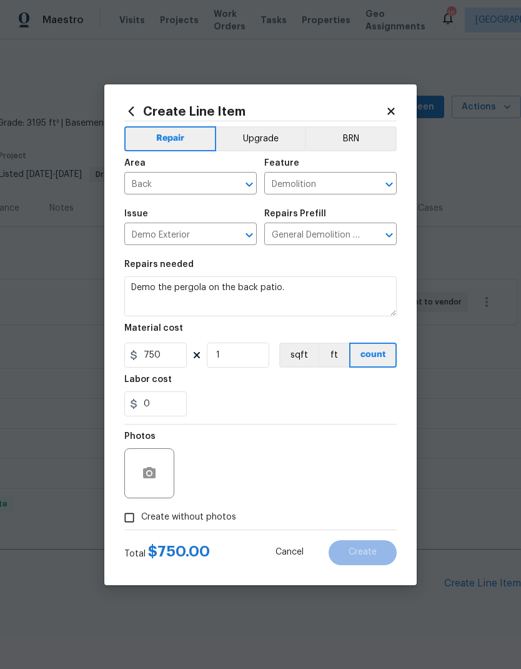
click at [132, 517] on input "Create without photos" at bounding box center [129, 518] width 24 height 24
checkbox input "true"
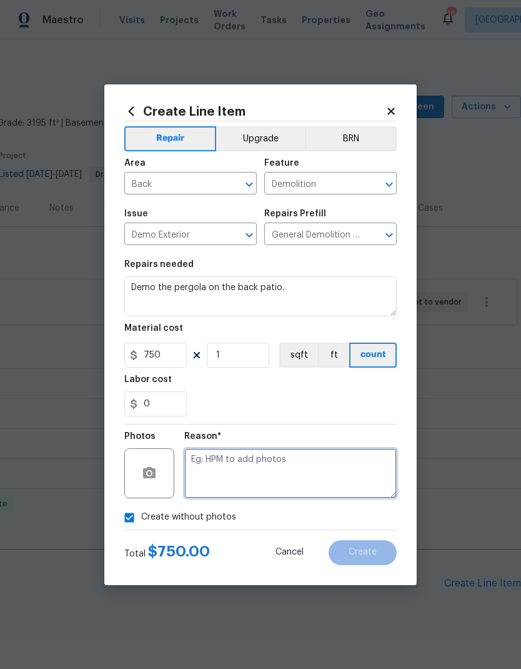
click at [282, 463] on textarea at bounding box center [290, 473] width 212 height 50
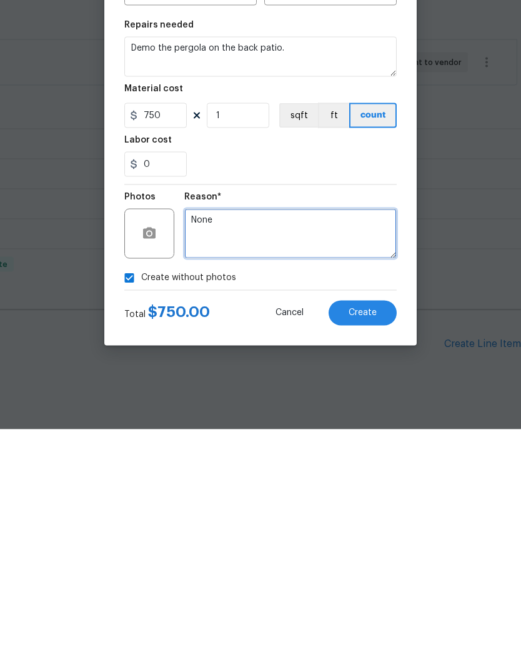
type textarea "None"
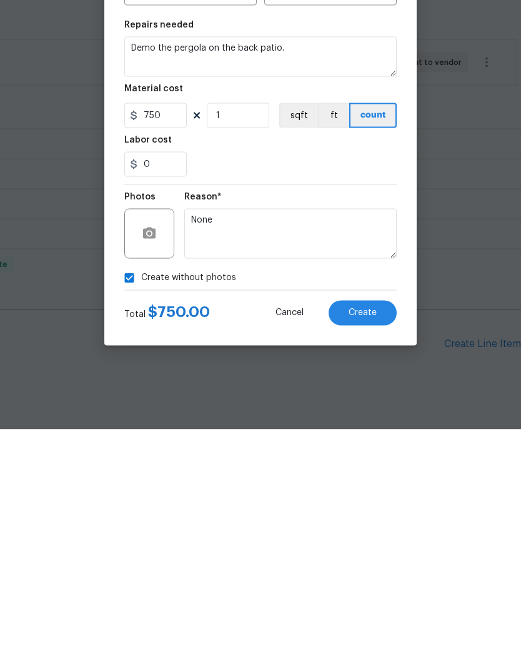
click at [337, 391] on div "0" at bounding box center [260, 403] width 272 height 25
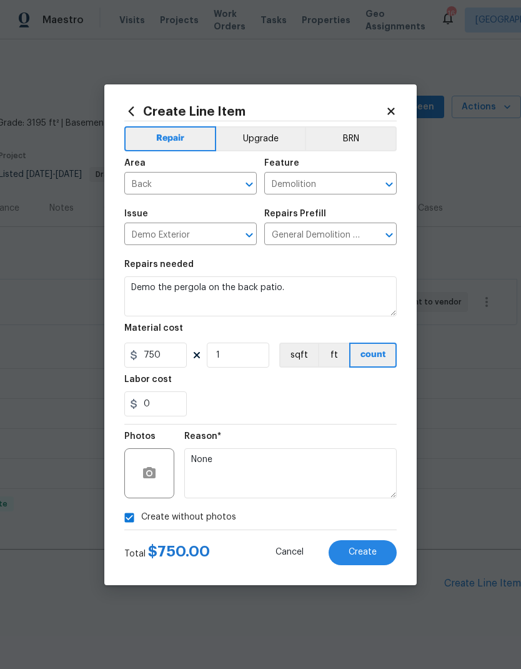
click at [374, 552] on span "Create" at bounding box center [363, 551] width 28 height 9
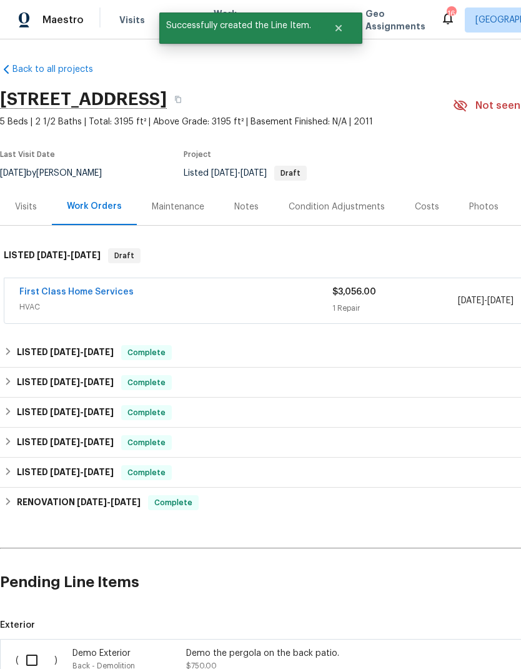
scroll to position [1, 0]
click at [46, 647] on input "checkbox" at bounding box center [37, 660] width 36 height 26
checkbox input "true"
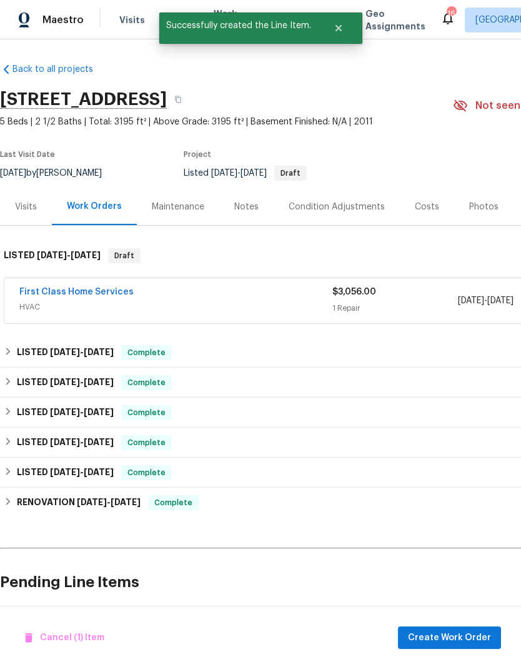
click at [439, 627] on button "Create Work Order" at bounding box center [449, 637] width 103 height 23
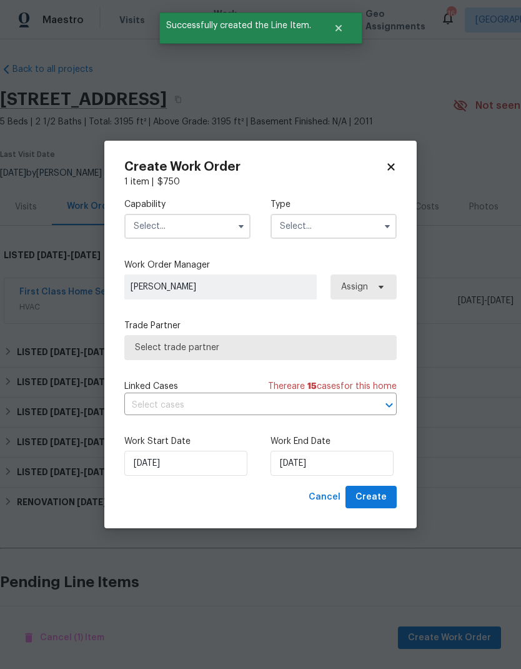
click at [207, 228] on input "text" at bounding box center [187, 226] width 126 height 25
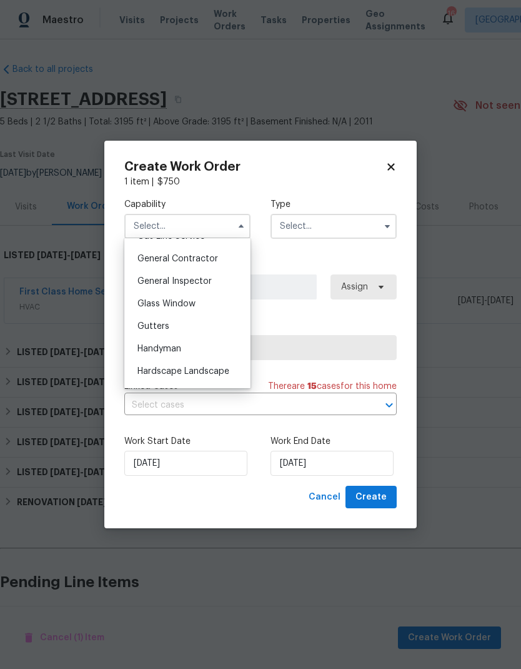
scroll to position [589, 0]
click at [202, 259] on span "General Contractor" at bounding box center [177, 260] width 81 height 9
type input "General Contractor"
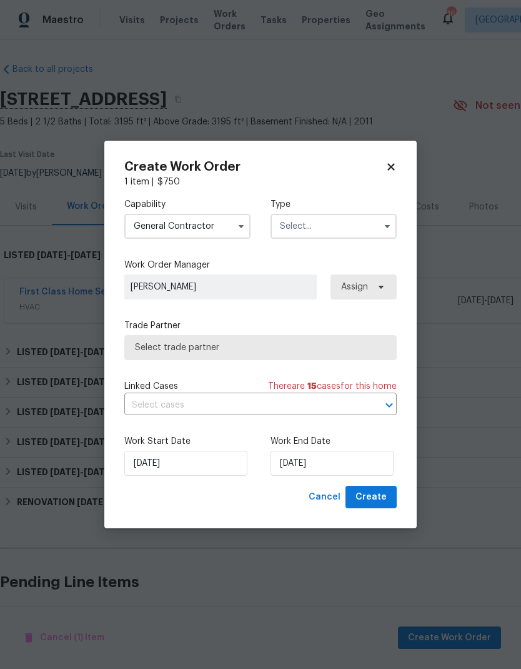
click at [353, 234] on input "text" at bounding box center [334, 226] width 126 height 25
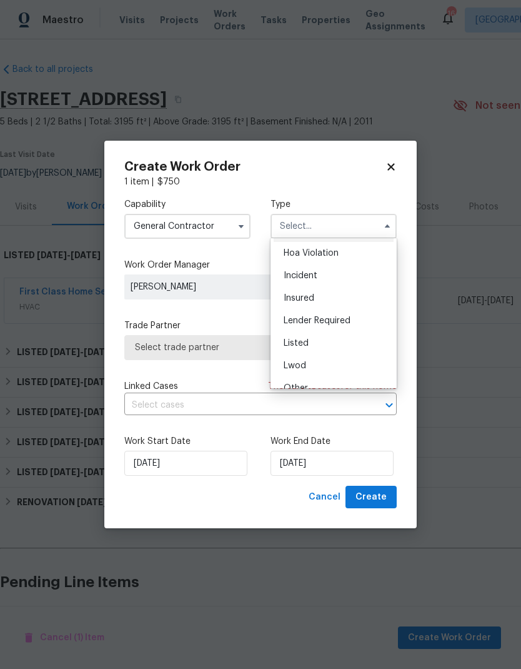
scroll to position [27, 0]
click at [309, 339] on div "Listed" at bounding box center [334, 338] width 120 height 22
type input "Listed"
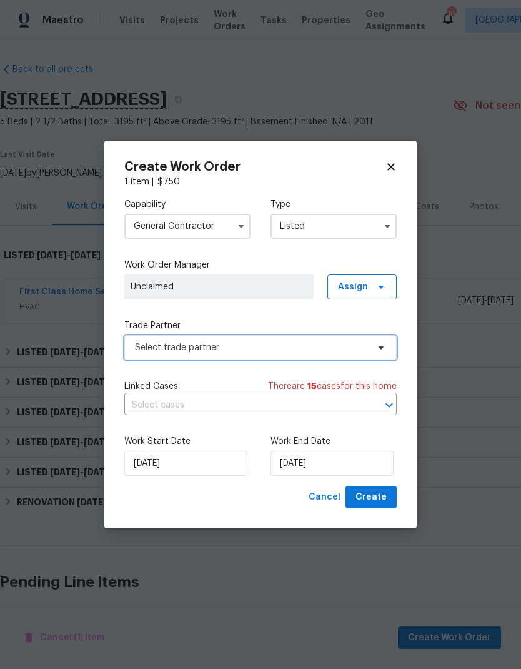
click at [341, 351] on span "Select trade partner" at bounding box center [251, 347] width 233 height 12
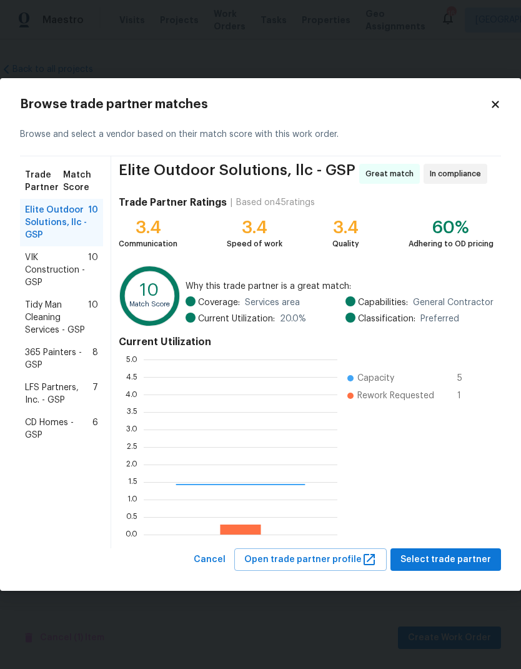
scroll to position [175, 194]
click at [71, 269] on span "VIK Construction - GSP" at bounding box center [56, 269] width 63 height 37
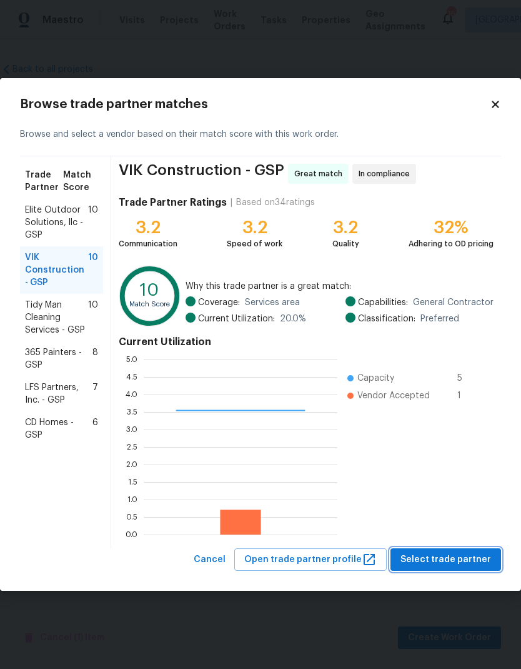
click at [457, 564] on span "Select trade partner" at bounding box center [446, 560] width 91 height 16
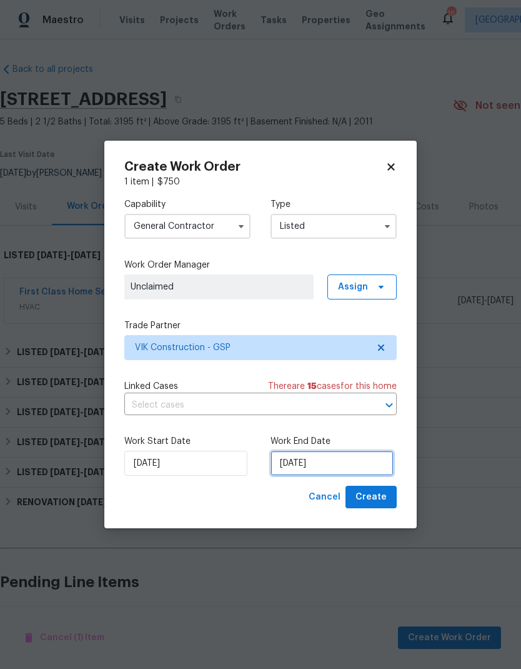
click at [316, 462] on input "[DATE]" at bounding box center [332, 463] width 123 height 25
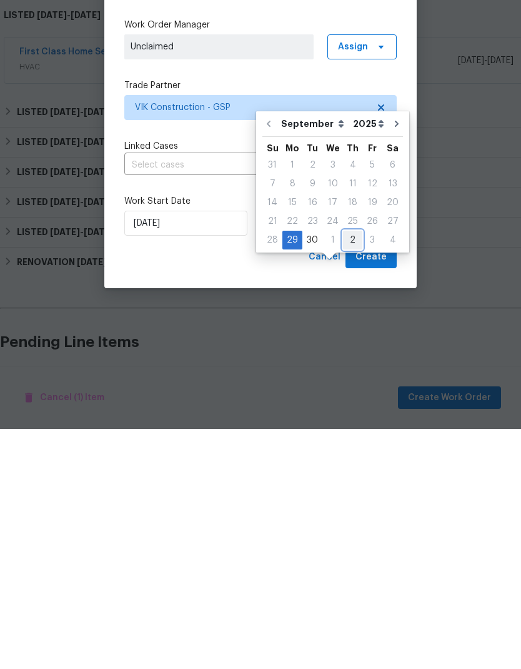
click at [349, 471] on div "2" at bounding box center [352, 479] width 19 height 17
type input "10/2/2025"
select select "9"
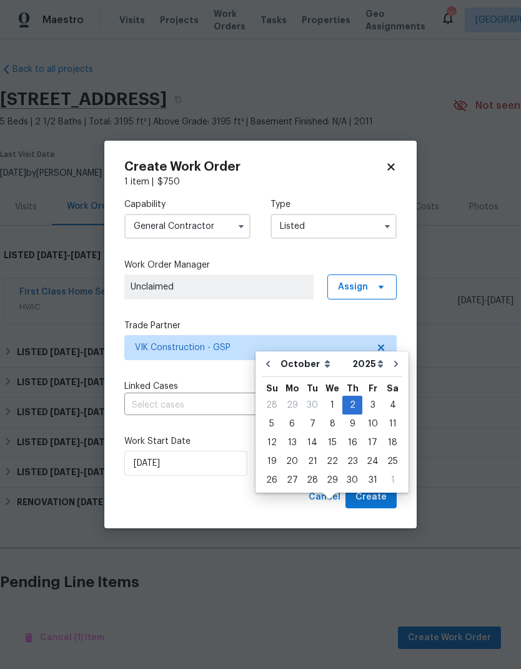
click at [381, 504] on span "Create" at bounding box center [371, 497] width 31 height 16
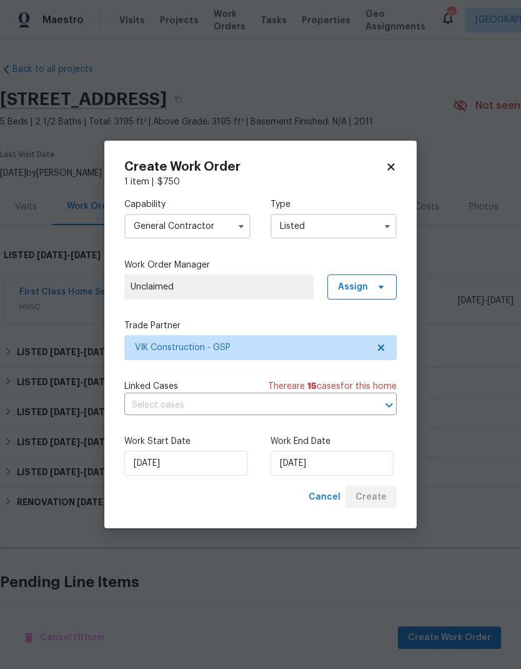
checkbox input "false"
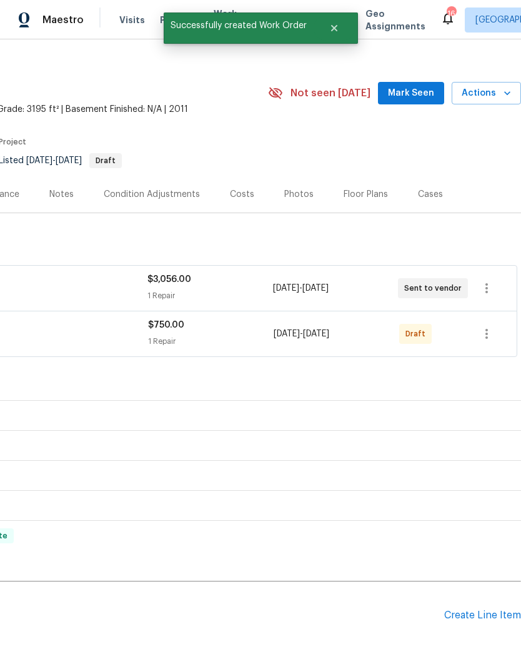
scroll to position [14, 185]
click at [483, 609] on div "Create Line Item" at bounding box center [482, 615] width 77 height 12
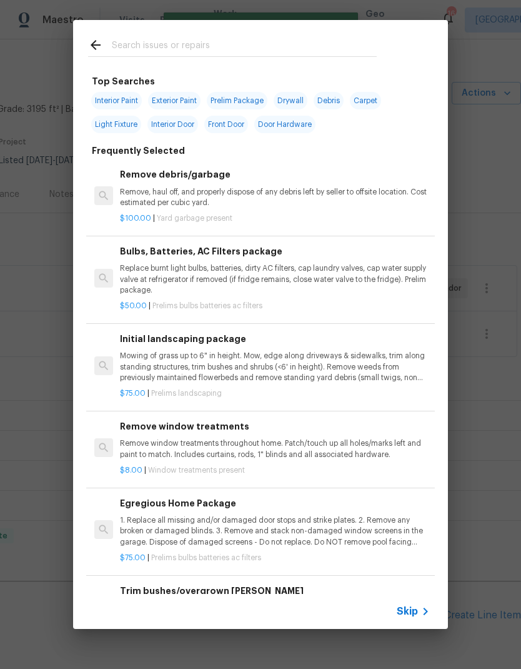
click at [258, 42] on input "text" at bounding box center [244, 46] width 265 height 19
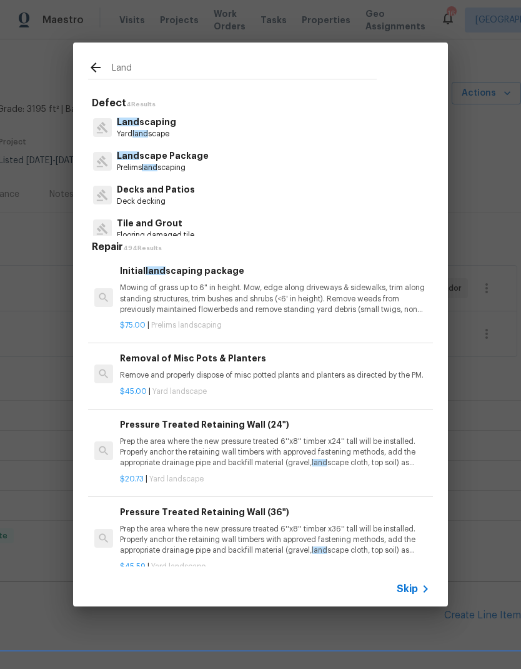
click at [181, 131] on div "Land scaping Yard land scape" at bounding box center [260, 128] width 345 height 34
click at [220, 73] on input "Land" at bounding box center [244, 69] width 265 height 19
click at [219, 72] on input "Land" at bounding box center [244, 69] width 265 height 19
type input "Trim bush"
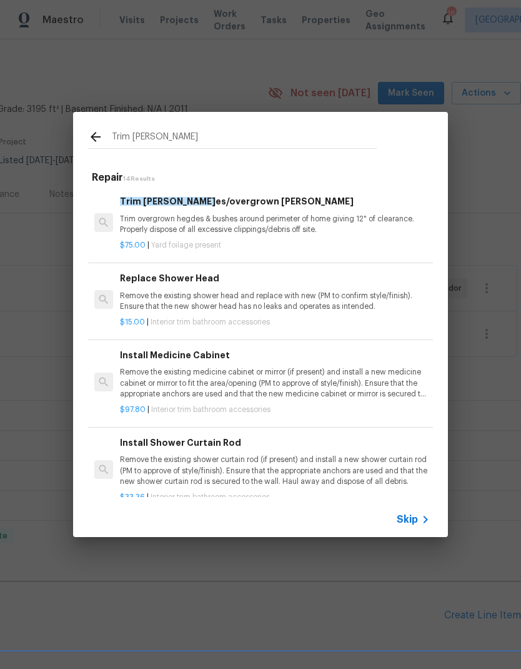
click at [147, 212] on div "Trim bush es/overgrown hedges Trim overgrown hegdes & bushes around perimeter o…" at bounding box center [275, 214] width 310 height 41
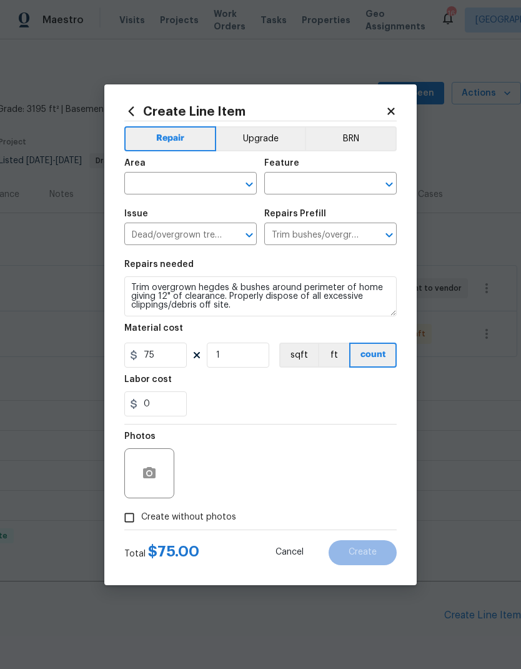
click at [147, 212] on div "Issue" at bounding box center [190, 217] width 132 height 16
click at [197, 171] on div "Area" at bounding box center [190, 167] width 132 height 16
click at [202, 176] on input "text" at bounding box center [172, 184] width 97 height 19
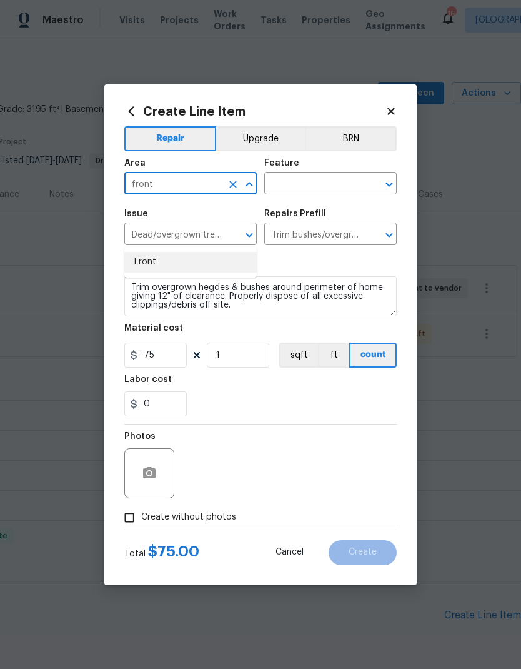
click at [206, 252] on li "Front" at bounding box center [190, 262] width 132 height 21
type input "Front"
click at [341, 186] on input "text" at bounding box center [312, 184] width 97 height 19
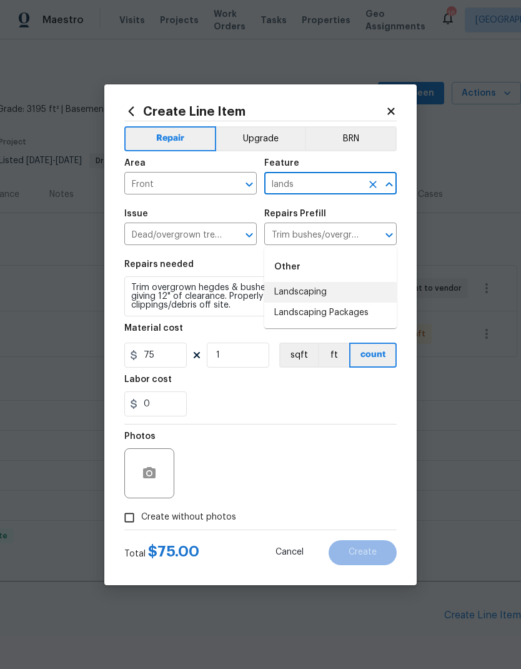
click at [316, 282] on li "Landscaping" at bounding box center [330, 292] width 132 height 21
type input "Landscaping"
click at [339, 262] on div "Repairs needed" at bounding box center [260, 268] width 272 height 16
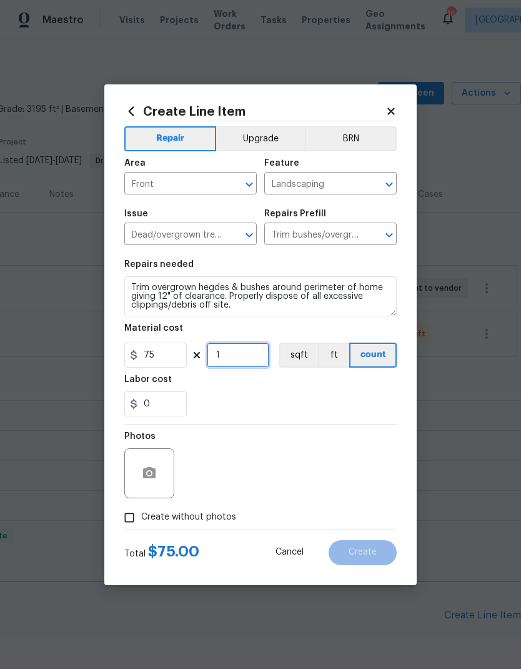
click at [224, 356] on input "1" at bounding box center [238, 354] width 62 height 25
click at [218, 357] on input "1" at bounding box center [238, 354] width 62 height 25
type input "2"
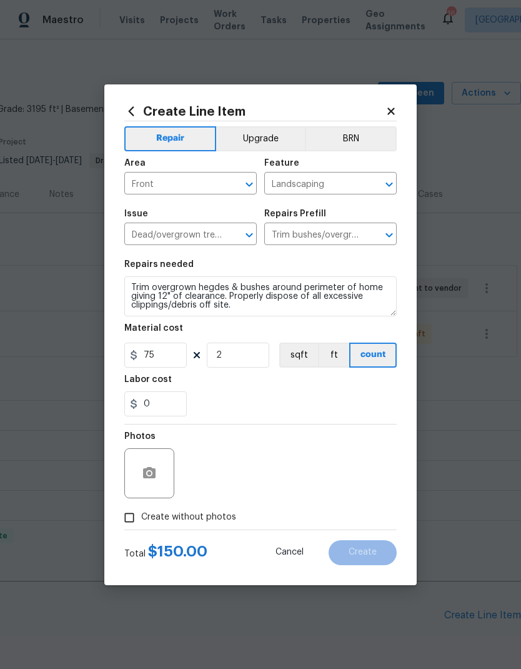
click at [314, 397] on div "0" at bounding box center [260, 403] width 272 height 25
click at [130, 521] on input "Create without photos" at bounding box center [129, 518] width 24 height 24
checkbox input "true"
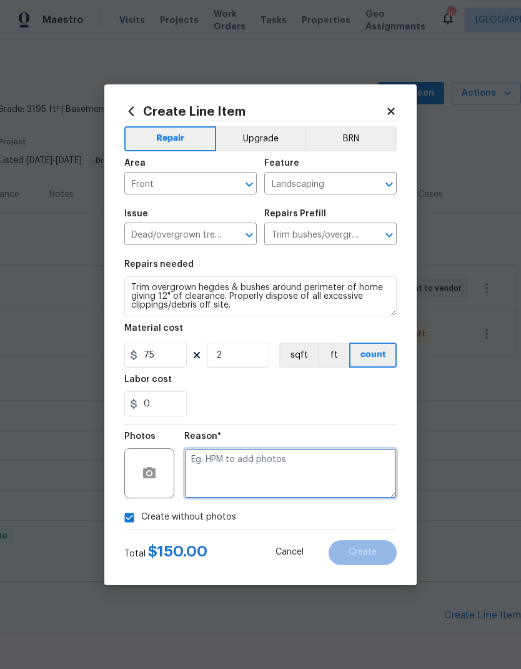
click at [301, 476] on textarea at bounding box center [290, 473] width 212 height 50
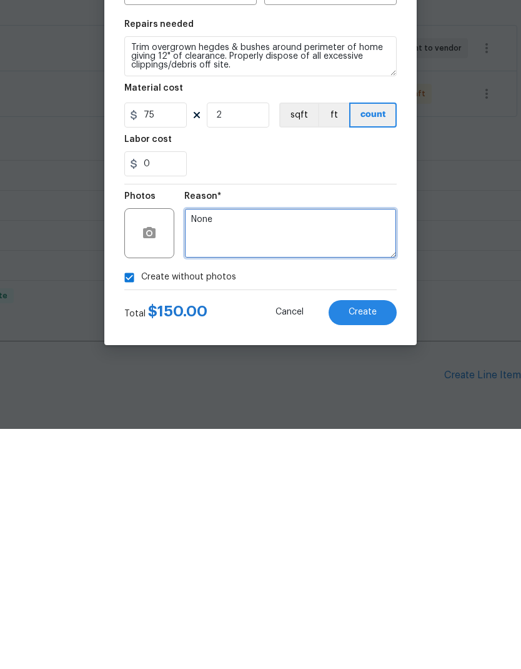
type textarea "None"
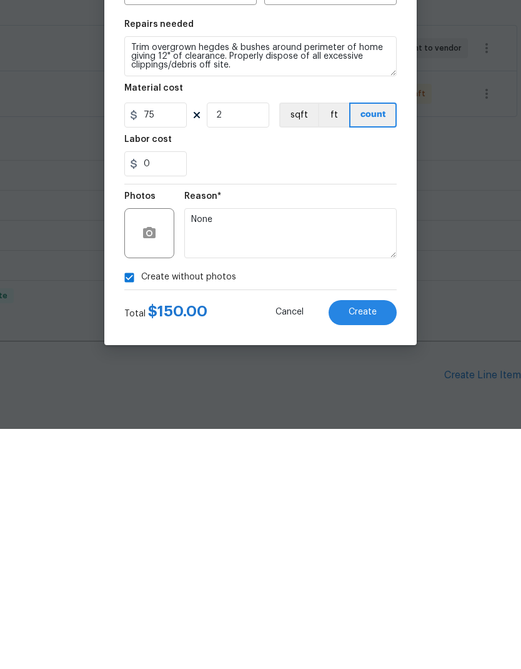
click at [371, 540] on button "Create" at bounding box center [363, 552] width 68 height 25
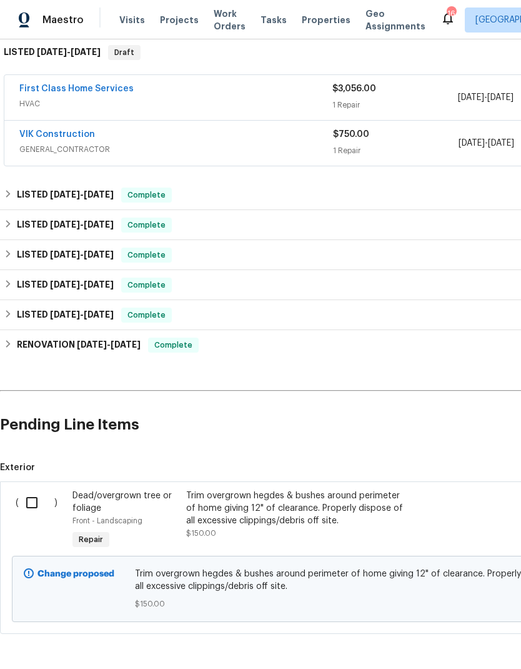
scroll to position [204, 0]
click at [304, 489] on div "Trim overgrown hegdes & bushes around perimeter of home giving 12" of clearance…" at bounding box center [296, 507] width 220 height 37
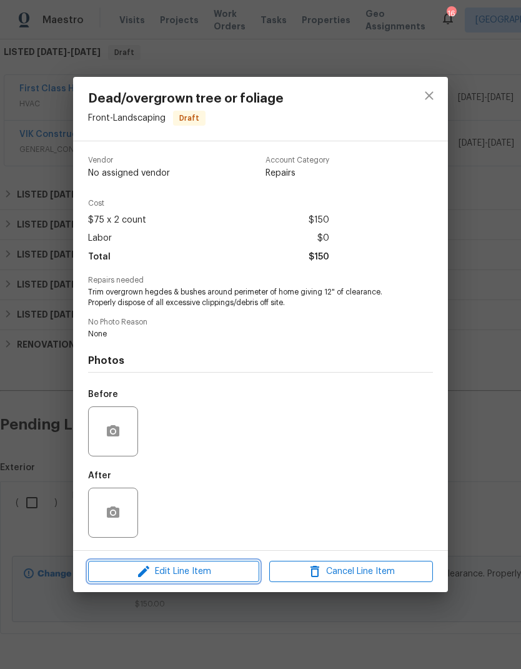
click at [218, 568] on span "Edit Line Item" at bounding box center [174, 572] width 164 height 16
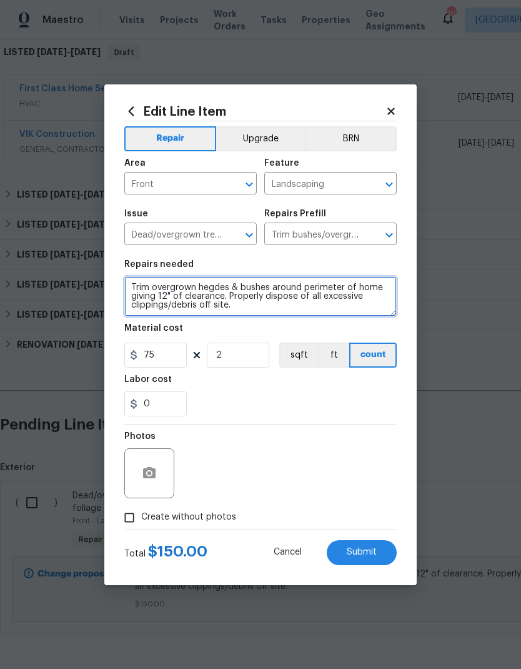
click at [266, 306] on textarea "Trim overgrown hegdes & bushes around perimeter of home giving 12" of clearance…" at bounding box center [260, 296] width 272 height 40
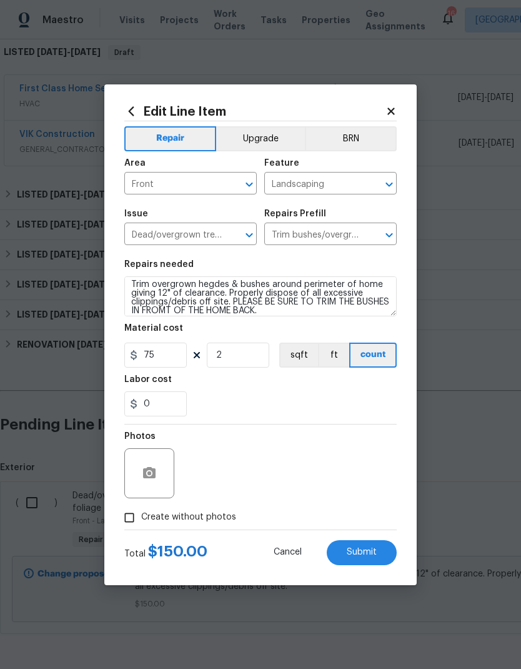
click at [346, 259] on section "Repairs needed Trim overgrown hegdes & bushes around perimeter of home giving 1…" at bounding box center [260, 337] width 272 height 171
click at [374, 557] on span "Submit" at bounding box center [362, 551] width 30 height 9
type textarea "Trim overgrown hegdes & bushes around perimeter of home giving 12" of clearance…"
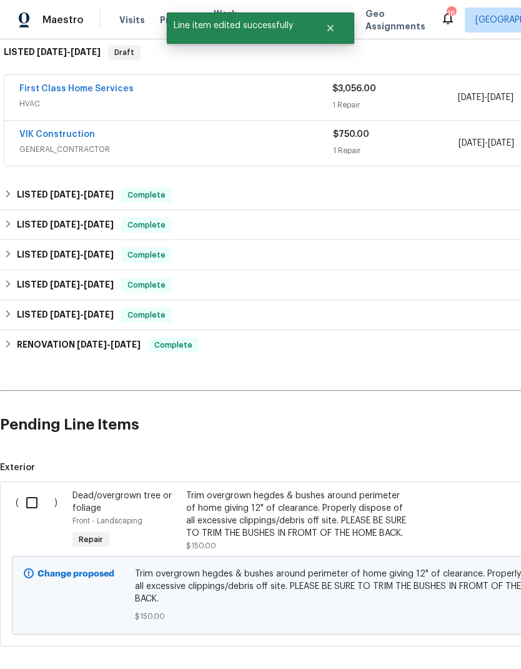
click at [274, 567] on span "Trim overgrown hegdes & bushes around perimeter of home giving 12" of clearance…" at bounding box center [353, 585] width 437 height 37
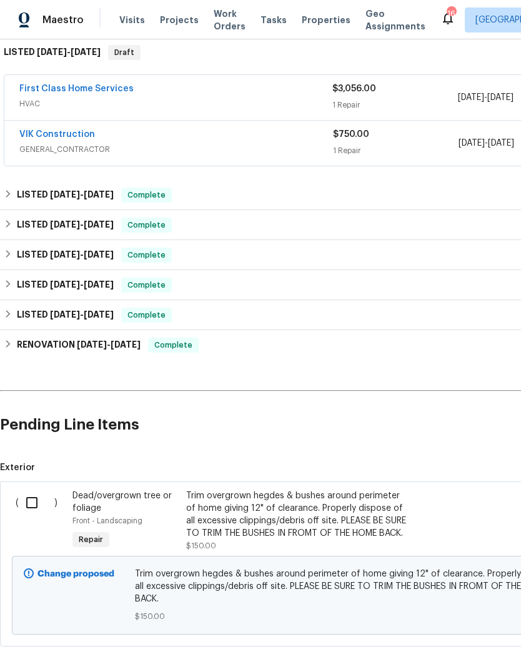
click at [287, 489] on div "Trim overgrown hegdes & bushes around perimeter of home giving 12" of clearance…" at bounding box center [296, 514] width 220 height 50
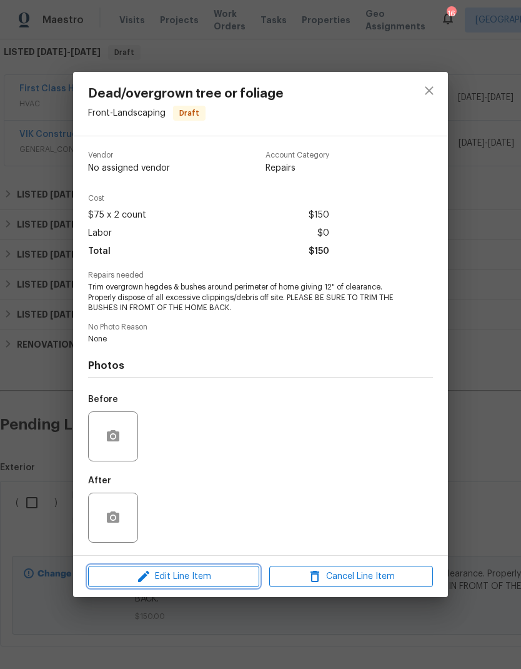
click at [225, 577] on span "Edit Line Item" at bounding box center [174, 577] width 164 height 16
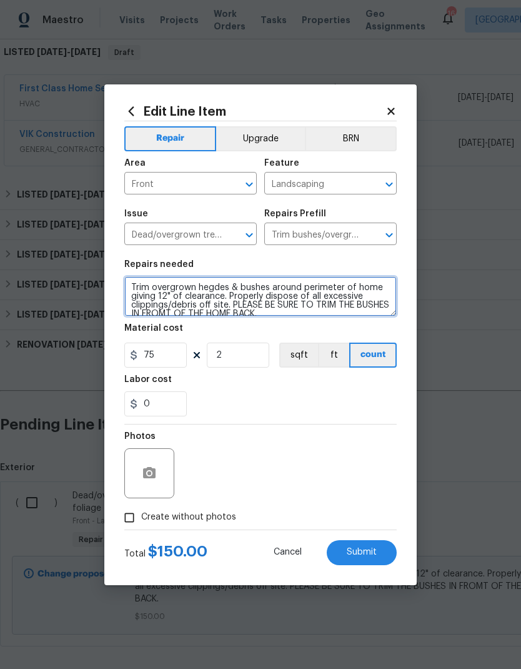
click at [303, 316] on textarea "Trim overgrown hegdes & bushes around perimeter of home giving 12" of clearance…" at bounding box center [260, 296] width 272 height 40
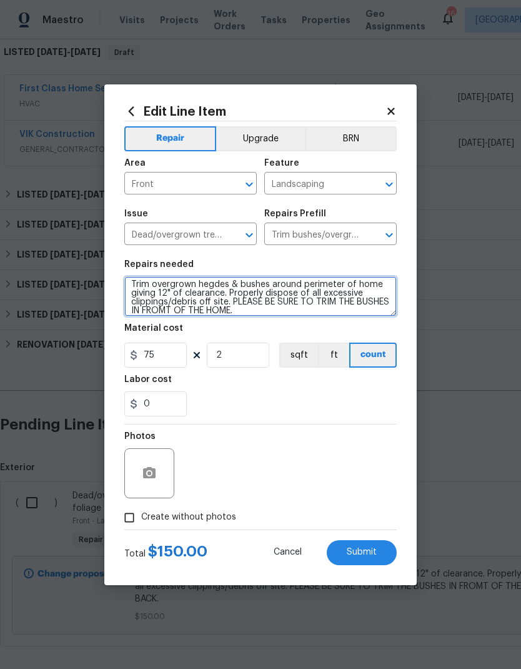
click at [191, 309] on textarea "Trim overgrown hegdes & bushes around perimeter of home giving 12" of clearance…" at bounding box center [260, 296] width 272 height 40
click at [316, 301] on textarea "Trim overgrown hegdes & bushes around perimeter of home giving 12" of clearance…" at bounding box center [260, 296] width 272 height 40
click at [339, 302] on textarea "Trim overgrown hegdes & bushes around perimeter of home giving 12" of clearance…" at bounding box center [260, 296] width 272 height 40
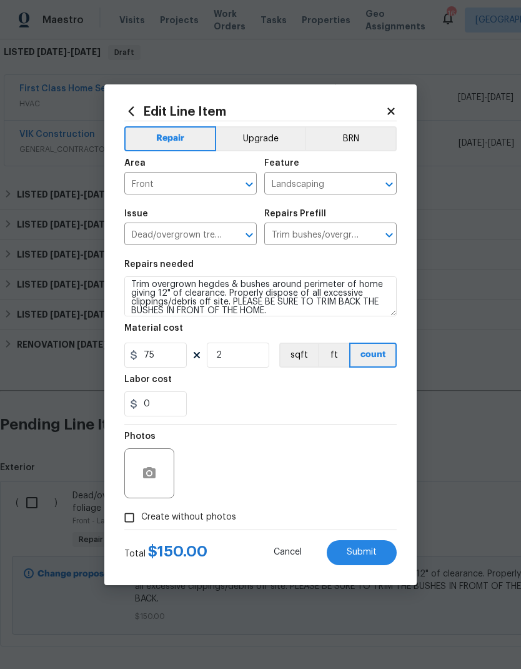
click at [336, 396] on div "0" at bounding box center [260, 403] width 272 height 25
click at [364, 557] on span "Submit" at bounding box center [362, 551] width 30 height 9
type textarea "Trim overgrown hegdes & bushes around perimeter of home giving 12" of clearance…"
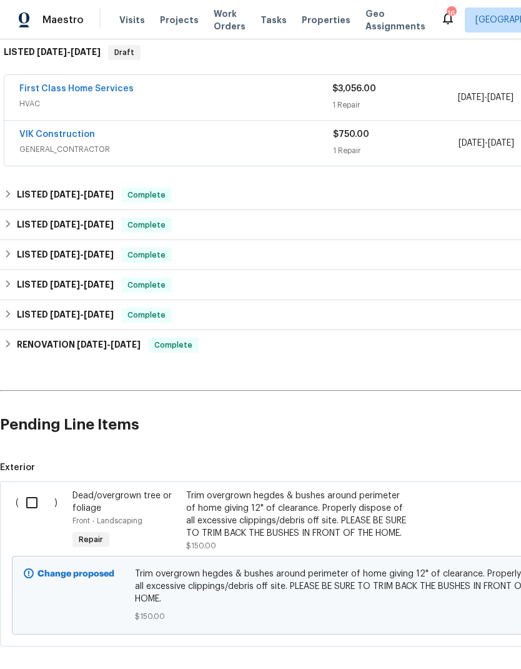
click at [324, 396] on h2 "Pending Line Items" at bounding box center [314, 425] width 629 height 58
click at [459, 396] on h2 "Pending Line Items" at bounding box center [314, 425] width 629 height 58
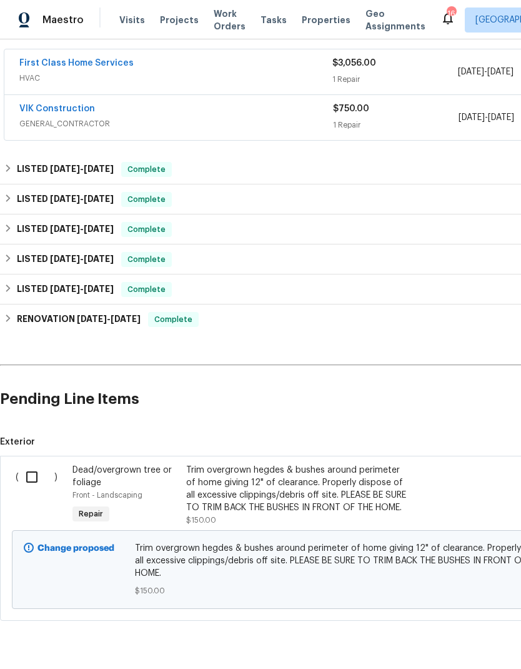
scroll to position [229, 0]
click at [31, 464] on input "checkbox" at bounding box center [37, 477] width 36 height 26
checkbox input "true"
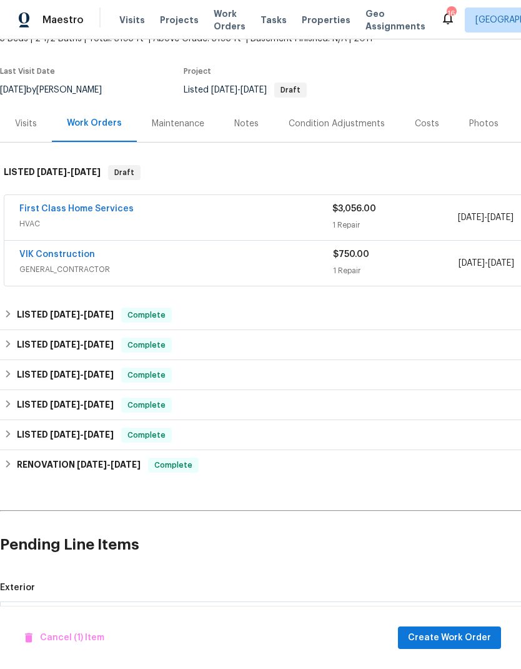
scroll to position [84, 0]
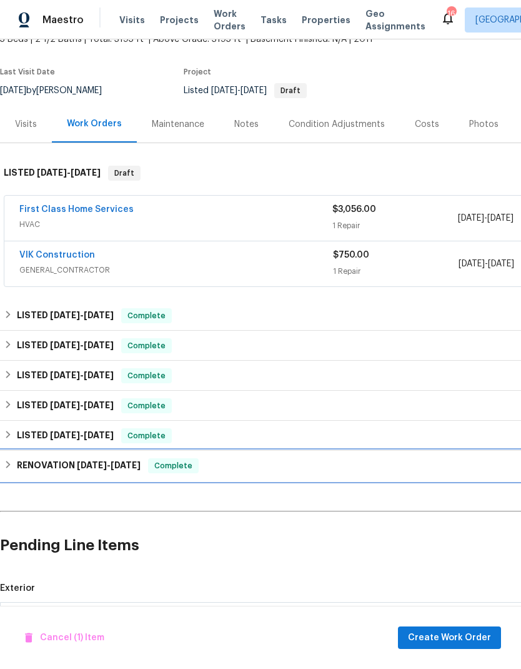
click at [33, 458] on h6 "RENOVATION 4/16/25 - 4/24/25" at bounding box center [79, 465] width 124 height 15
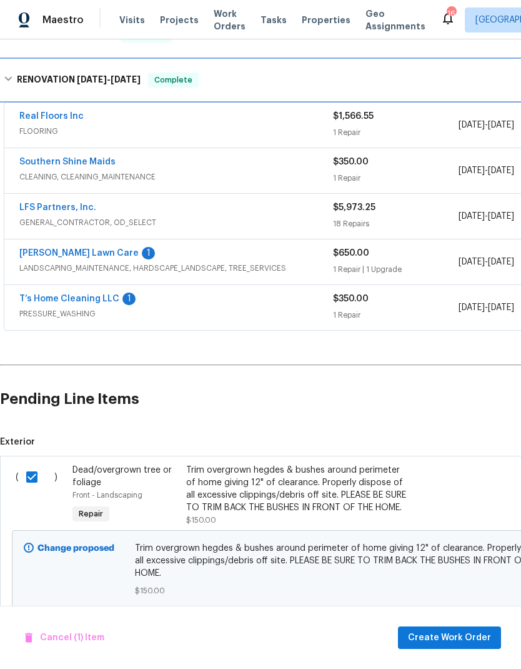
scroll to position [484, 0]
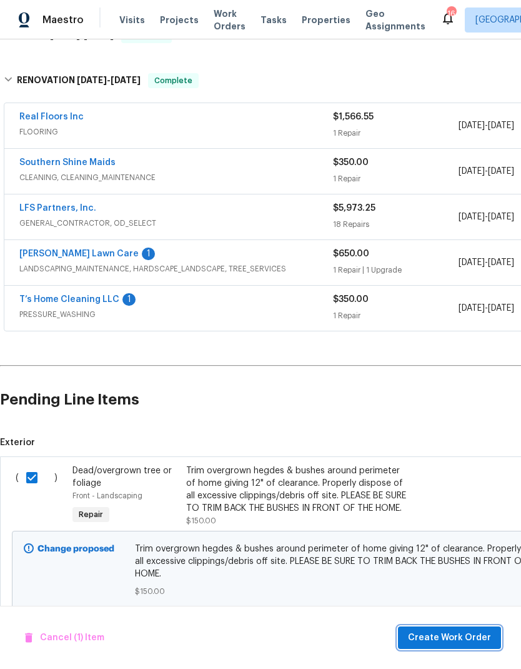
click at [455, 642] on span "Create Work Order" at bounding box center [449, 638] width 83 height 16
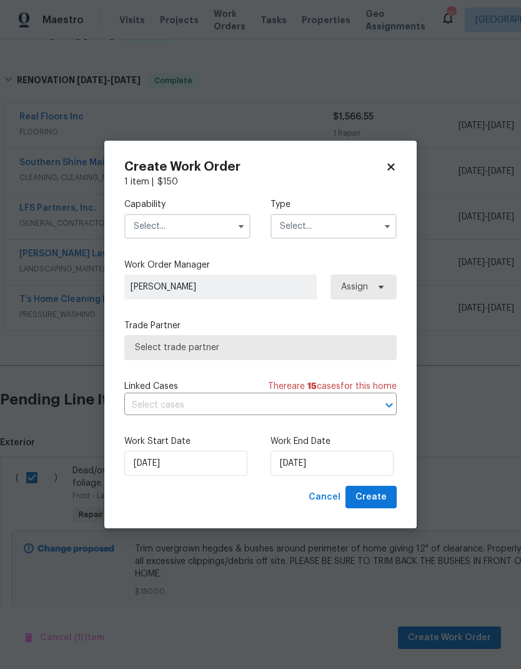
click at [204, 218] on input "text" at bounding box center [187, 226] width 126 height 25
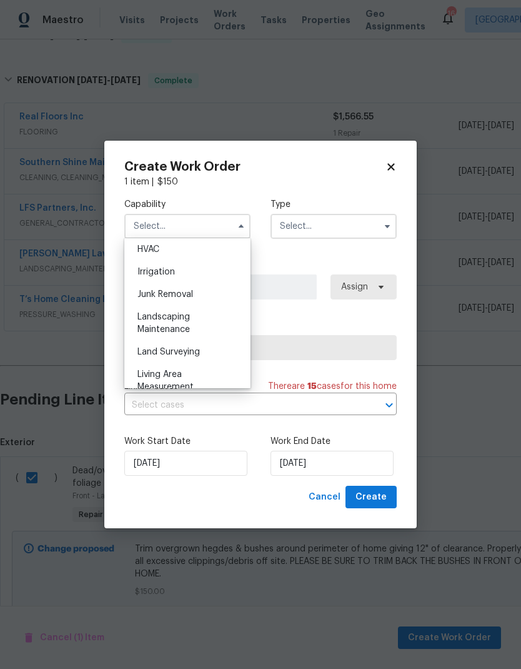
scroll to position [766, 0]
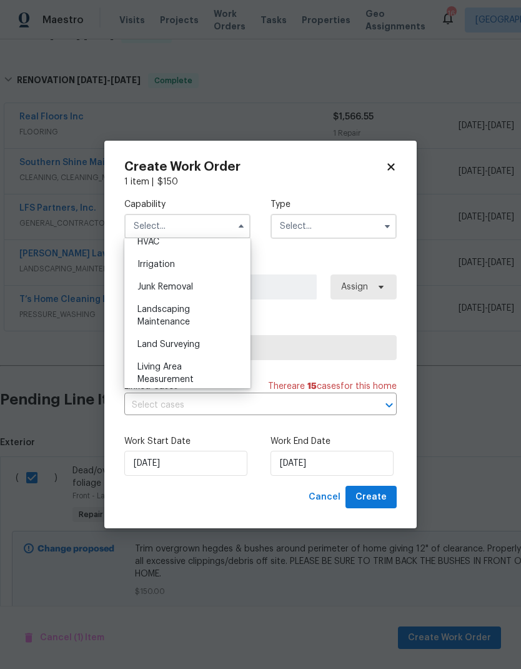
click at [179, 320] on span "Landscaping Maintenance" at bounding box center [163, 315] width 52 height 21
type input "Landscaping Maintenance"
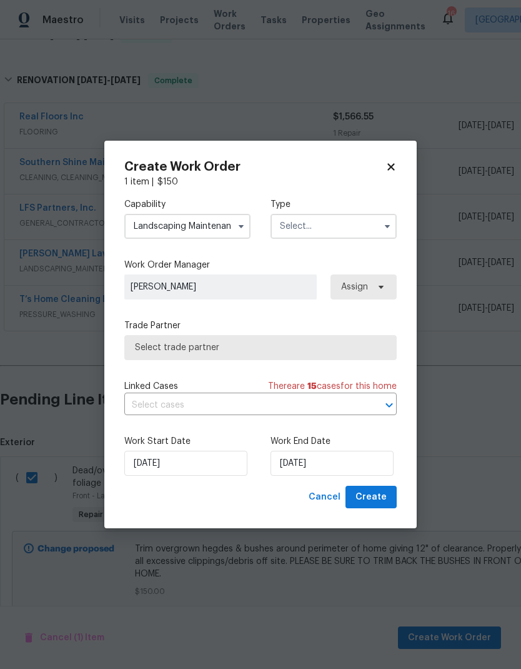
click at [334, 226] on input "text" at bounding box center [334, 226] width 126 height 25
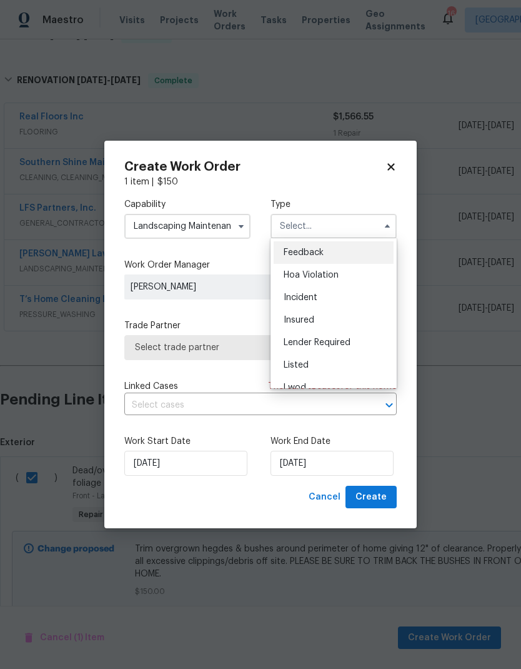
click at [309, 362] on div "Listed" at bounding box center [334, 365] width 120 height 22
type input "Listed"
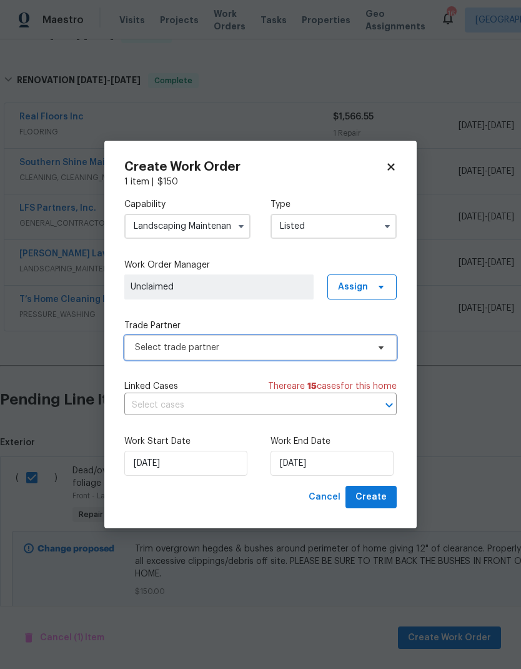
click at [342, 354] on span "Select trade partner" at bounding box center [260, 347] width 272 height 25
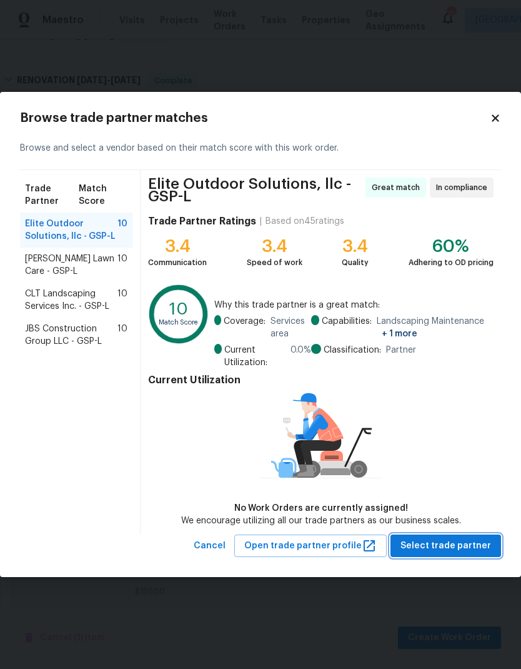
click at [454, 555] on button "Select trade partner" at bounding box center [446, 545] width 111 height 23
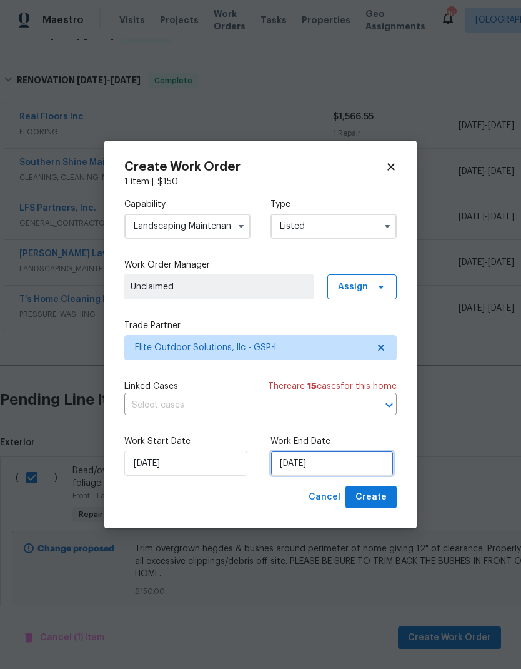
click at [322, 467] on input "[DATE]" at bounding box center [332, 463] width 123 height 25
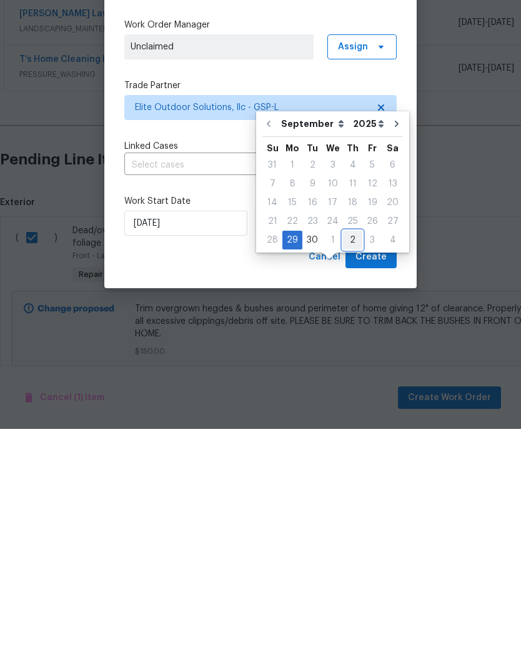
click at [349, 471] on div "2" at bounding box center [352, 479] width 19 height 17
type input "10/2/2025"
select select "9"
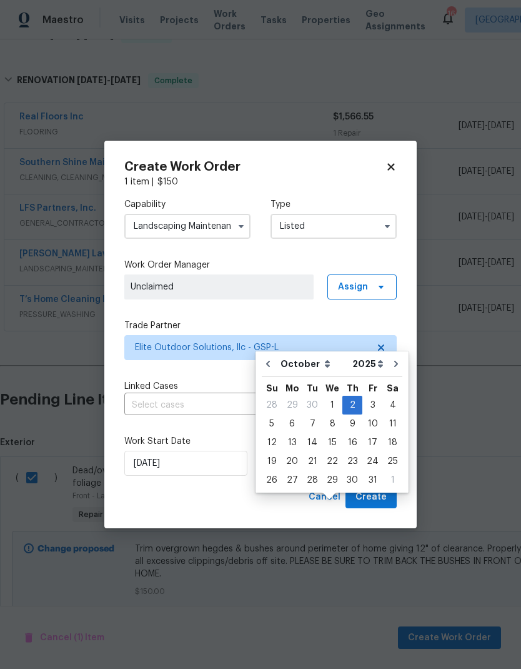
click at [372, 493] on span "Create" at bounding box center [371, 497] width 31 height 16
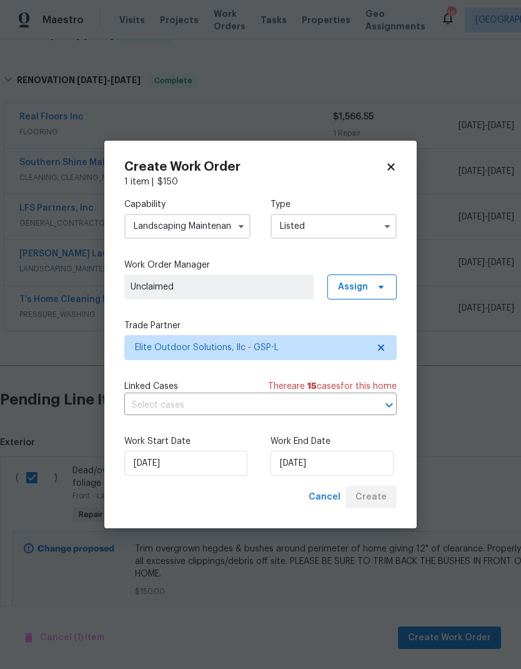
checkbox input "false"
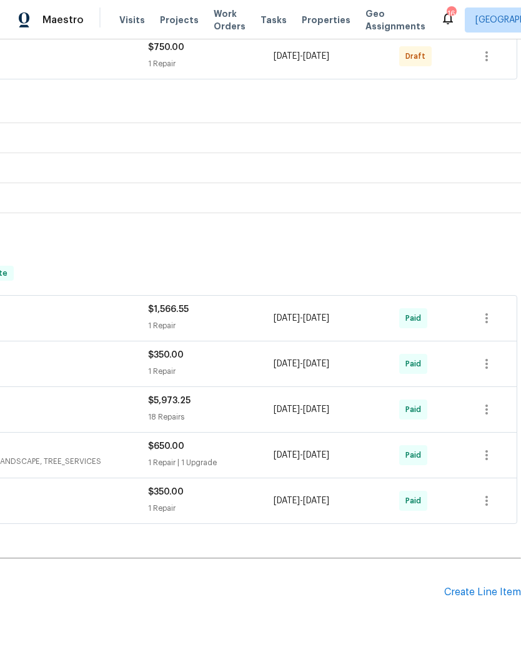
scroll to position [336, 185]
click at [478, 587] on div "Create Line Item" at bounding box center [482, 593] width 77 height 12
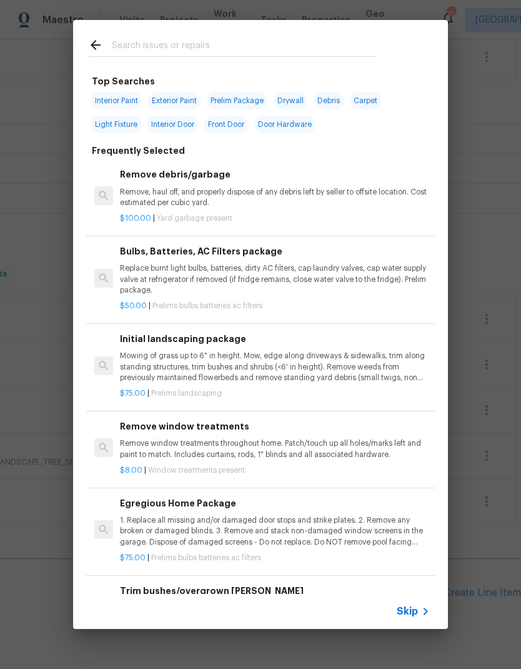
click at [301, 42] on input "text" at bounding box center [244, 46] width 265 height 19
type input "Carpet"
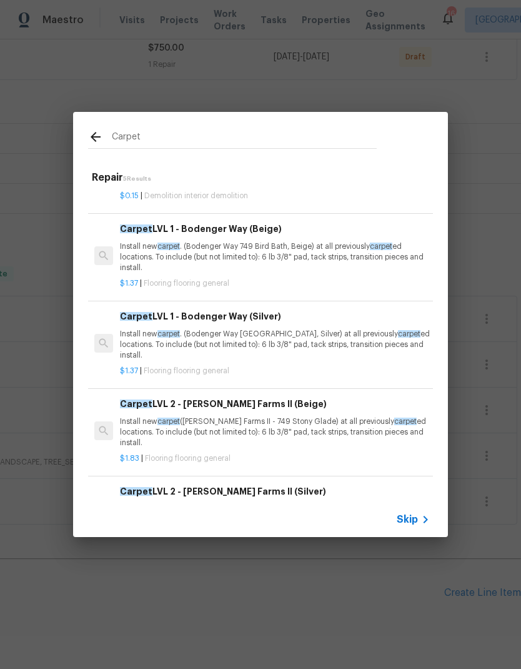
scroll to position [59, 0]
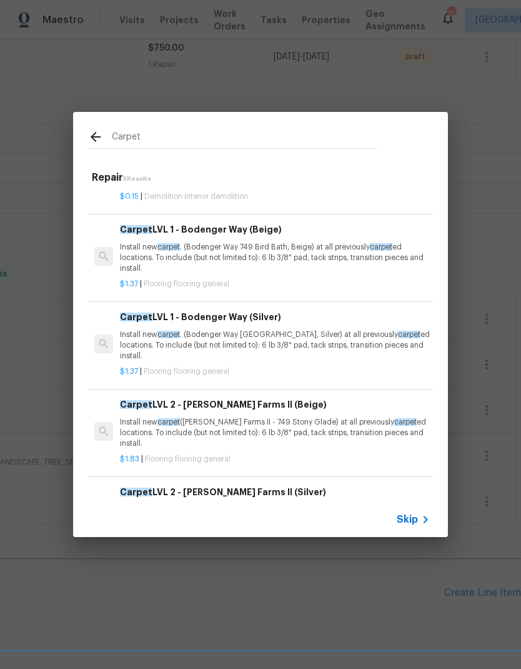
click at [291, 254] on p "Install new carpet . (Bodenger Way 749 Bird Bath, Beige) at all previously carp…" at bounding box center [275, 258] width 310 height 32
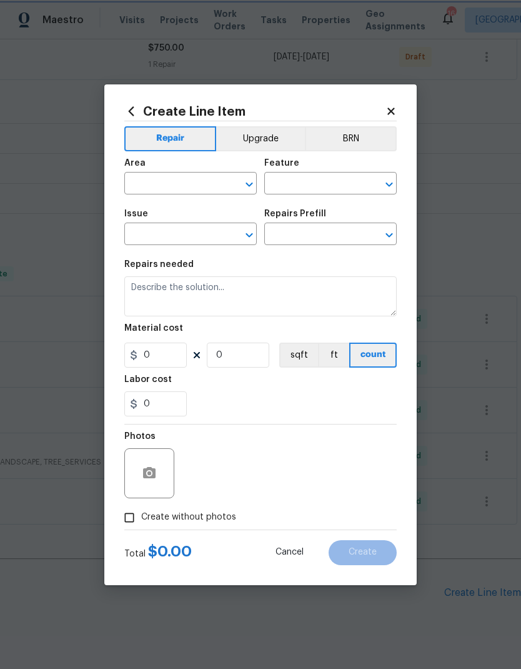
type input "Overall Flooring"
type input "Flooring General"
type textarea "Install new carpet. (Bodenger Way 749 Bird Bath, Beige) at all previously carpe…"
type input "1"
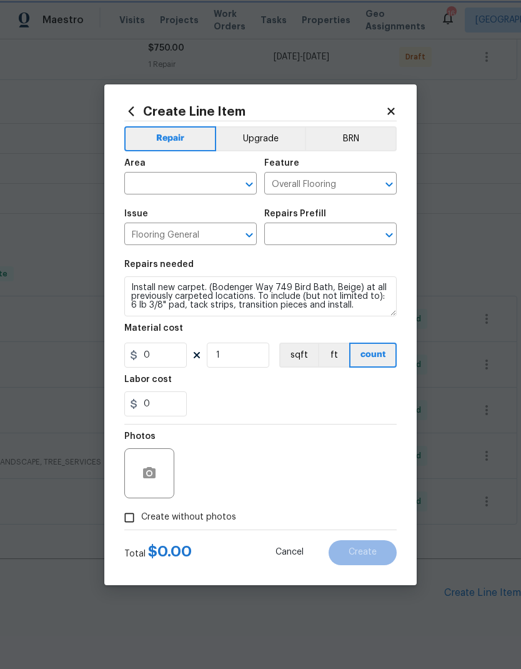
type input "Carpet LVL 1 - Bodenger Way (Beige) $1.37"
type input "1.37"
click at [209, 188] on input "text" at bounding box center [172, 184] width 97 height 19
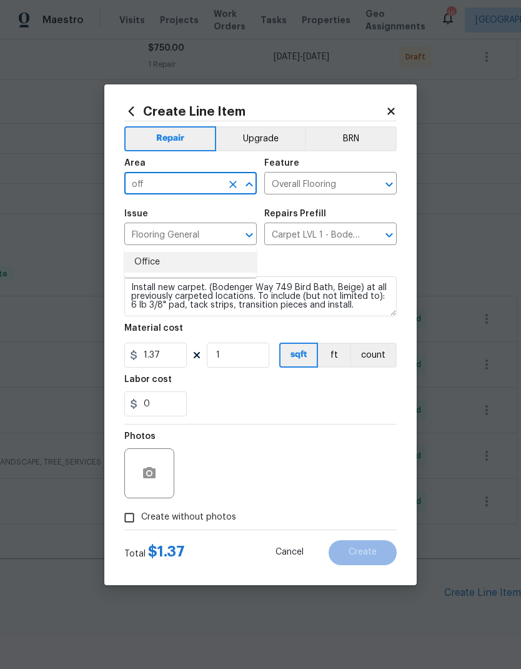
click at [190, 252] on li "Office" at bounding box center [190, 262] width 132 height 21
type input "Office"
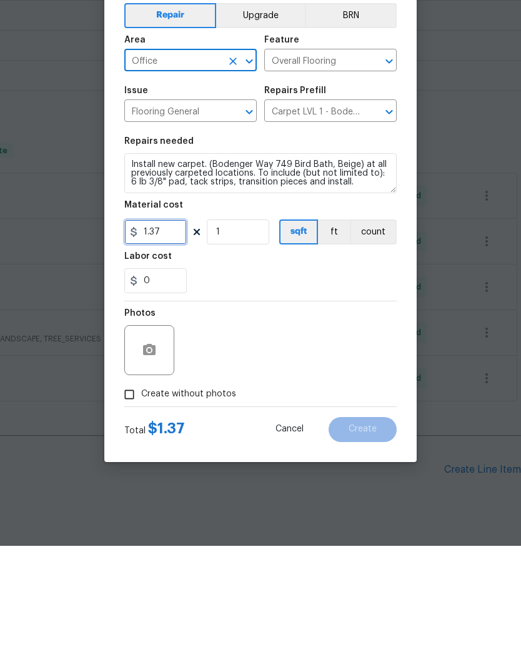
click at [162, 342] on input "1.37" at bounding box center [155, 354] width 62 height 25
click at [161, 342] on input "1.37" at bounding box center [155, 354] width 62 height 25
click at [166, 342] on input "1.37" at bounding box center [155, 354] width 62 height 25
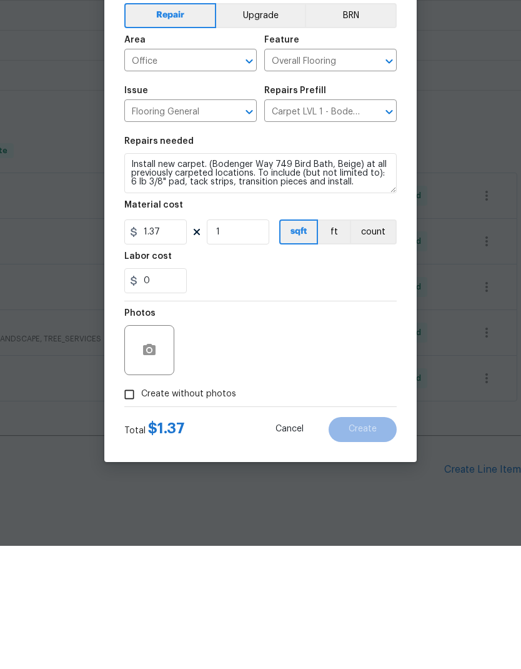
click at [221, 342] on input "1" at bounding box center [238, 354] width 62 height 25
click at [229, 342] on input "1" at bounding box center [238, 354] width 62 height 25
click at [228, 342] on input "1" at bounding box center [238, 354] width 62 height 25
type input "200"
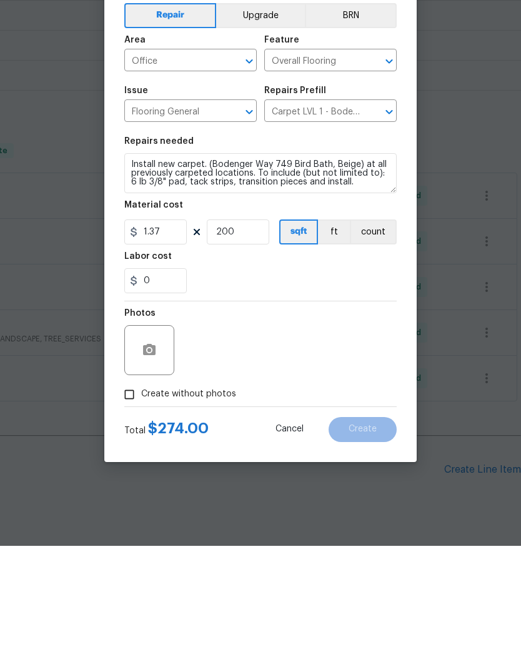
click at [352, 391] on div "0" at bounding box center [260, 403] width 272 height 25
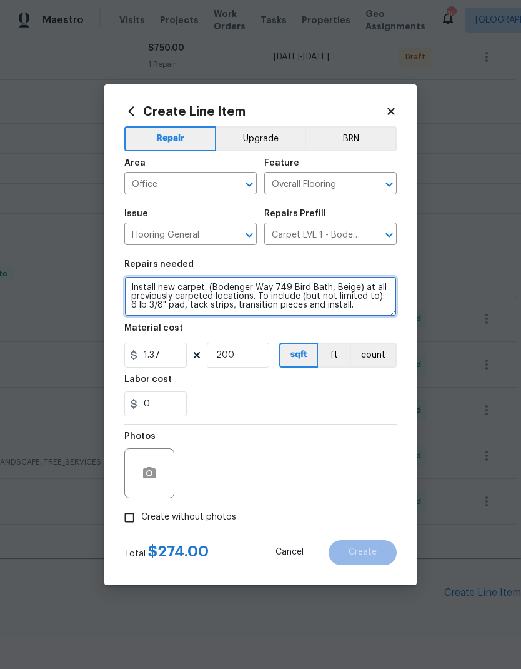
click at [357, 316] on textarea "Install new carpet. (Bodenger Way 749 Bird Bath, Beige) at all previously carpe…" at bounding box center [260, 296] width 272 height 40
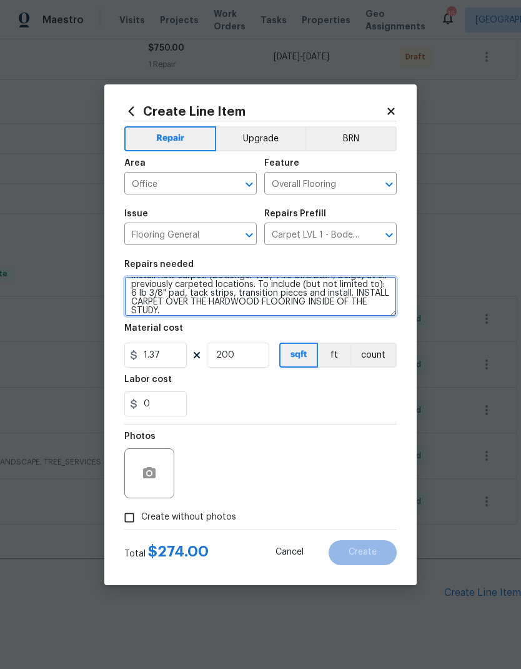
type textarea "Install new carpet. (Bodenger Way 749 Bird Bath, Beige) at all previously carpe…"
click at [342, 397] on div "0" at bounding box center [260, 403] width 272 height 25
click at [131, 521] on input "Create without photos" at bounding box center [129, 518] width 24 height 24
checkbox input "true"
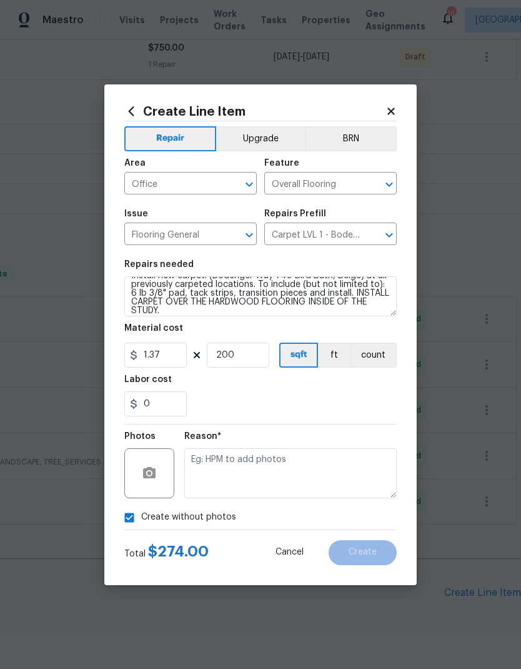
click at [303, 464] on textarea at bounding box center [290, 473] width 212 height 50
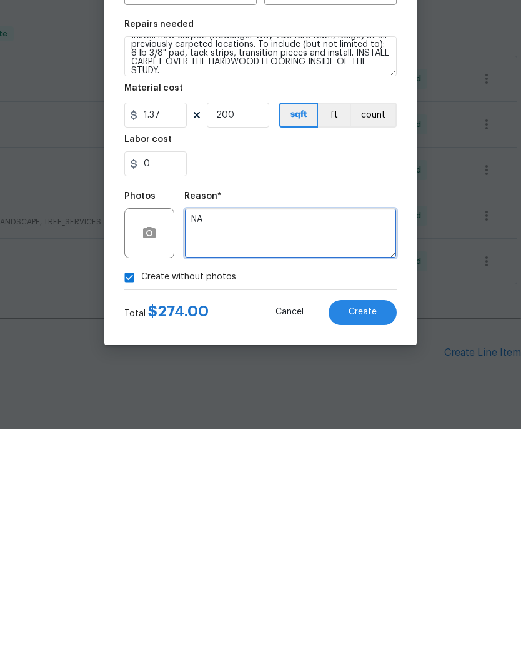
type textarea "NA"
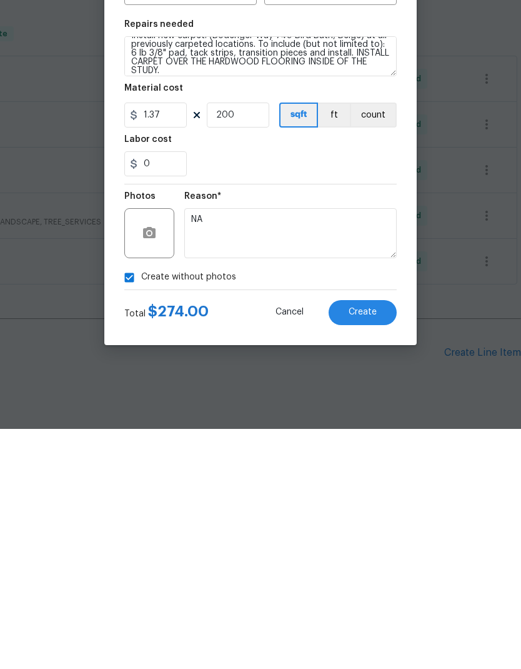
click at [374, 540] on button "Create" at bounding box center [363, 552] width 68 height 25
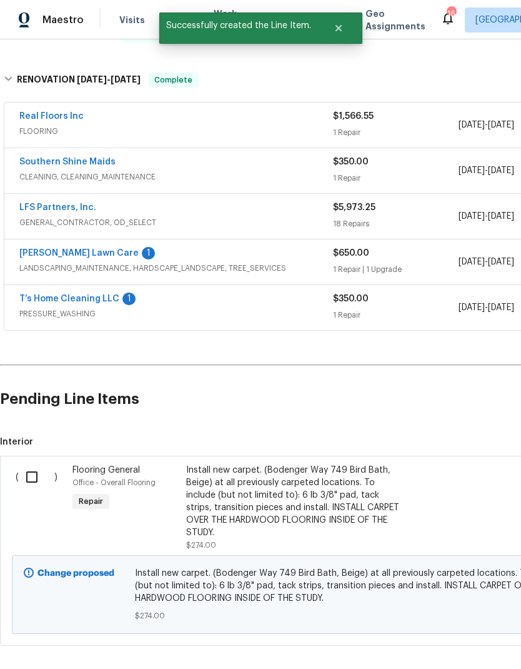
scroll to position [529, 0]
click at [29, 464] on input "checkbox" at bounding box center [37, 477] width 36 height 26
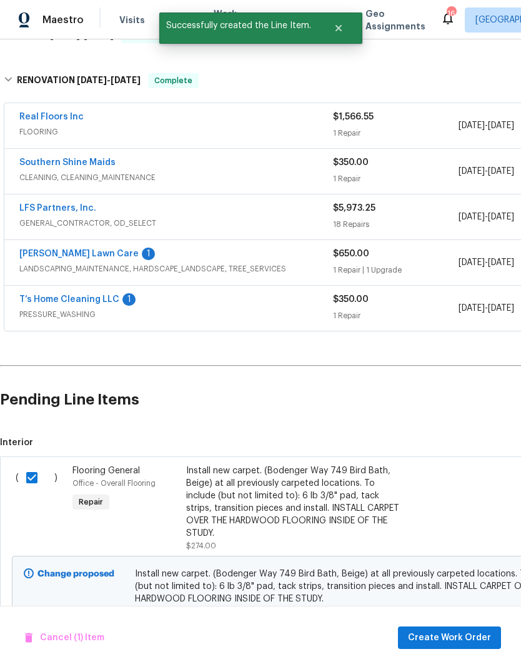
click at [464, 642] on span "Create Work Order" at bounding box center [449, 638] width 83 height 16
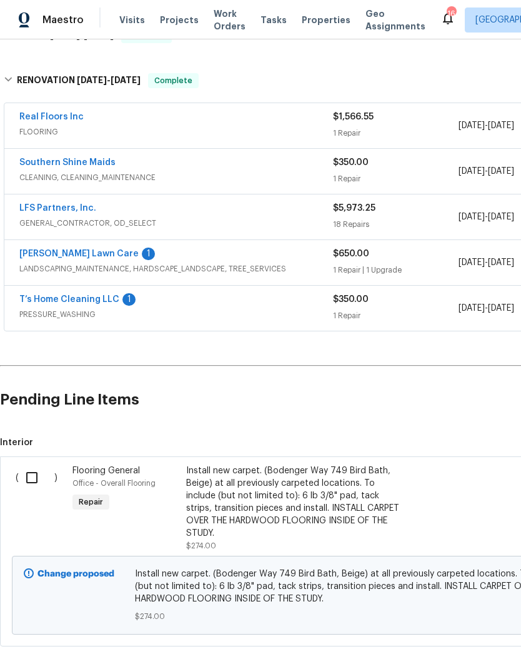
click at [32, 464] on input "checkbox" at bounding box center [37, 477] width 36 height 26
checkbox input "true"
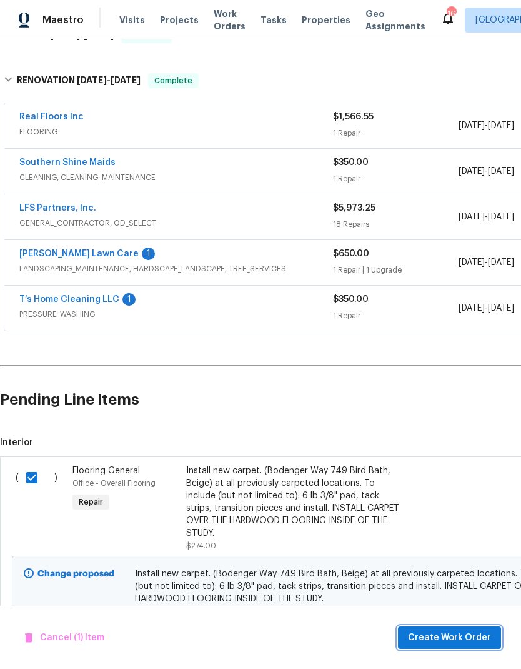
click at [448, 629] on button "Create Work Order" at bounding box center [449, 637] width 103 height 23
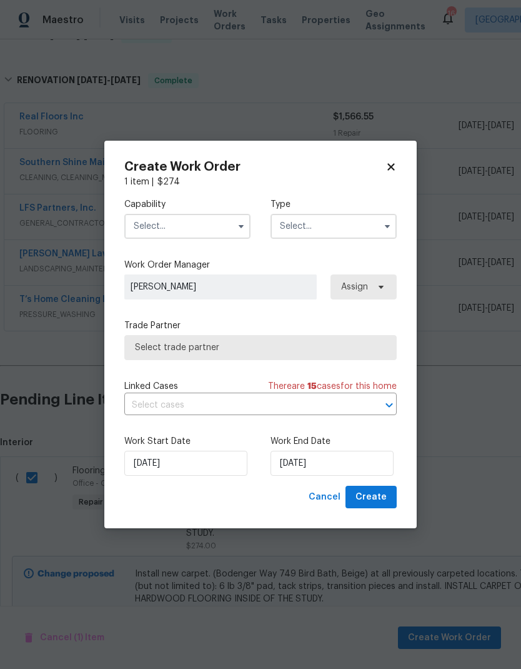
click at [225, 226] on input "text" at bounding box center [187, 226] width 126 height 25
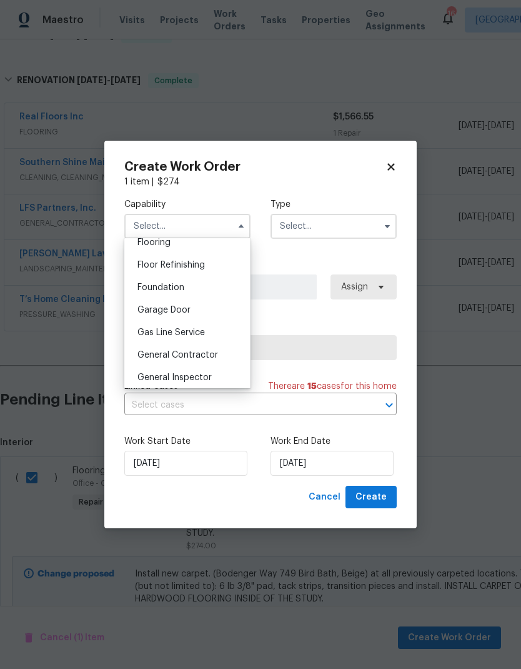
scroll to position [455, 0]
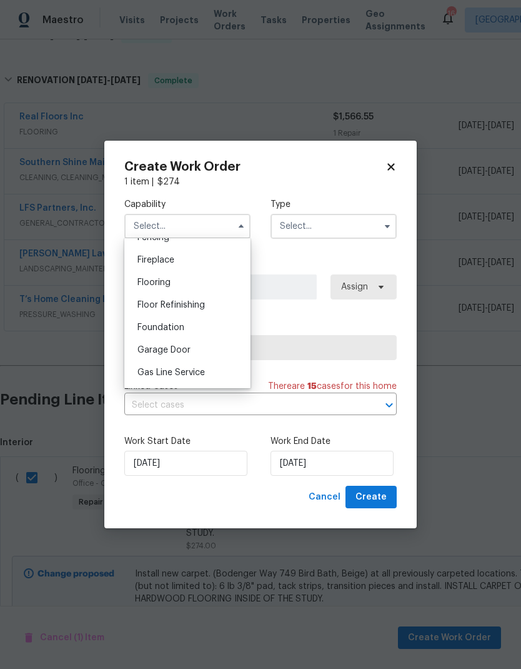
click at [164, 291] on div "Flooring" at bounding box center [187, 282] width 120 height 22
type input "Flooring"
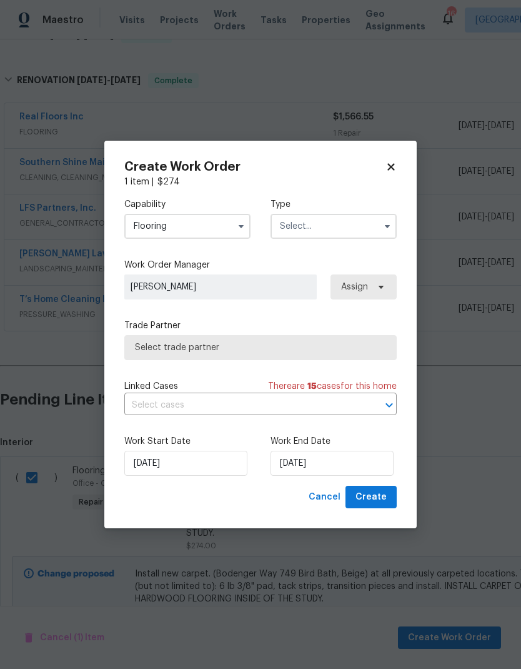
click at [367, 232] on input "text" at bounding box center [334, 226] width 126 height 25
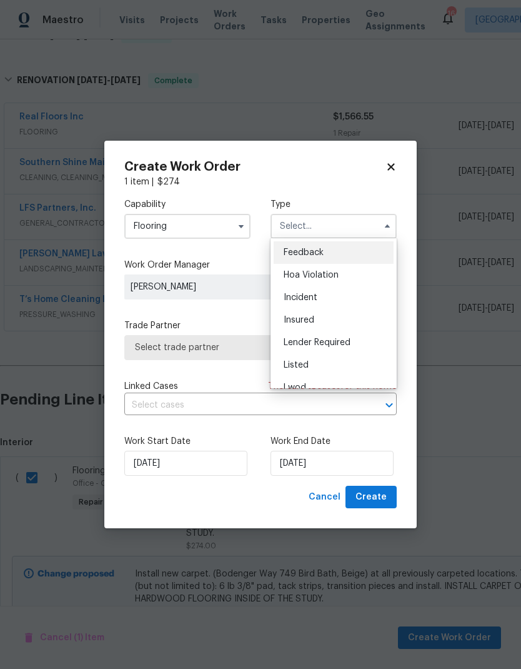
click at [306, 364] on span "Listed" at bounding box center [296, 365] width 25 height 9
type input "Listed"
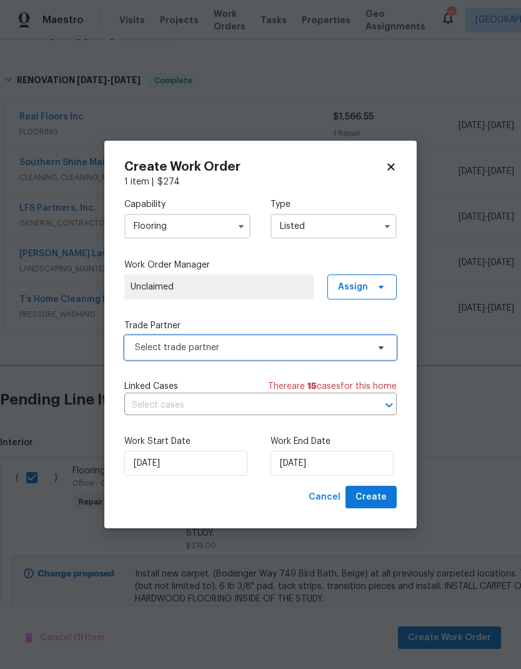
click at [374, 349] on span at bounding box center [379, 347] width 14 height 10
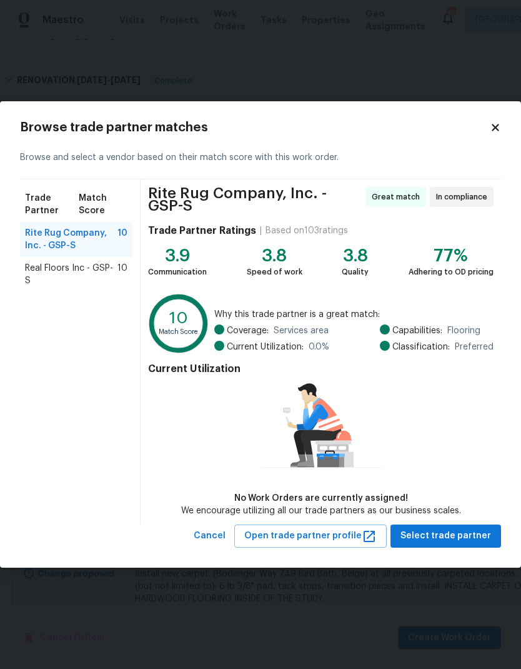
click at [122, 267] on span "10" at bounding box center [122, 274] width 10 height 25
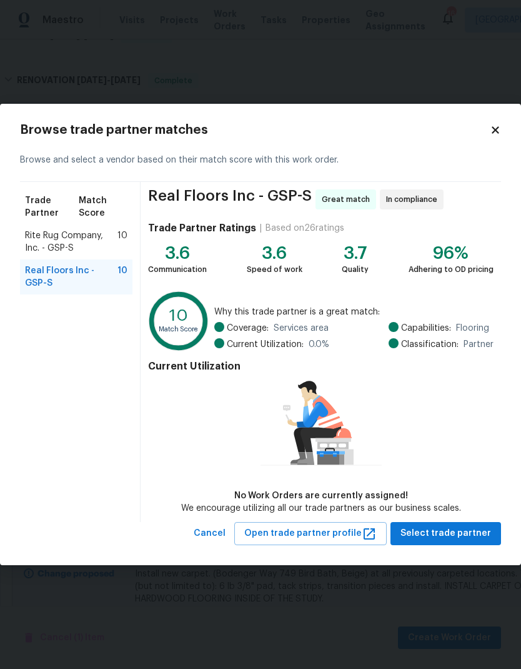
click at [469, 519] on div "Real Floors Inc - GSP-S Great match In compliance Trade Partner Ratings | Based…" at bounding box center [321, 352] width 361 height 340
click at [458, 534] on span "Select trade partner" at bounding box center [446, 534] width 91 height 16
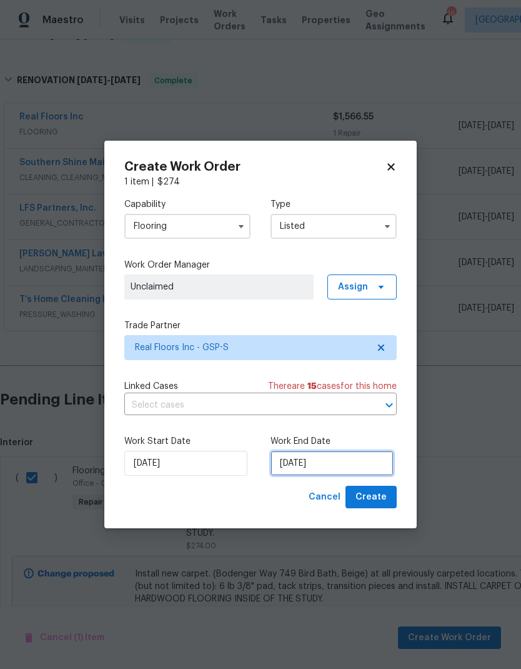
click at [324, 472] on input "[DATE]" at bounding box center [332, 463] width 123 height 25
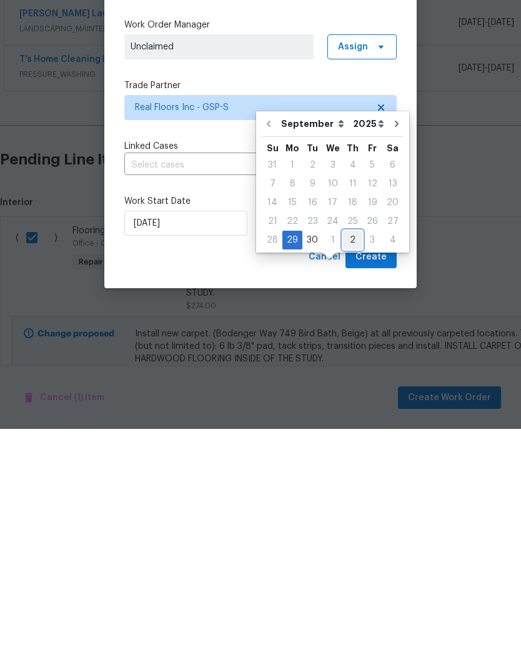
click at [356, 471] on div "2" at bounding box center [352, 479] width 19 height 17
type input "10/2/2025"
select select "9"
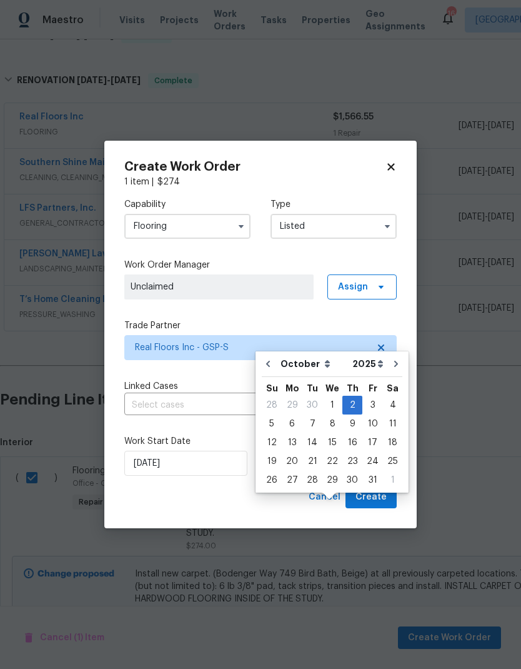
click at [383, 492] on span "Create" at bounding box center [371, 497] width 31 height 16
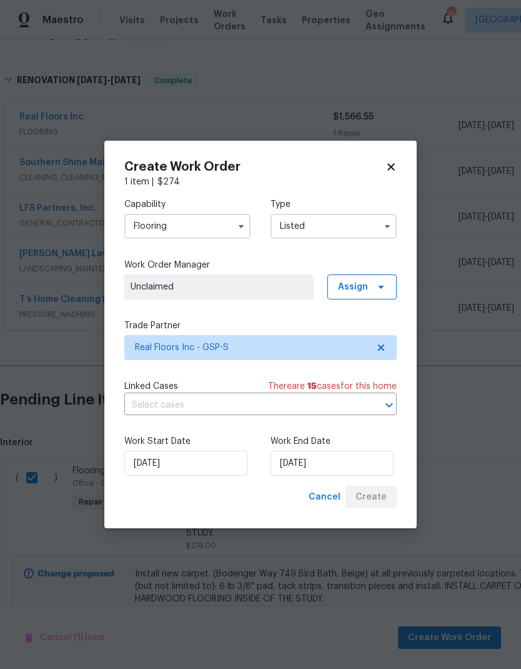
checkbox input "false"
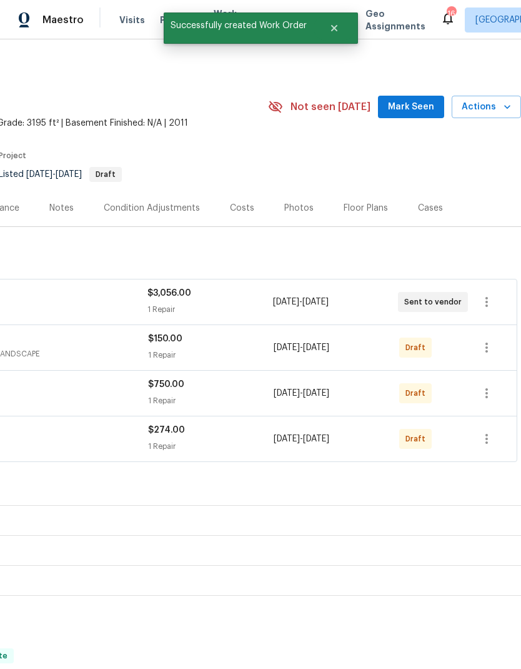
scroll to position [0, 185]
click at [487, 342] on icon "button" at bounding box center [487, 347] width 2 height 10
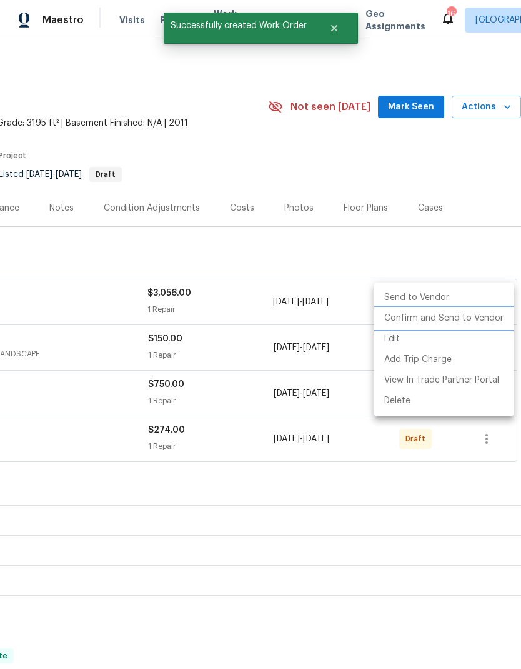
click at [456, 321] on li "Confirm and Send to Vendor" at bounding box center [443, 318] width 139 height 21
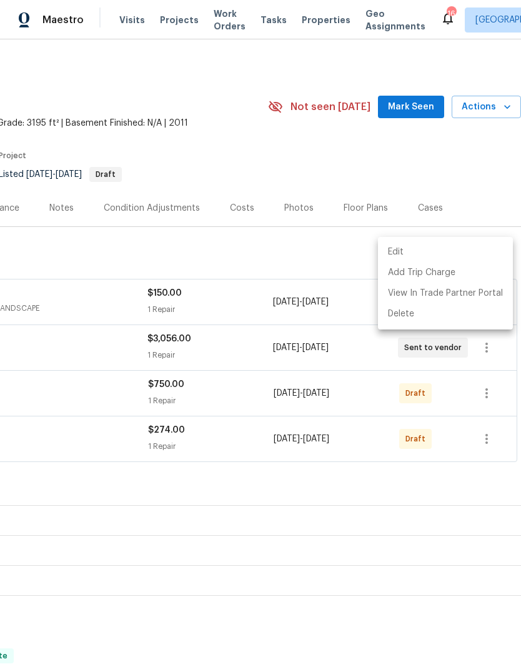
click at [489, 345] on div at bounding box center [260, 334] width 521 height 669
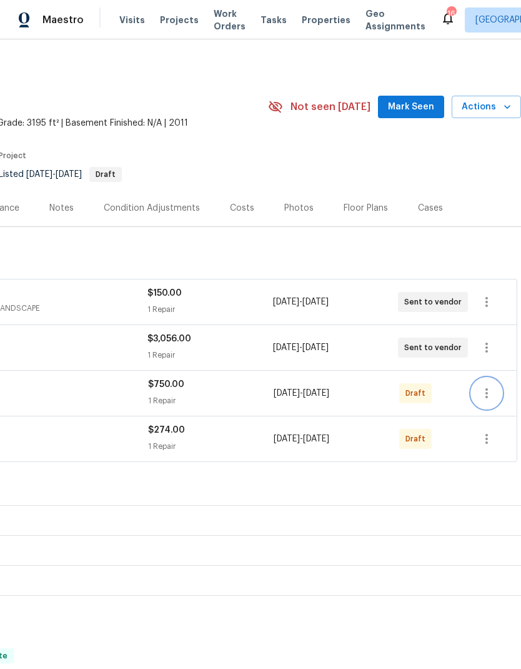
click at [488, 386] on icon "button" at bounding box center [486, 393] width 15 height 15
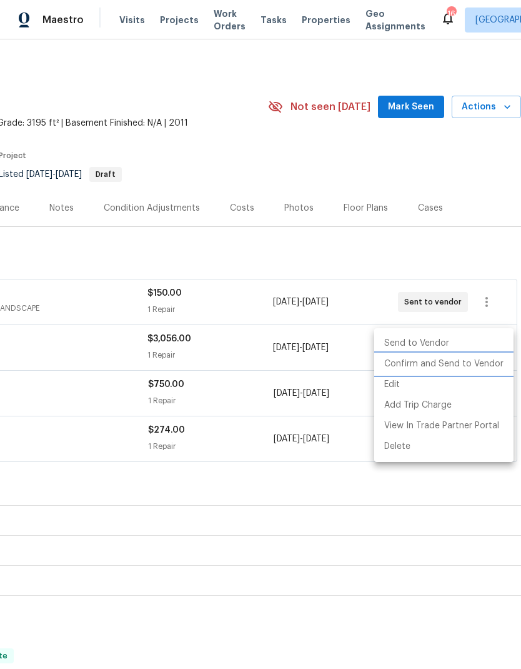
click at [465, 362] on li "Confirm and Send to Vendor" at bounding box center [443, 364] width 139 height 21
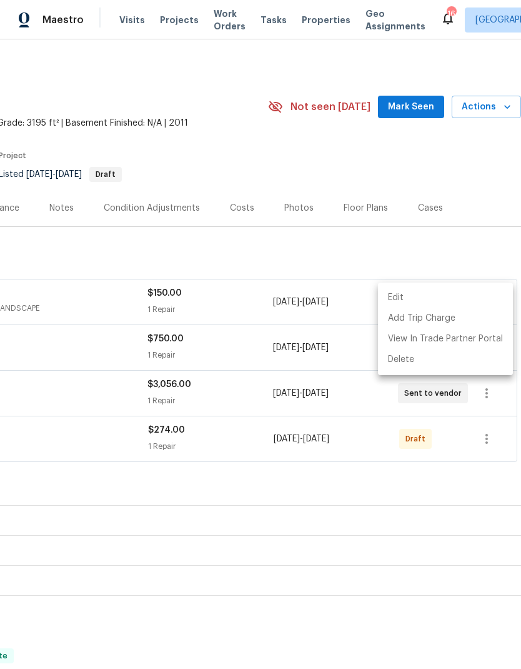
click at [485, 391] on div at bounding box center [260, 334] width 521 height 669
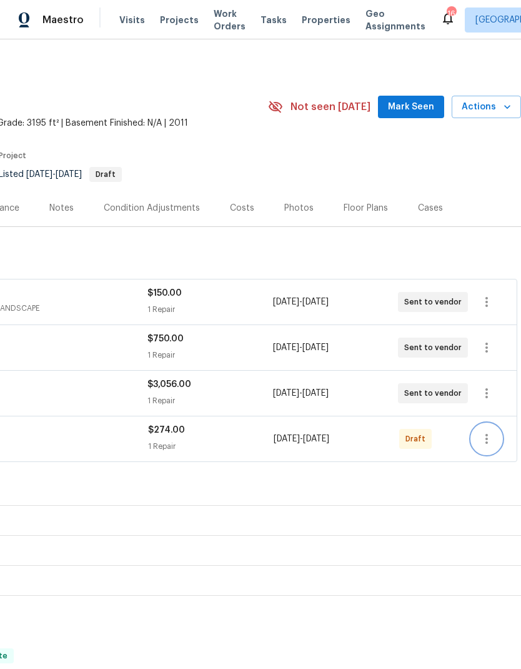
click at [486, 431] on icon "button" at bounding box center [486, 438] width 15 height 15
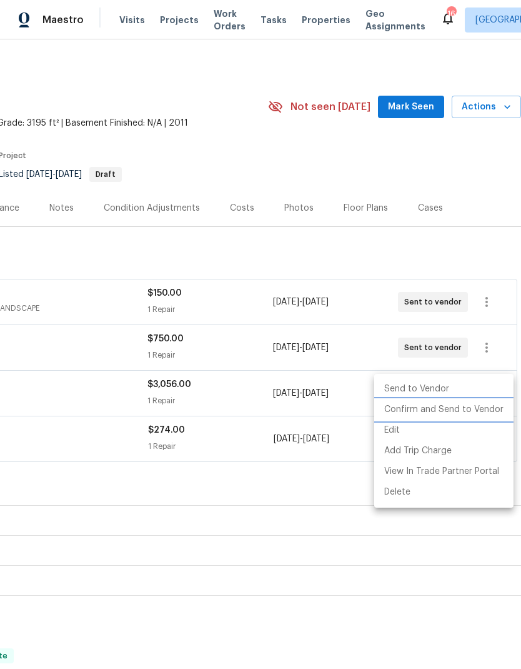
click at [465, 409] on li "Confirm and Send to Vendor" at bounding box center [443, 409] width 139 height 21
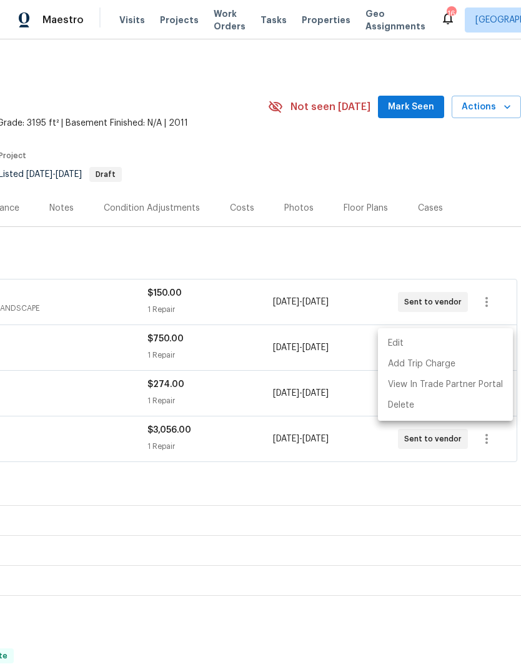
click at [299, 105] on div at bounding box center [260, 334] width 521 height 669
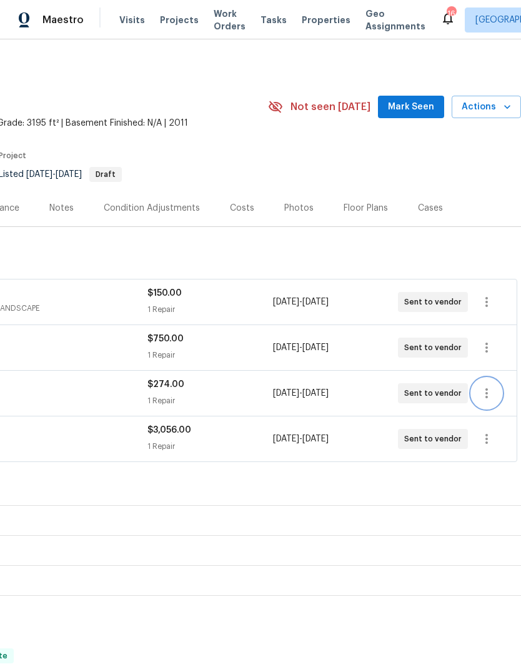
scroll to position [-1, 186]
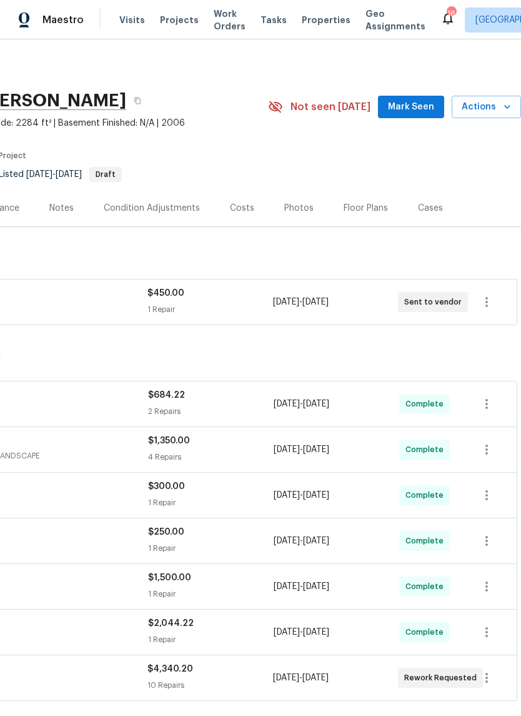
scroll to position [0, 185]
click at [295, 206] on div "Photos" at bounding box center [298, 208] width 29 height 12
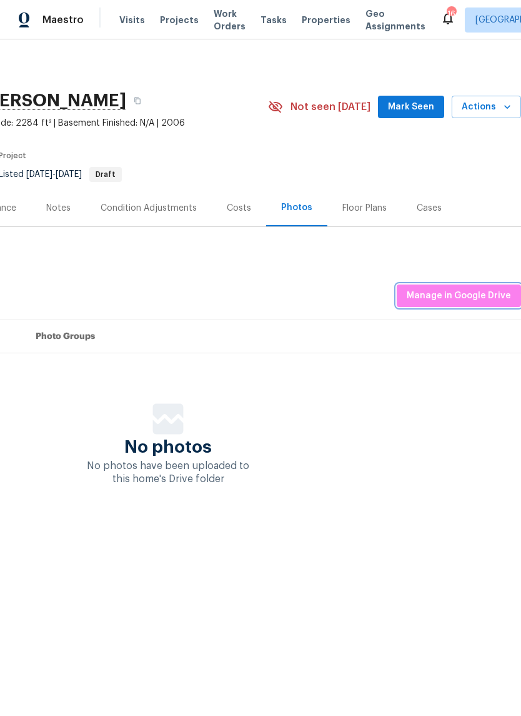
click at [442, 300] on span "Manage in Google Drive" at bounding box center [459, 296] width 104 height 16
